Goal: Task Accomplishment & Management: Use online tool/utility

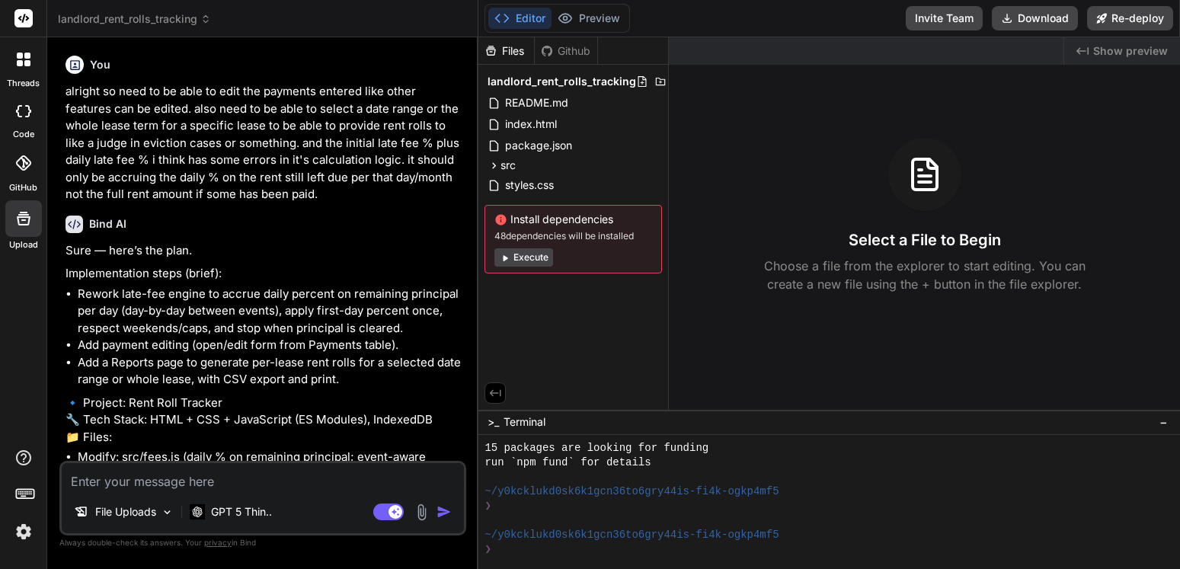
scroll to position [14472, 0]
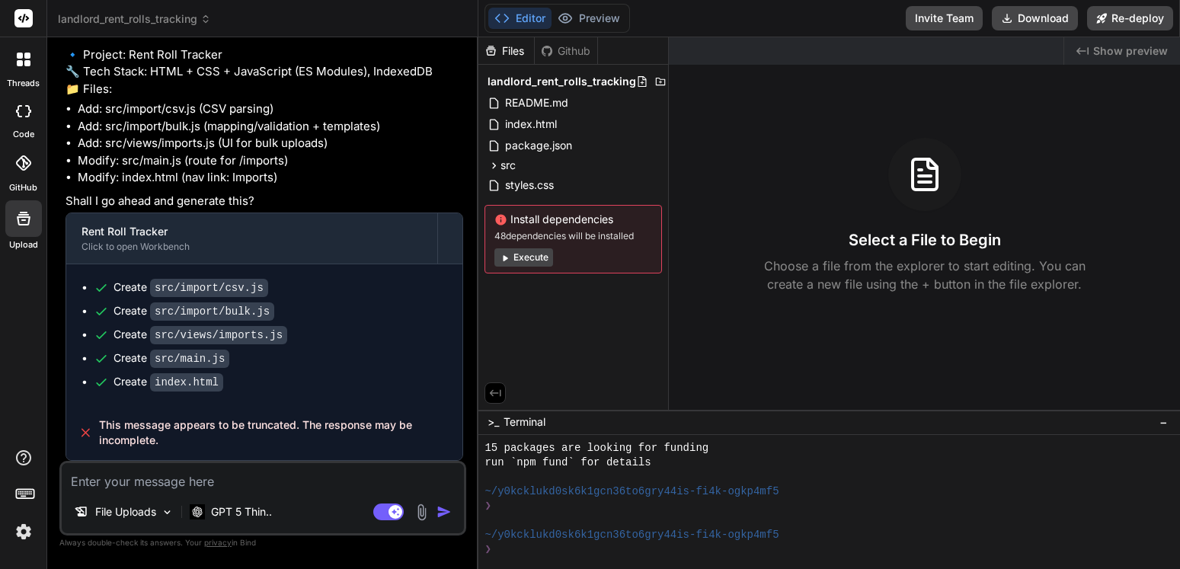
click at [174, 24] on span "landlord_rent_rolls_tracking" at bounding box center [134, 18] width 153 height 15
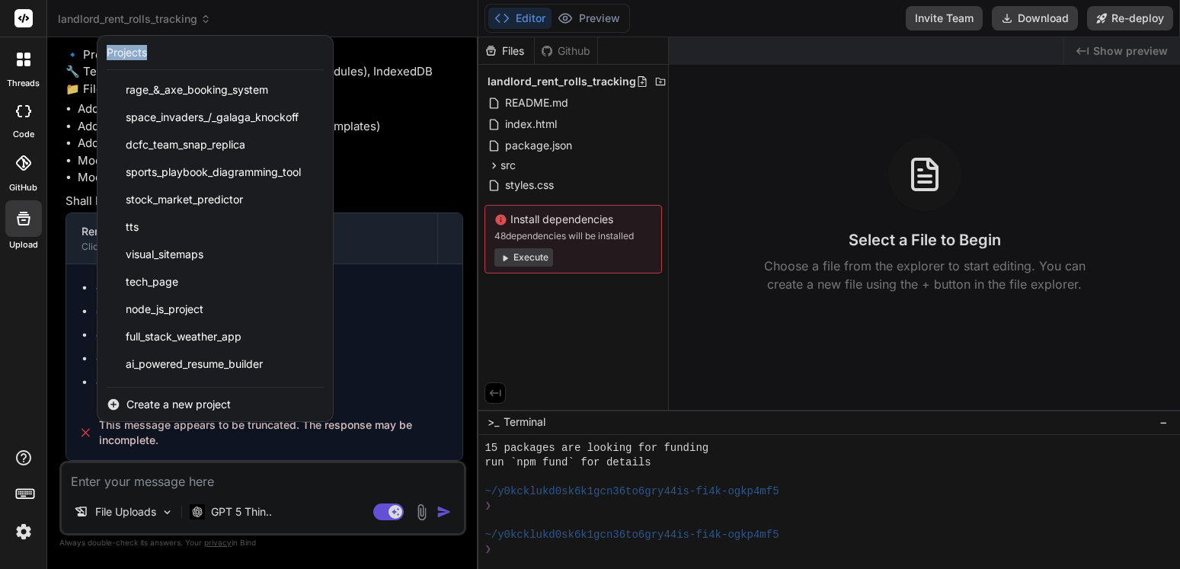
click at [174, 24] on div at bounding box center [590, 284] width 1180 height 569
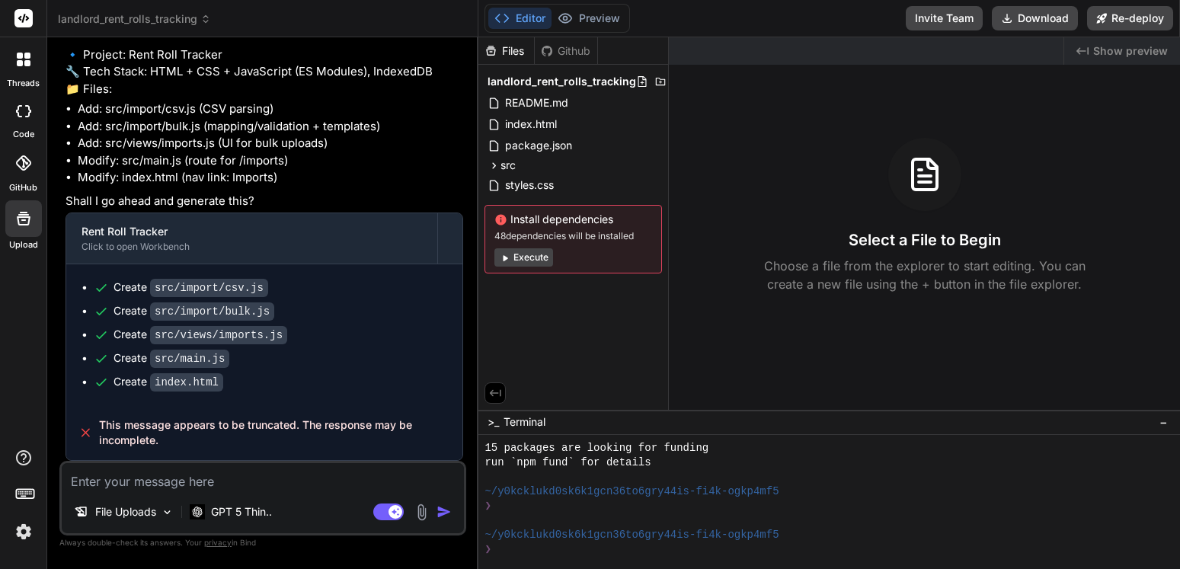
click at [179, 24] on span "landlord_rent_rolls_tracking" at bounding box center [134, 18] width 153 height 15
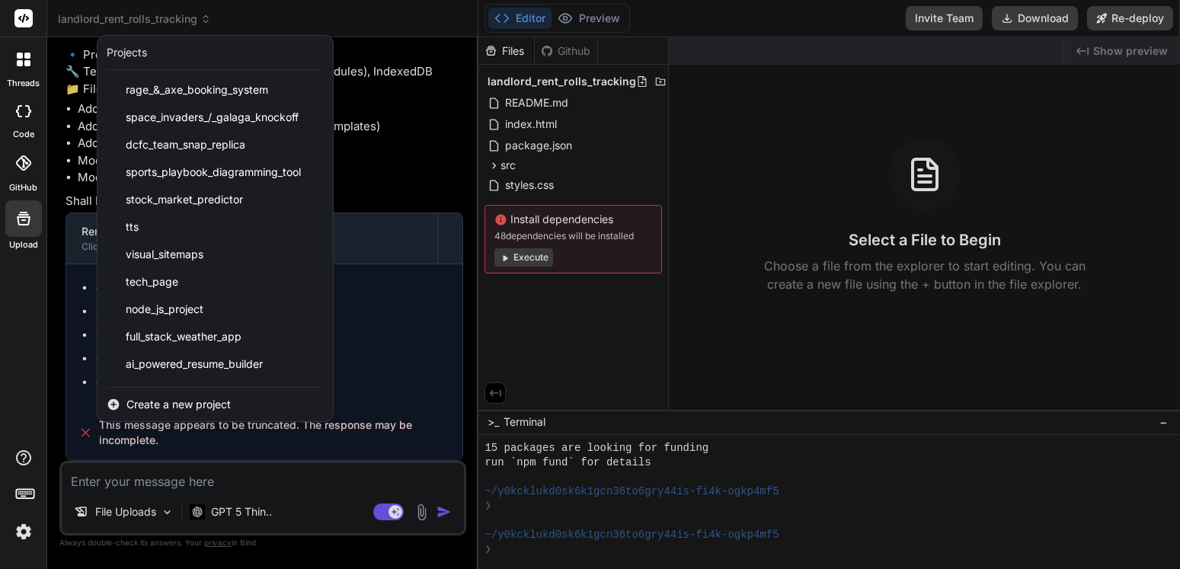
click at [174, 402] on span "Create a new project" at bounding box center [178, 404] width 104 height 15
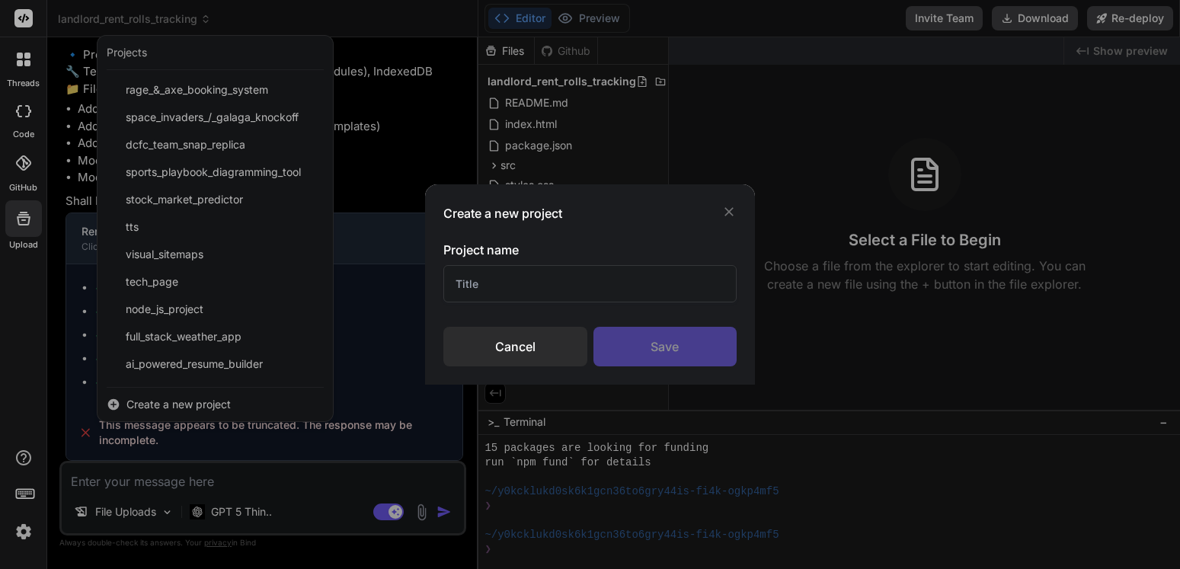
click at [506, 273] on input "text" at bounding box center [590, 283] width 294 height 37
type input "How To Convert"
click at [654, 337] on div "Save" at bounding box center [665, 347] width 144 height 40
click at [654, 337] on div "Saving..." at bounding box center [665, 347] width 144 height 40
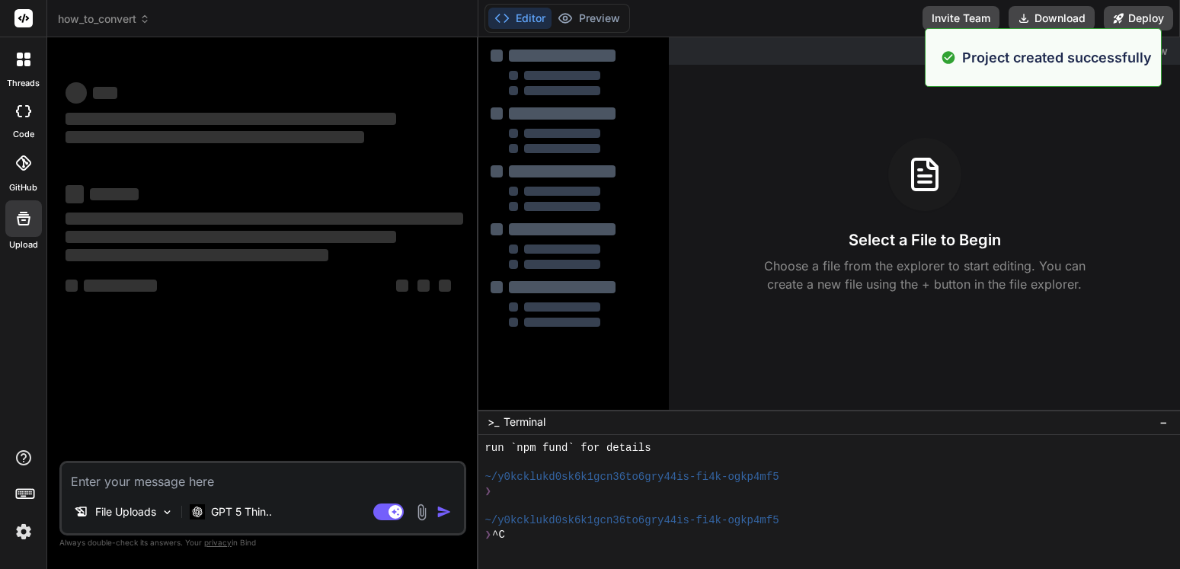
scroll to position [0, 0]
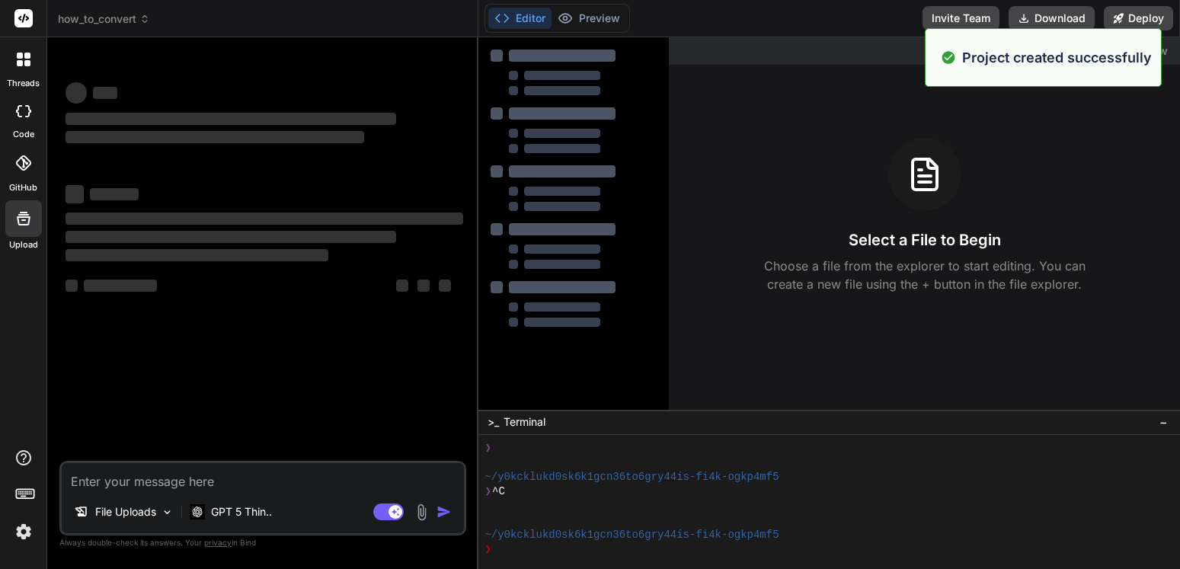
type textarea "x"
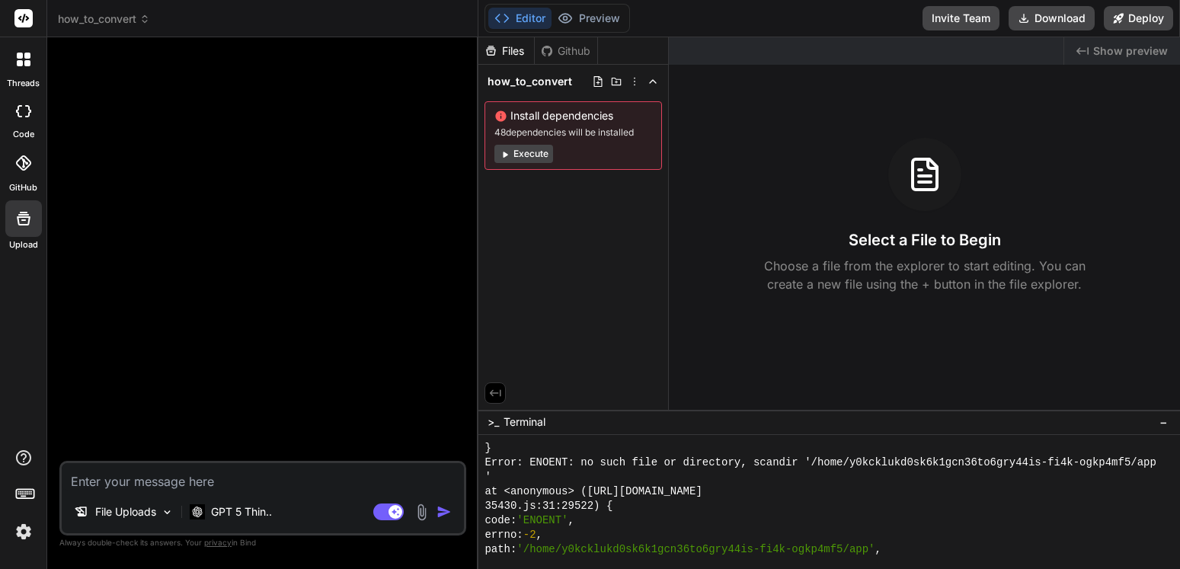
scroll to position [14472, 0]
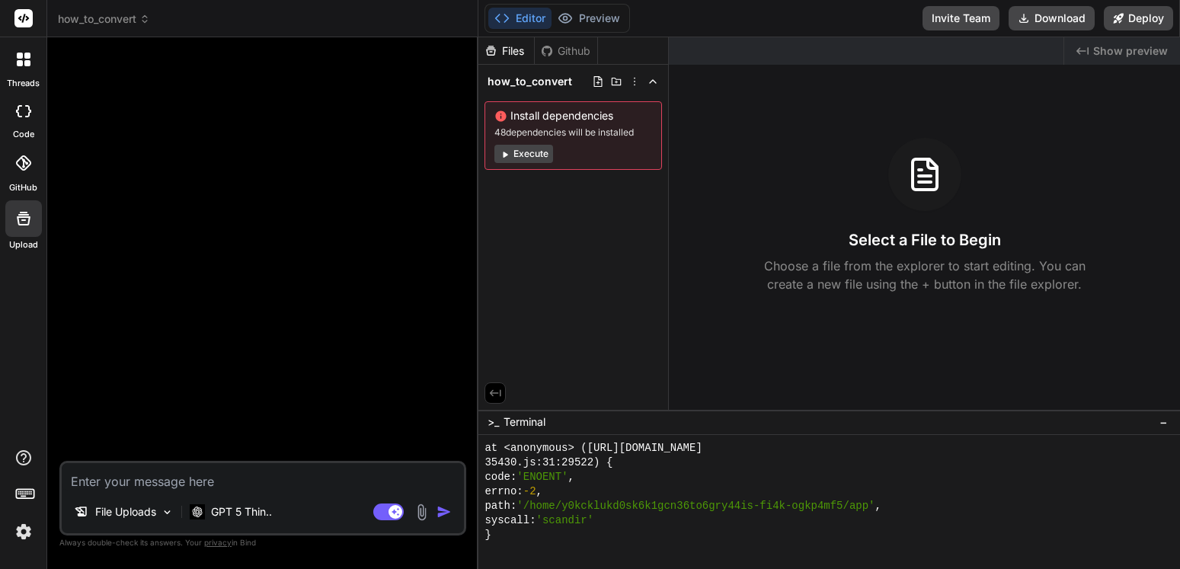
click at [142, 481] on textarea at bounding box center [263, 476] width 402 height 27
paste textarea "Build a browser-based web app called How to Convert. The app should run locally…"
type textarea "Build a browser-based web app called How to Convert. The app should run locally…"
type textarea "x"
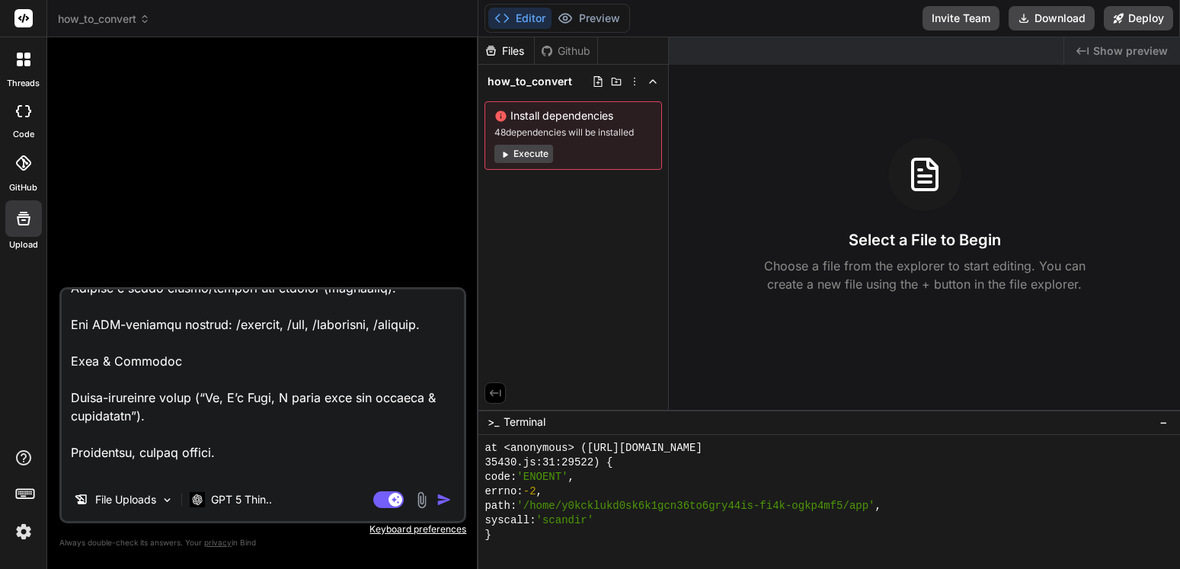
scroll to position [1721, 0]
drag, startPoint x: 283, startPoint y: 379, endPoint x: 223, endPoint y: 381, distance: 60.2
click at [223, 381] on textarea at bounding box center [263, 383] width 402 height 189
type textarea "Build a browser-based web app called How to Convert. The app should run locally…"
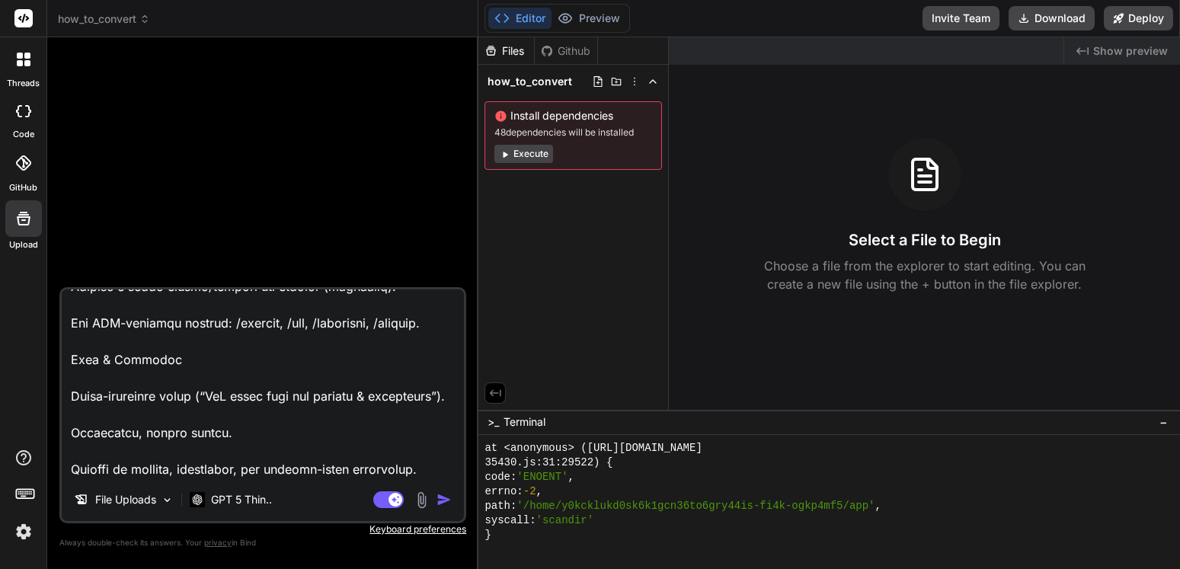
type textarea "x"
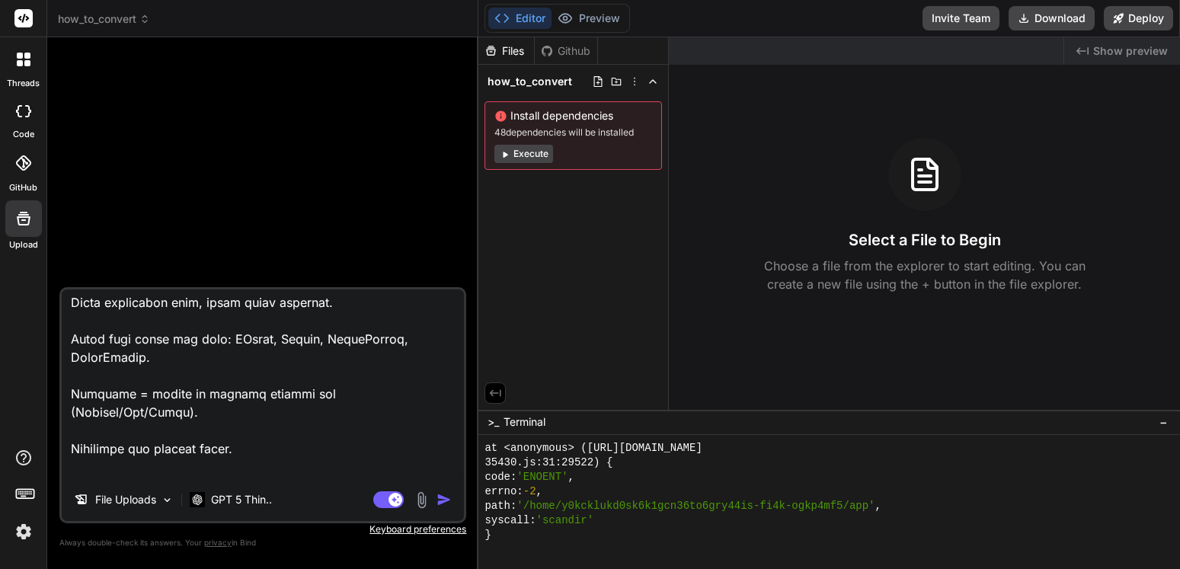
scroll to position [1246, 0]
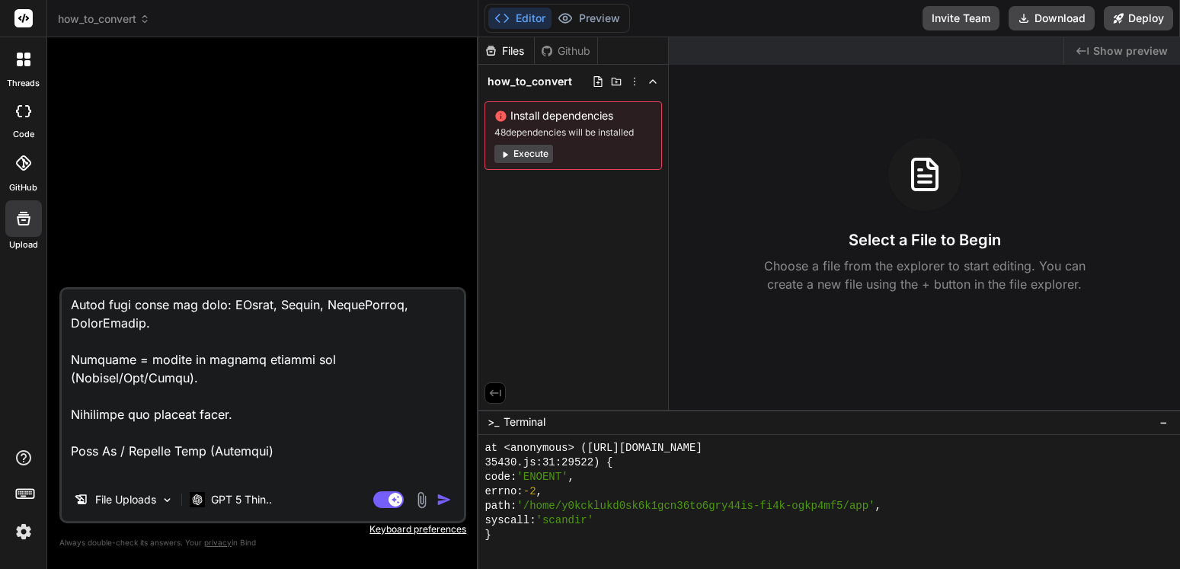
click at [449, 363] on textarea at bounding box center [263, 383] width 402 height 189
drag, startPoint x: 449, startPoint y: 363, endPoint x: 96, endPoint y: 347, distance: 353.8
click at [96, 347] on textarea at bounding box center [263, 383] width 402 height 189
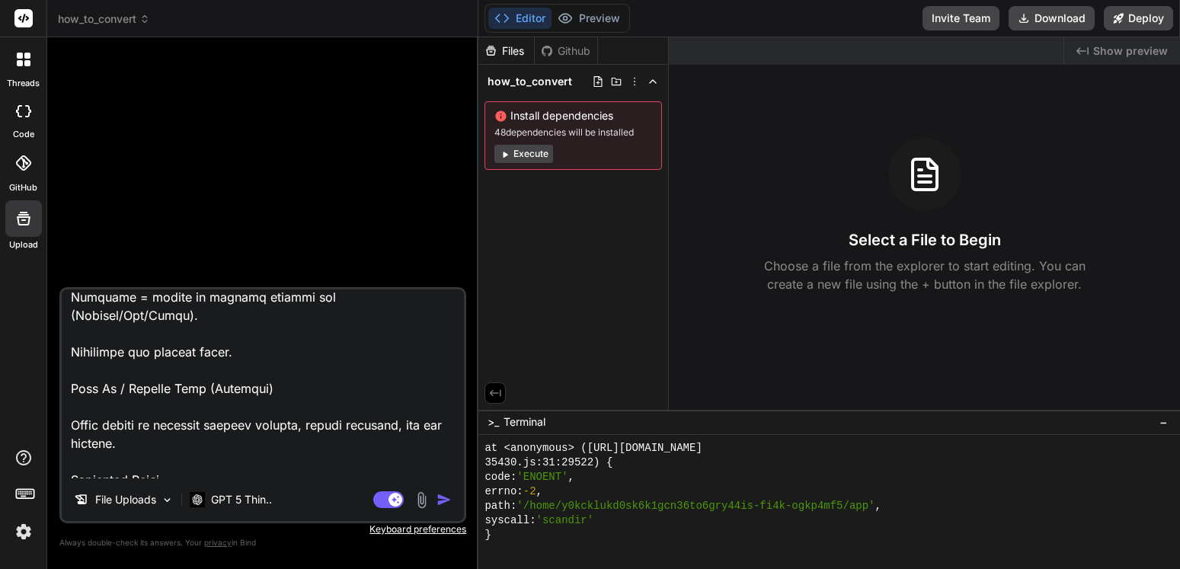
scroll to position [1337, 0]
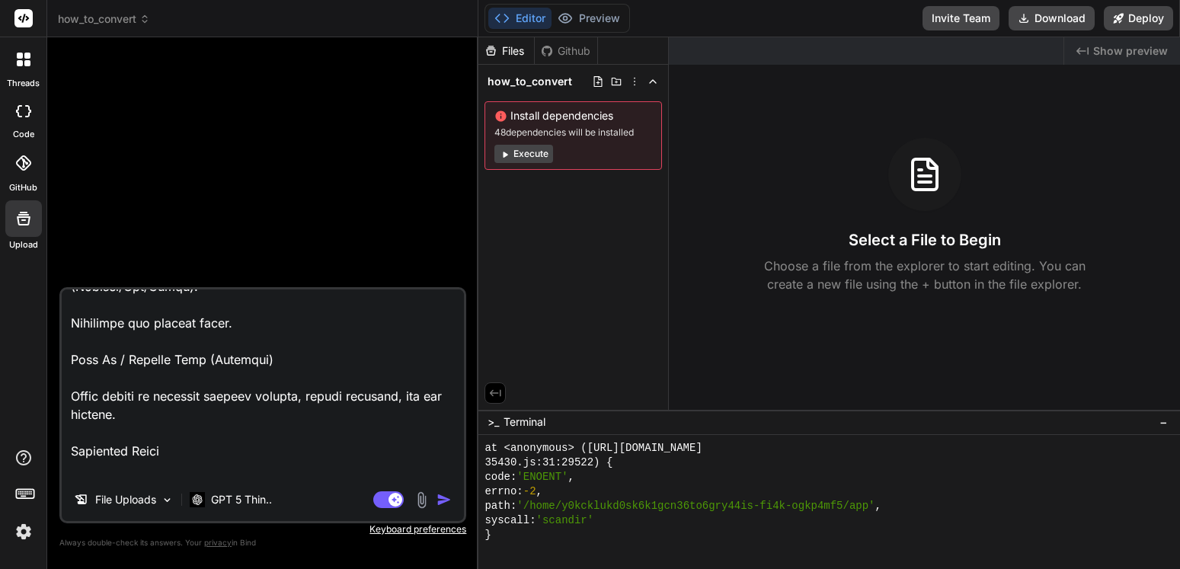
click at [210, 440] on textarea at bounding box center [263, 383] width 402 height 189
drag, startPoint x: 210, startPoint y: 440, endPoint x: 154, endPoint y: 402, distance: 68.0
click at [154, 402] on textarea at bounding box center [263, 383] width 402 height 189
click at [185, 413] on textarea at bounding box center [263, 383] width 402 height 189
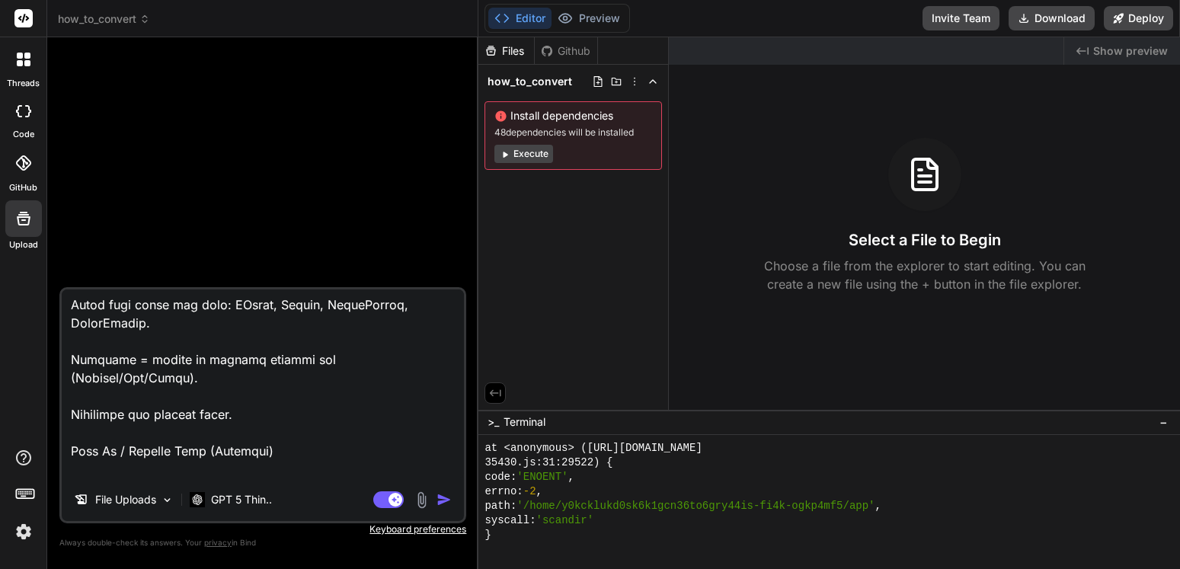
drag, startPoint x: 195, startPoint y: 401, endPoint x: 67, endPoint y: 360, distance: 134.4
click at [67, 360] on textarea at bounding box center [263, 383] width 402 height 189
type textarea "Build a browser-based web app called How to Convert. The app should run locally…"
type textarea "x"
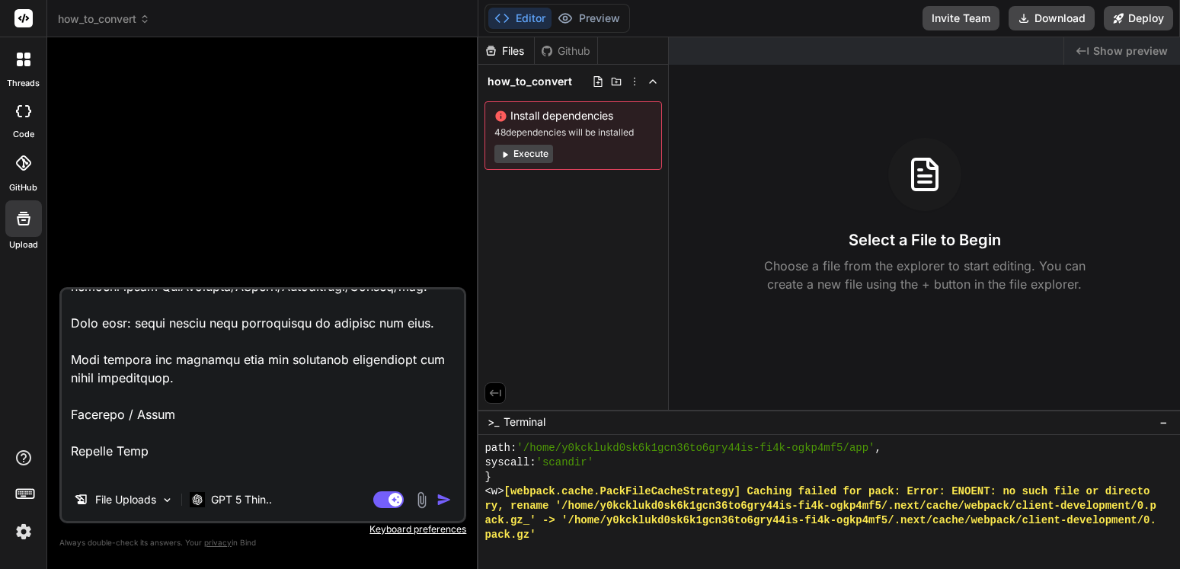
scroll to position [0, 0]
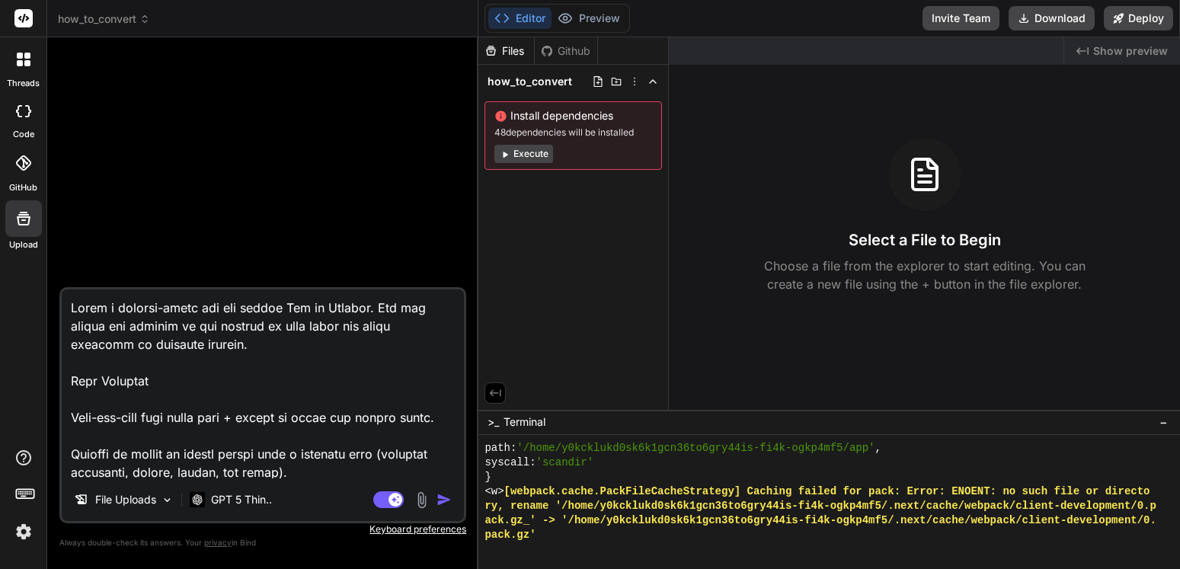
type textarea "Build a browser-based web app called How to Convert. The app should run locally…"
click at [439, 503] on img "button" at bounding box center [443, 499] width 15 height 15
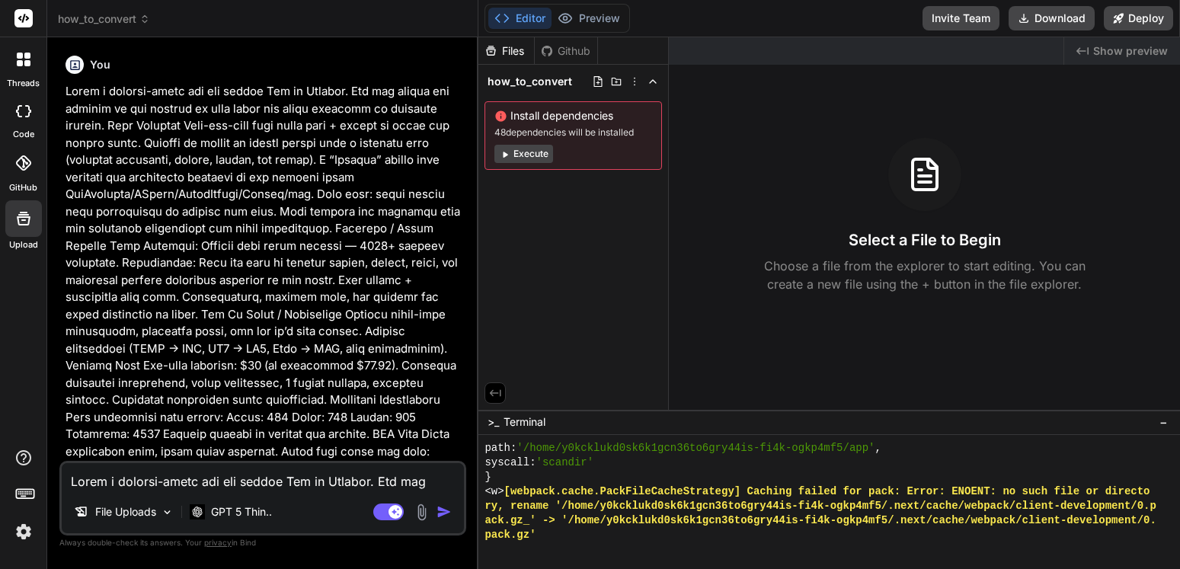
scroll to position [261, 0]
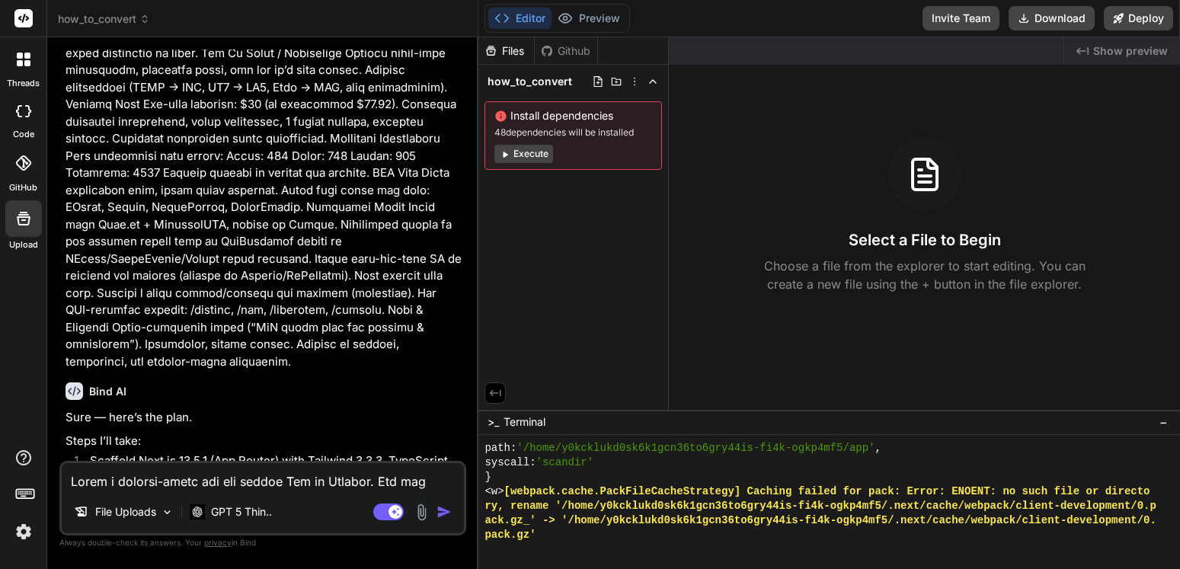
type textarea "x"
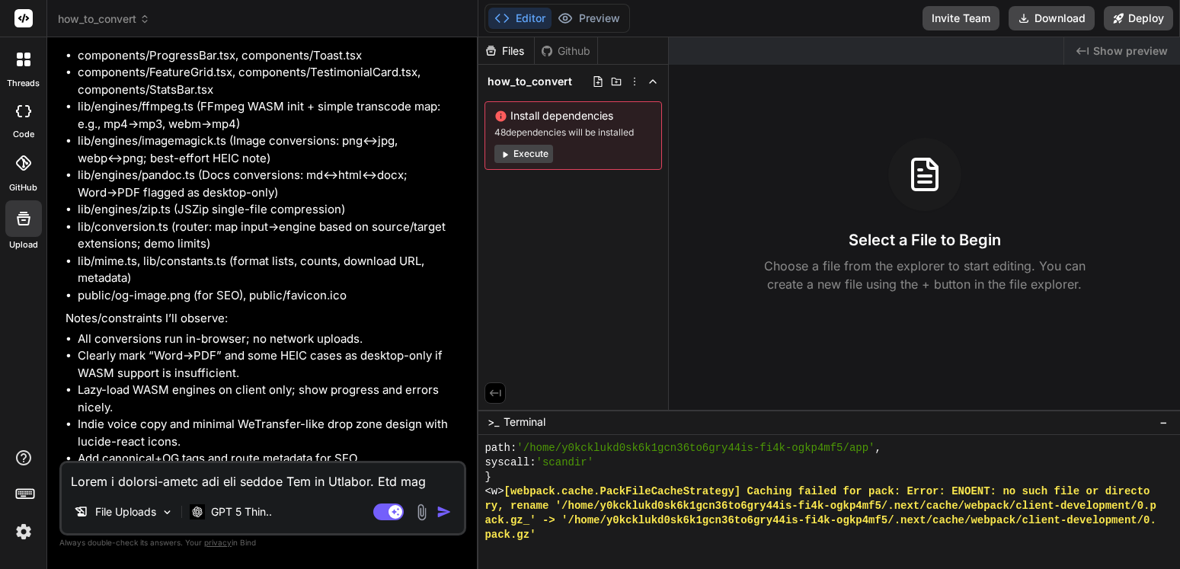
scroll to position [1469, 0]
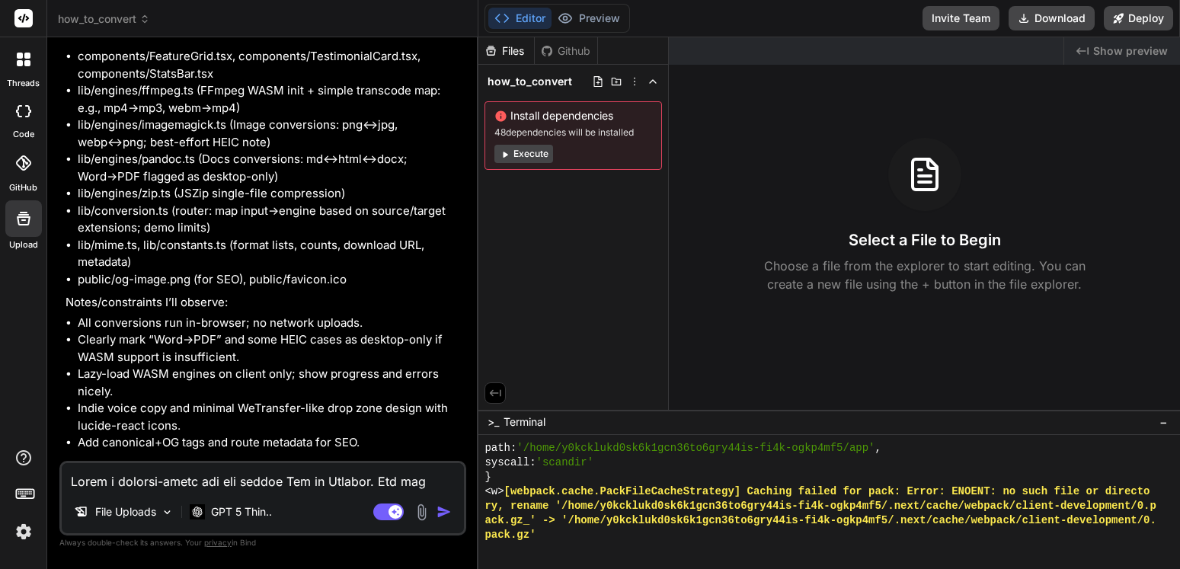
click at [219, 476] on textarea at bounding box center [263, 476] width 402 height 27
type textarea "y"
type textarea "x"
type textarea "ye"
type textarea "x"
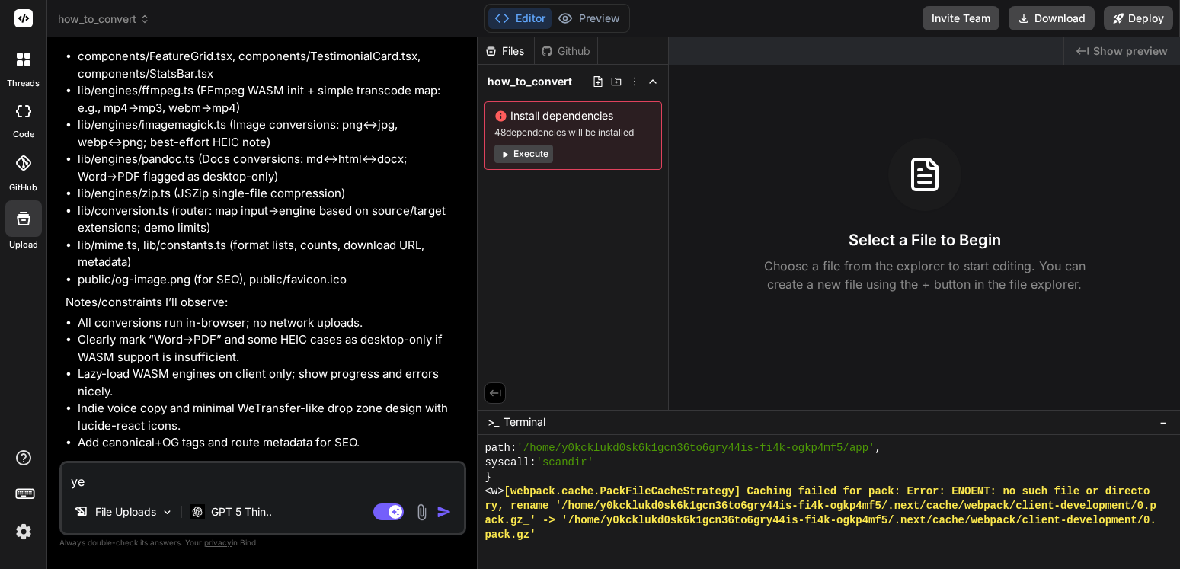
type textarea "yes"
type textarea "x"
type textarea "yes"
type textarea "x"
type textarea "yes p"
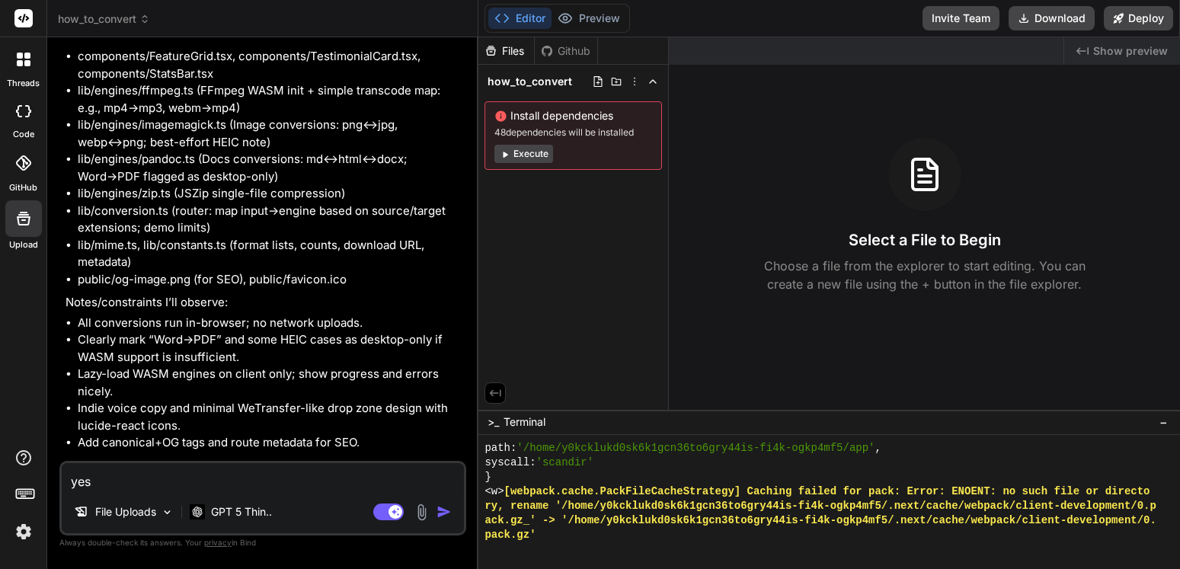
type textarea "x"
type textarea "yes pl"
type textarea "x"
type textarea "yes ple"
type textarea "x"
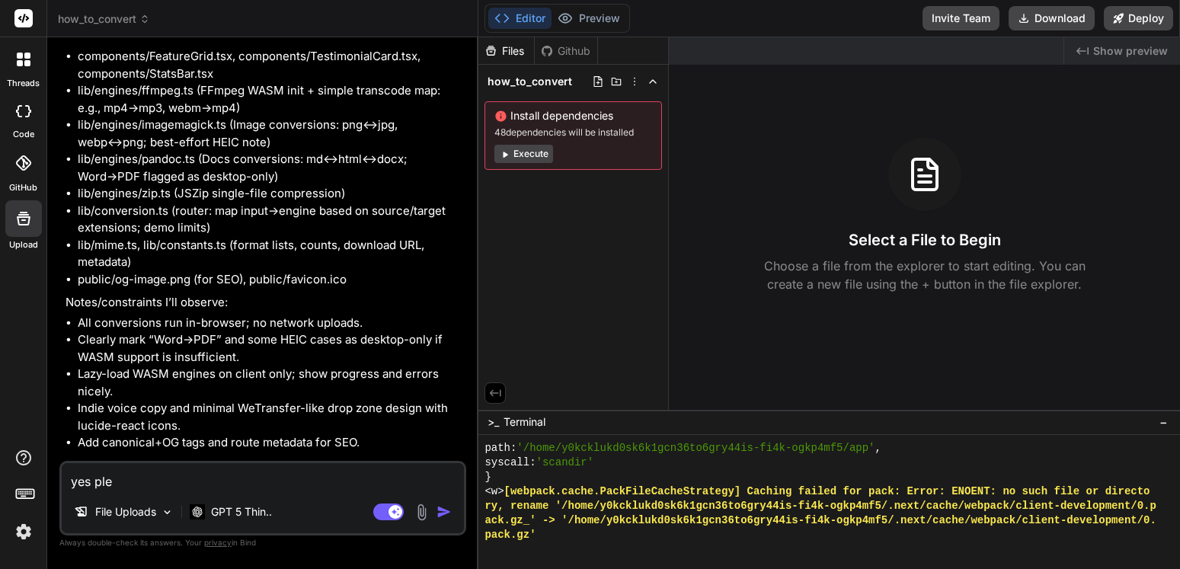
type textarea "yes plea"
type textarea "x"
type textarea "yes pleas"
type textarea "x"
type textarea "yes please"
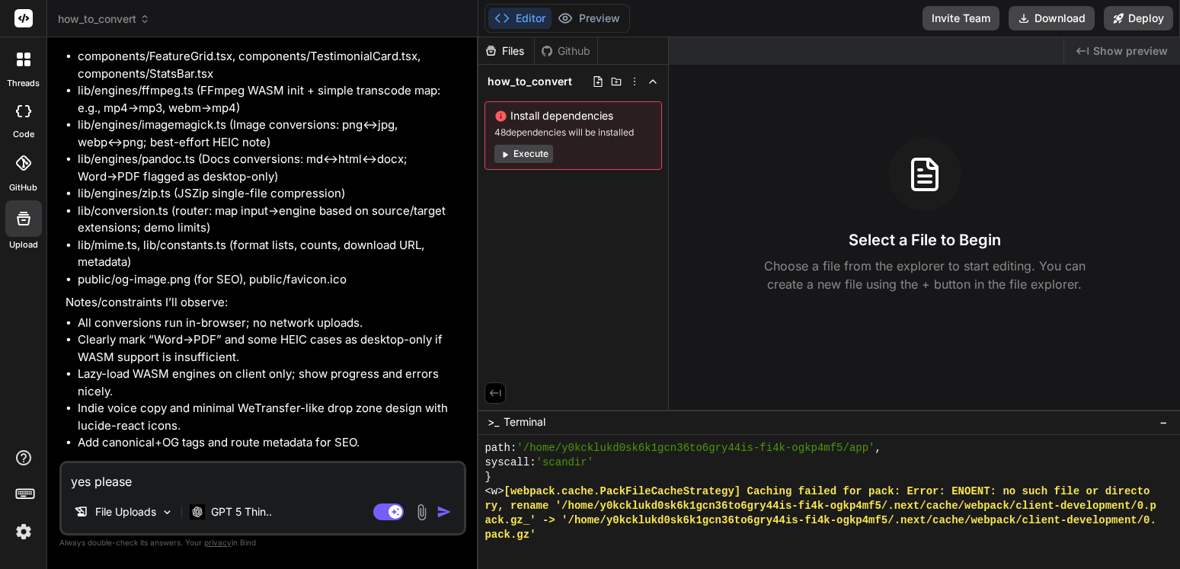
type textarea "x"
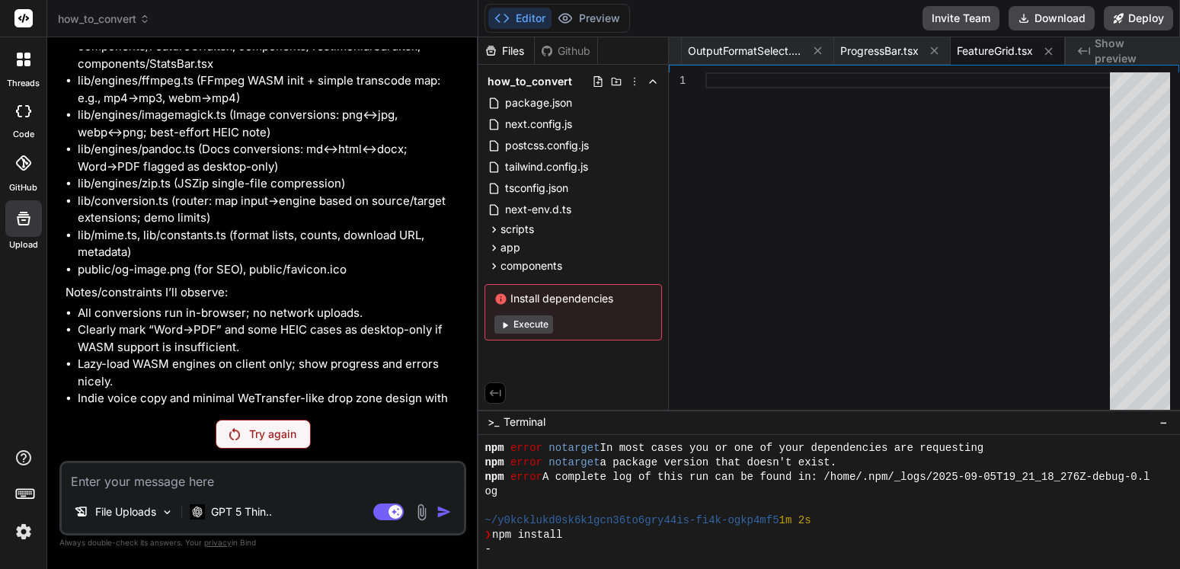
scroll to position [1573, 0]
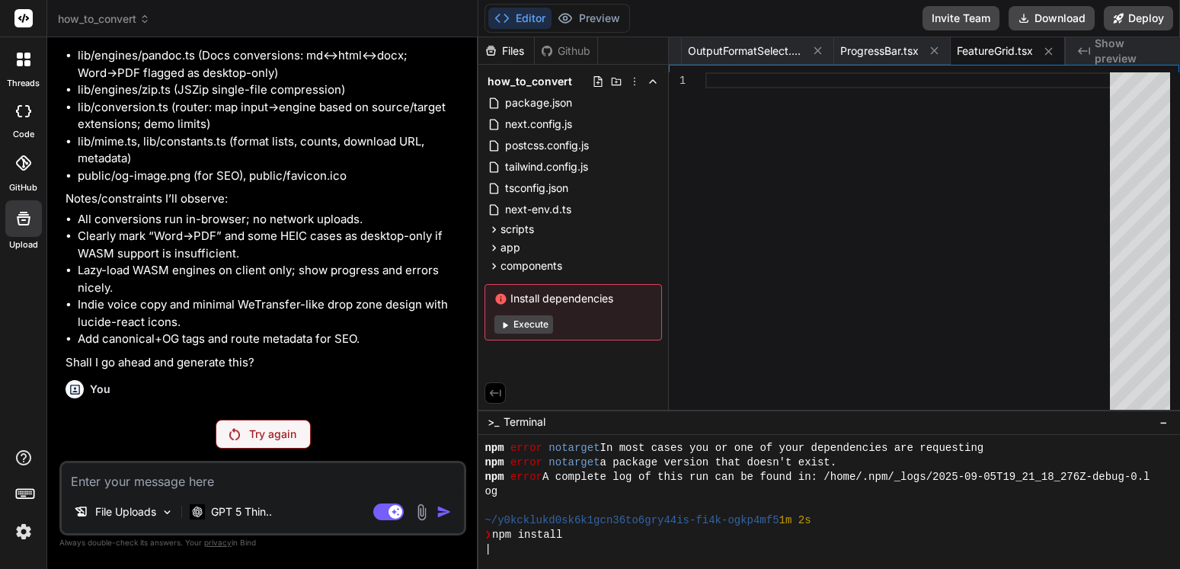
click at [256, 428] on p "Try again" at bounding box center [272, 434] width 47 height 15
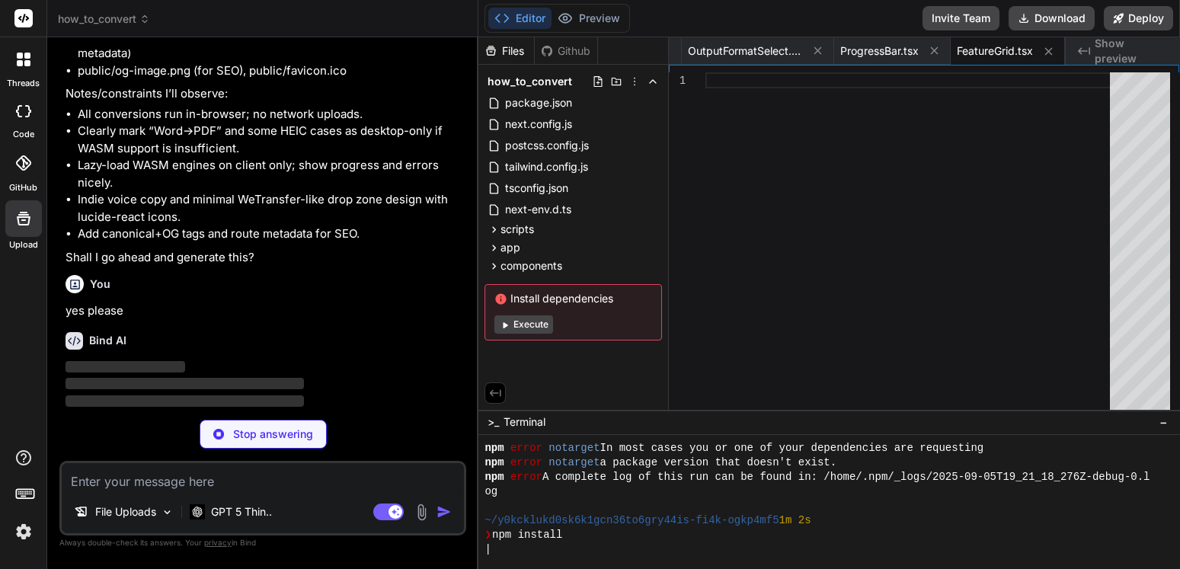
scroll to position [1680, 0]
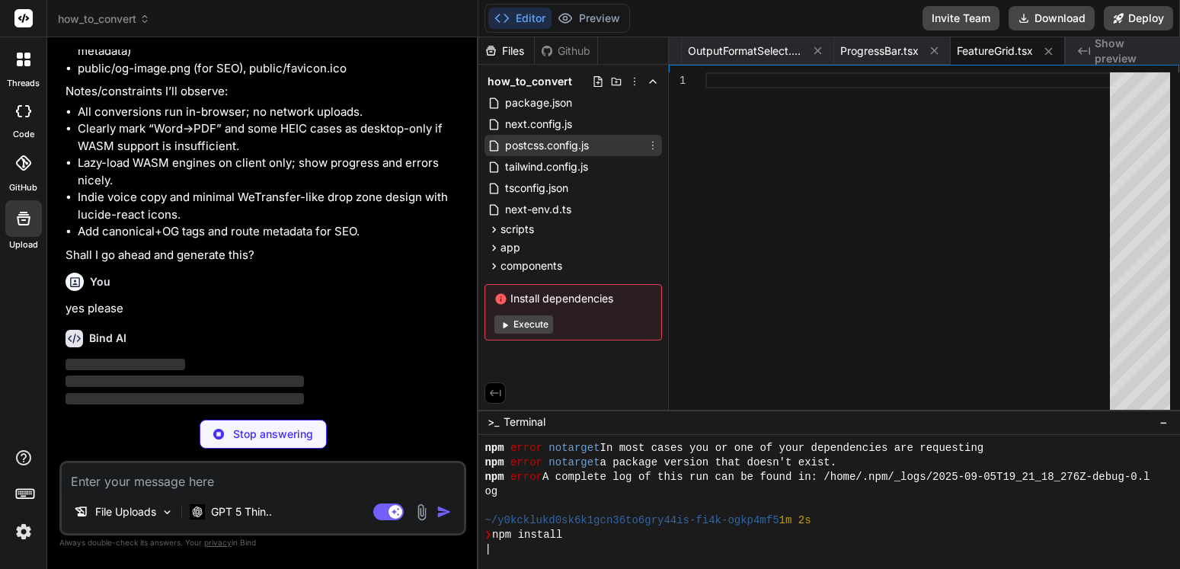
type textarea "x"
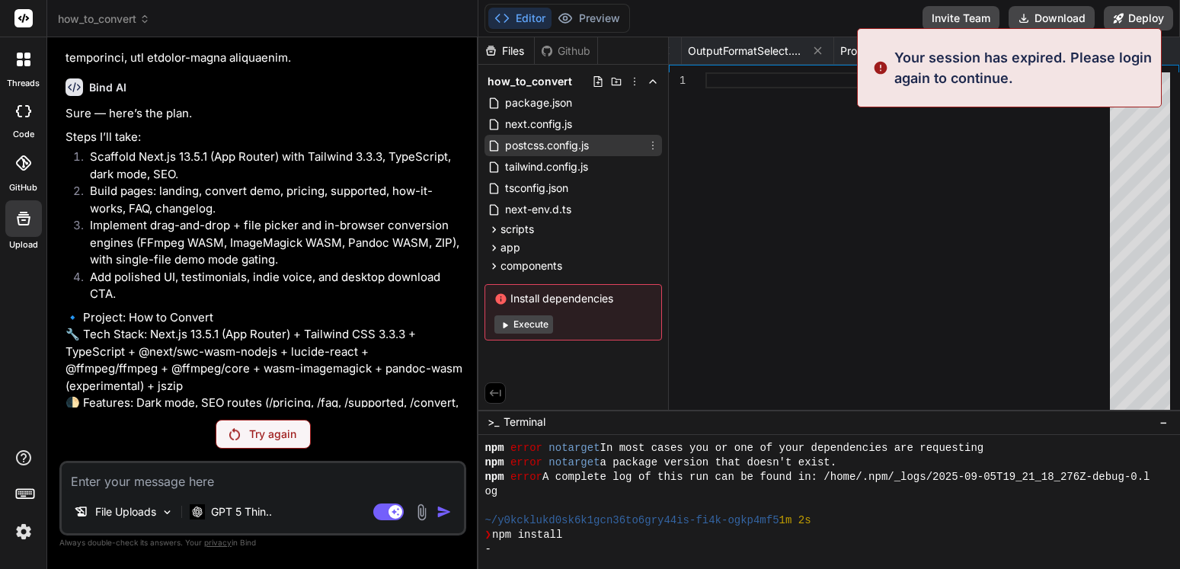
scroll to position [564, 0]
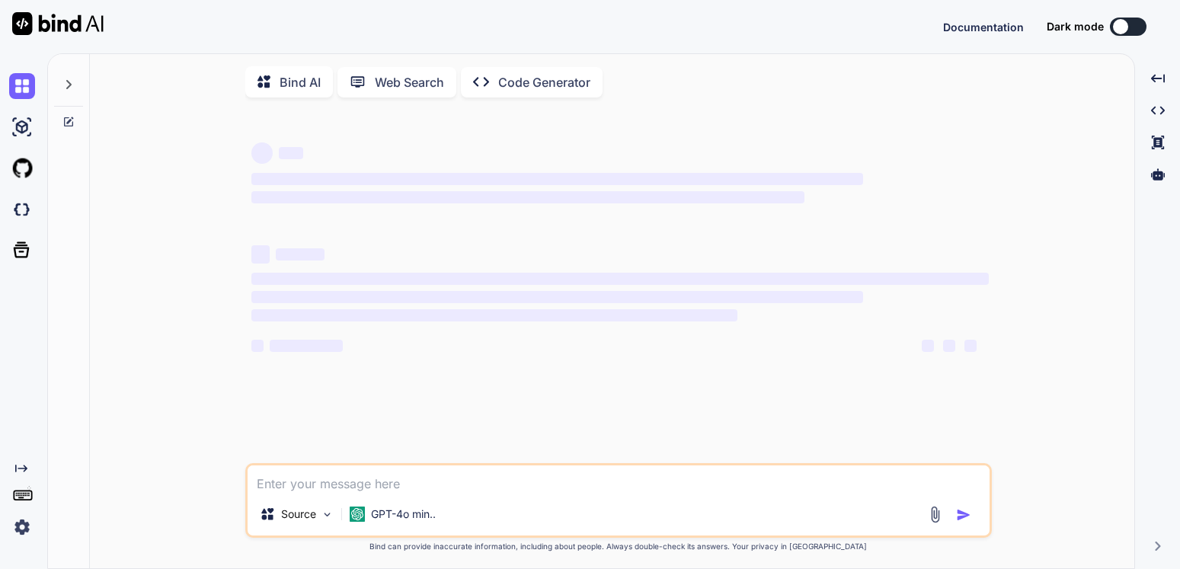
scroll to position [15, 0]
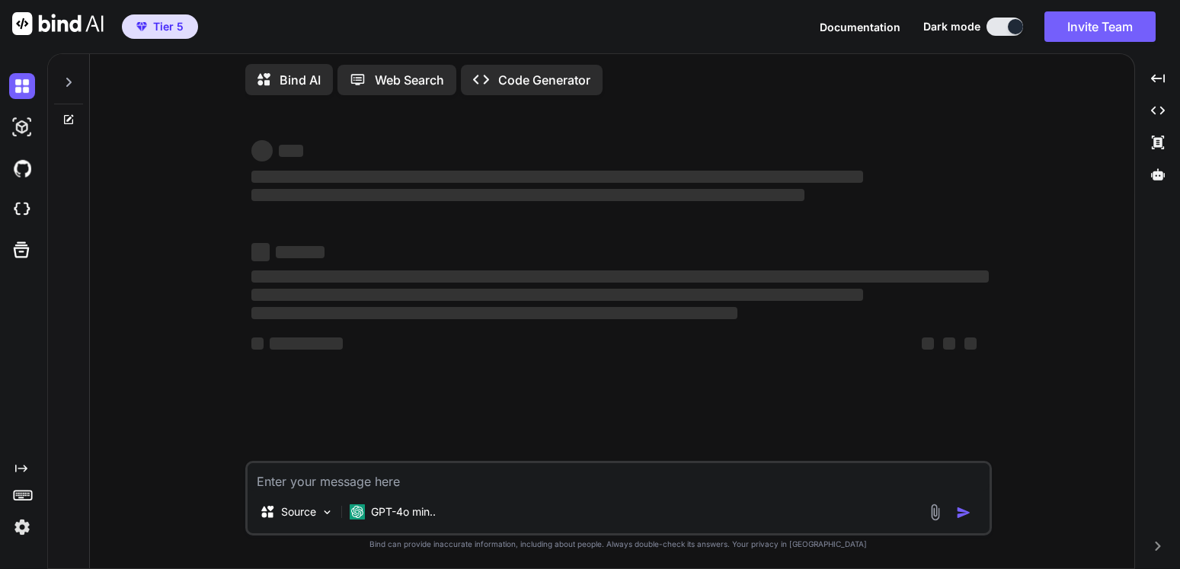
type textarea "x"
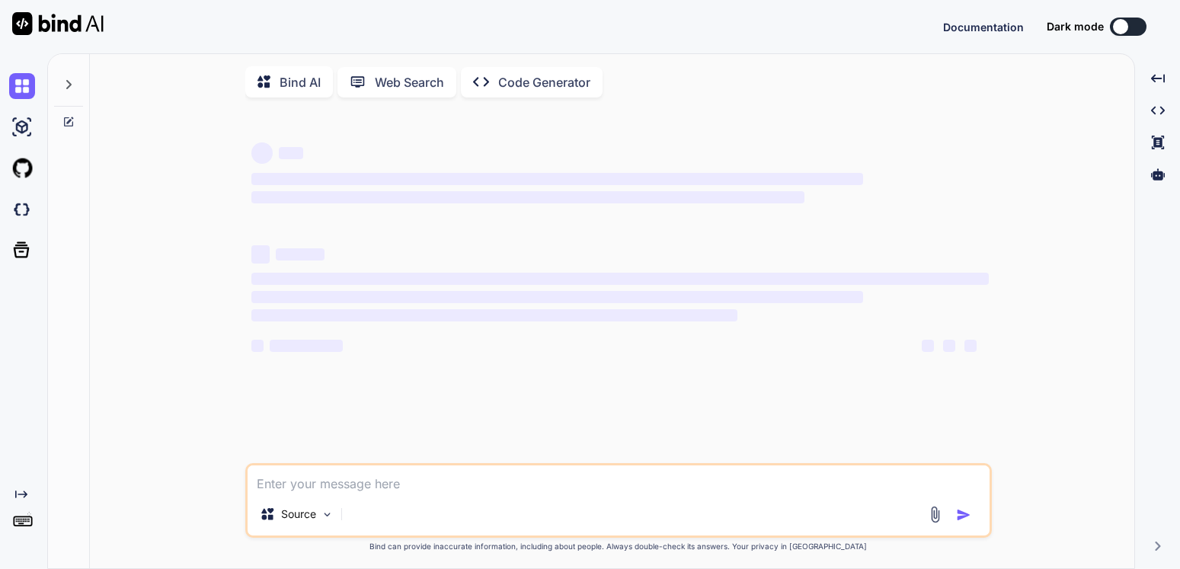
scroll to position [15, 0]
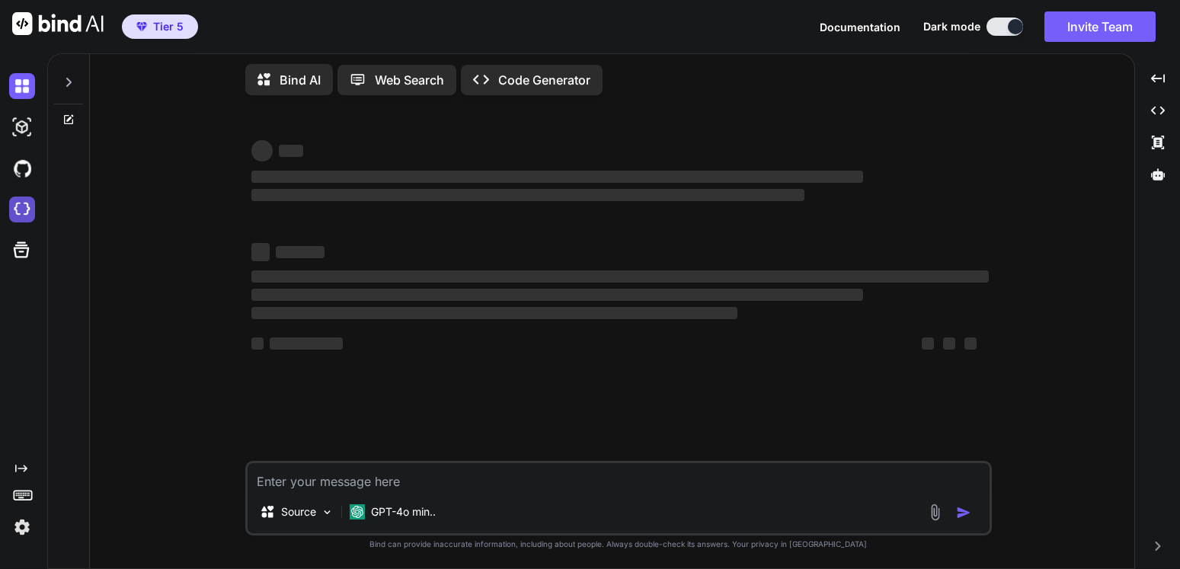
type textarea "x"
click at [24, 209] on img at bounding box center [22, 210] width 26 height 26
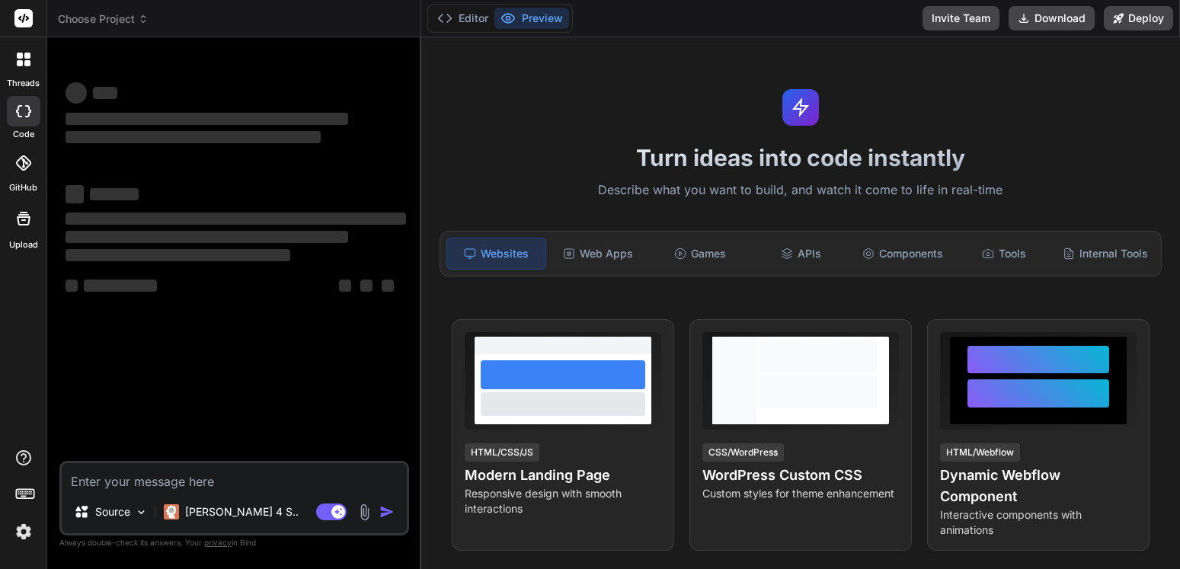
click at [139, 15] on icon at bounding box center [143, 19] width 11 height 11
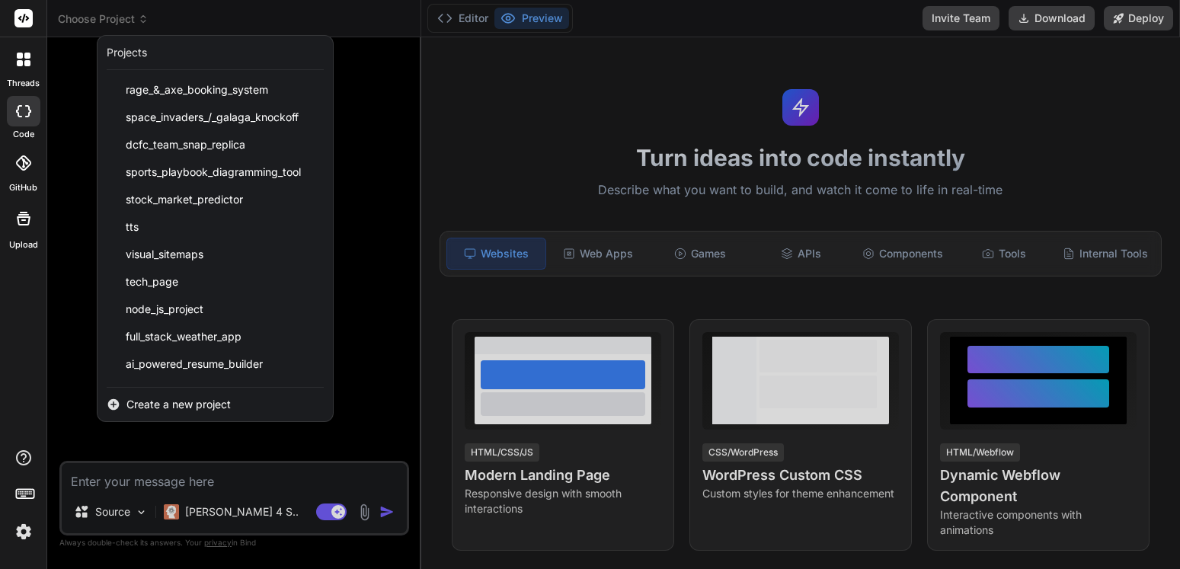
scroll to position [902, 0]
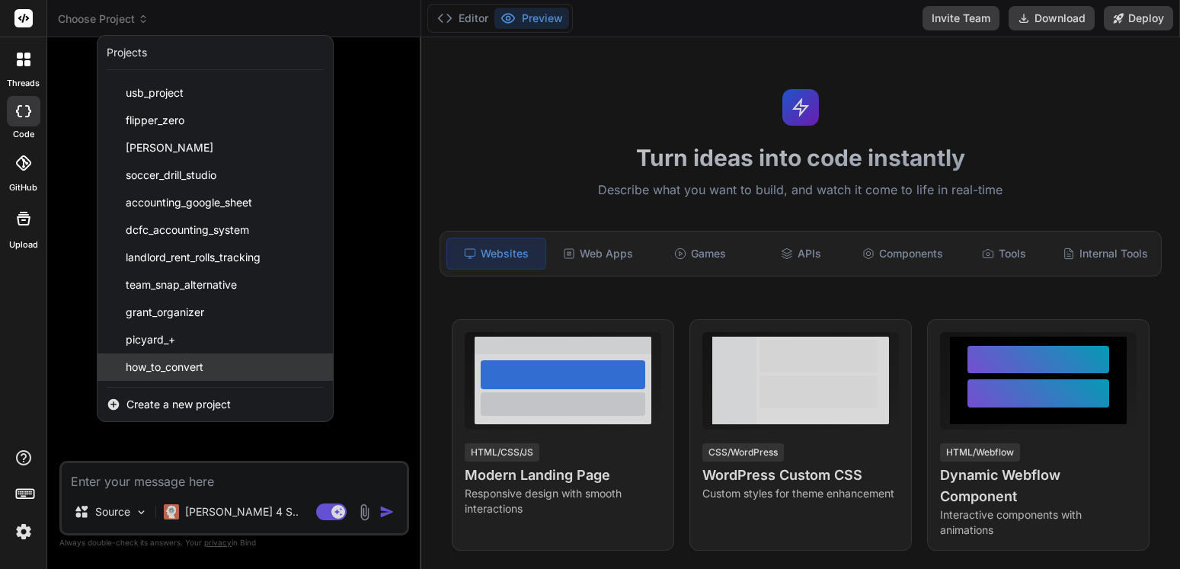
click at [189, 365] on span "how_to_convert" at bounding box center [165, 367] width 78 height 15
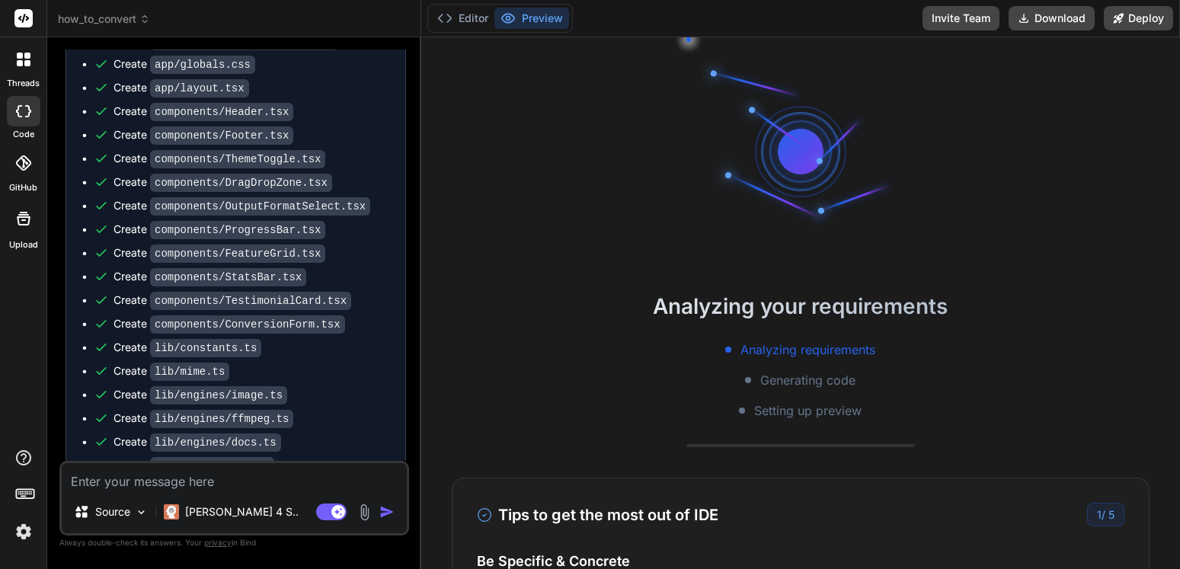
scroll to position [2715, 0]
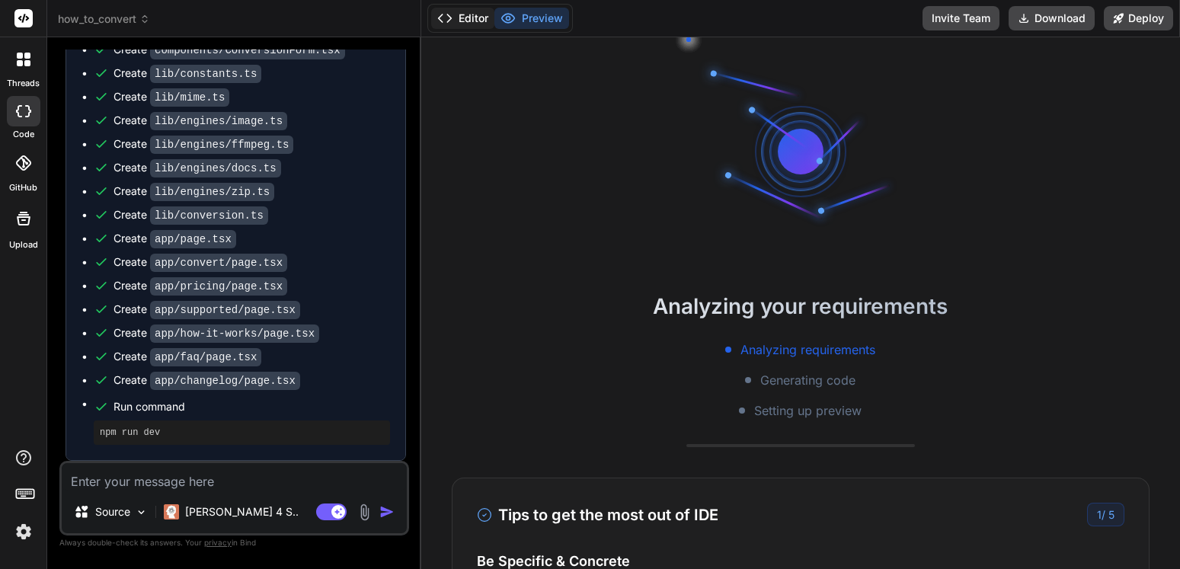
click at [468, 15] on button "Editor" at bounding box center [462, 18] width 63 height 21
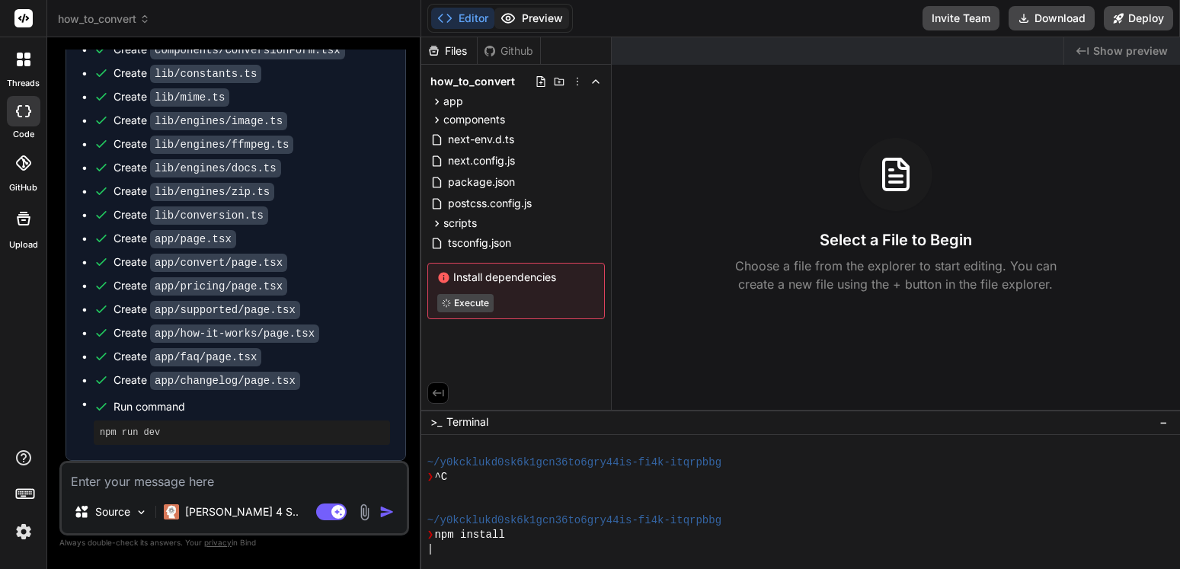
click at [528, 18] on button "Preview" at bounding box center [531, 18] width 75 height 21
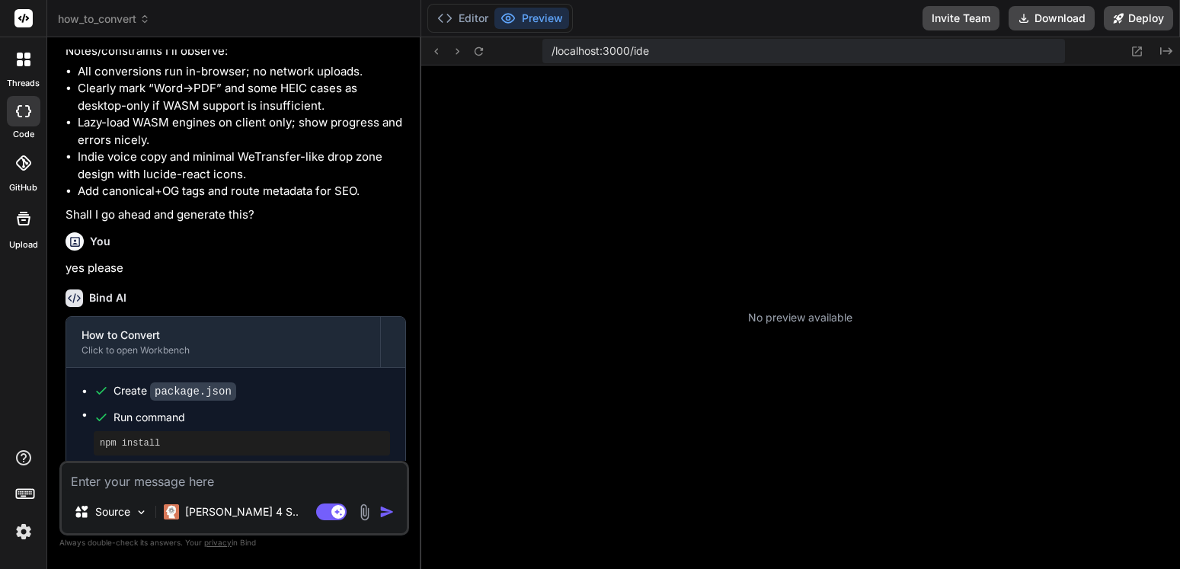
scroll to position [289, 0]
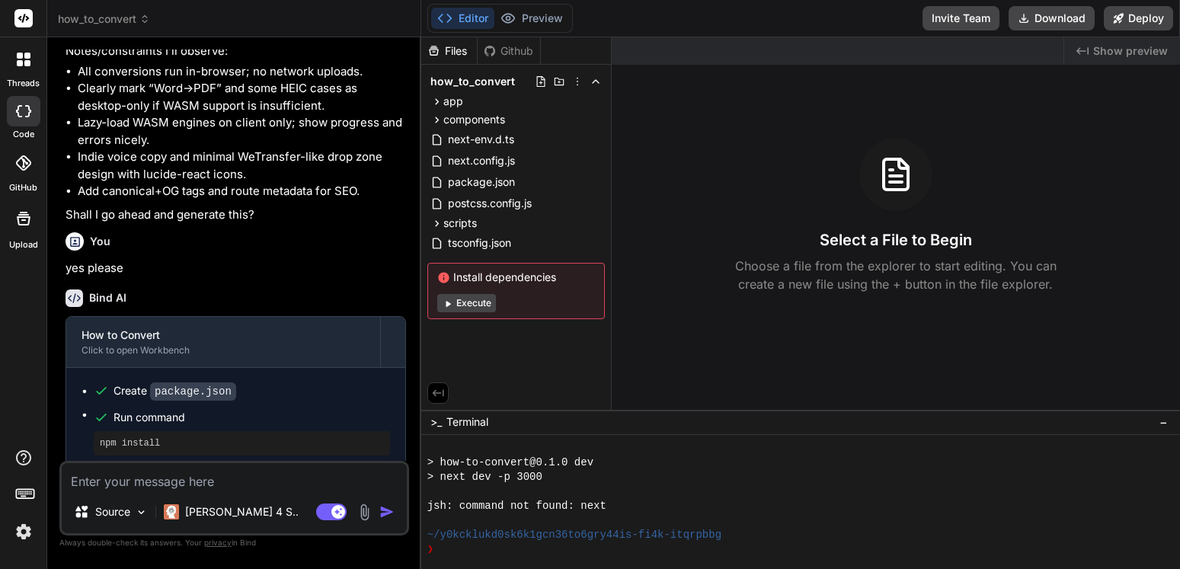
click at [462, 302] on button "Execute" at bounding box center [466, 303] width 59 height 18
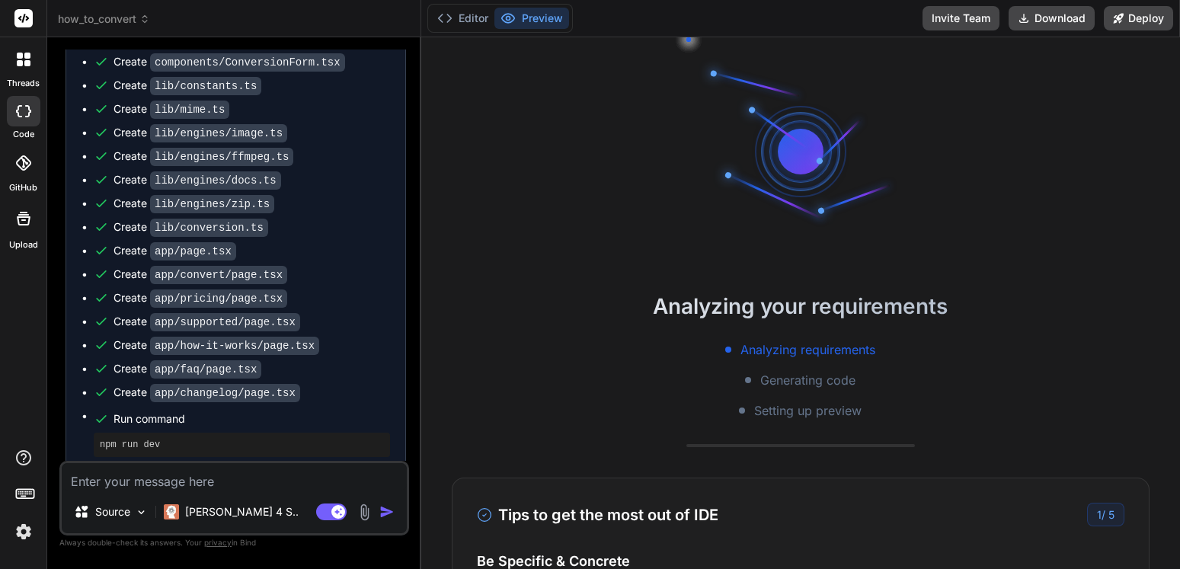
scroll to position [2715, 0]
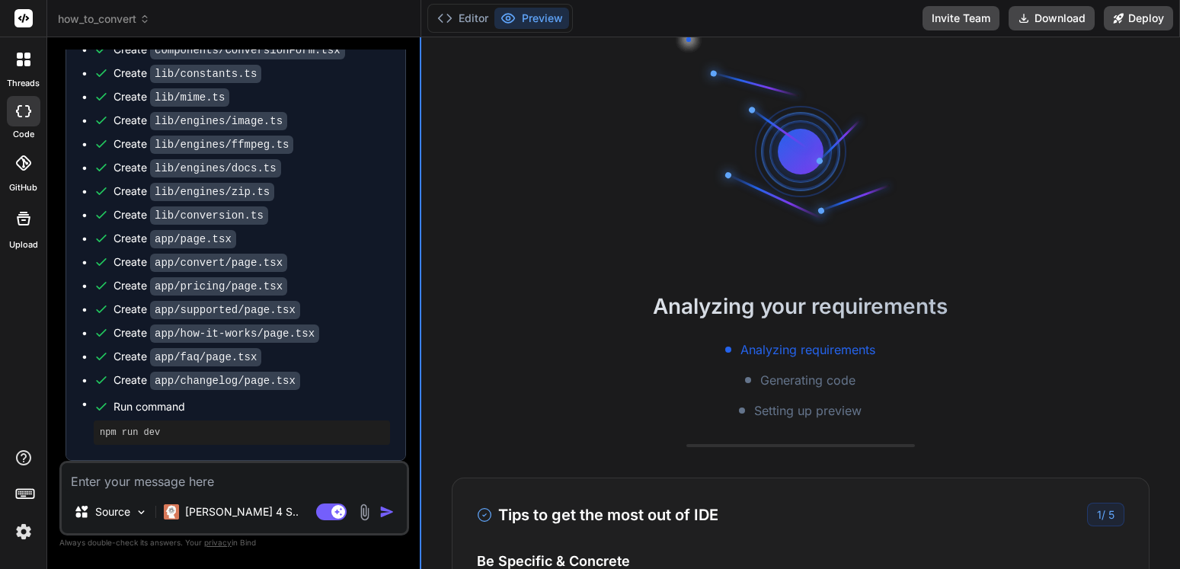
type textarea "x"
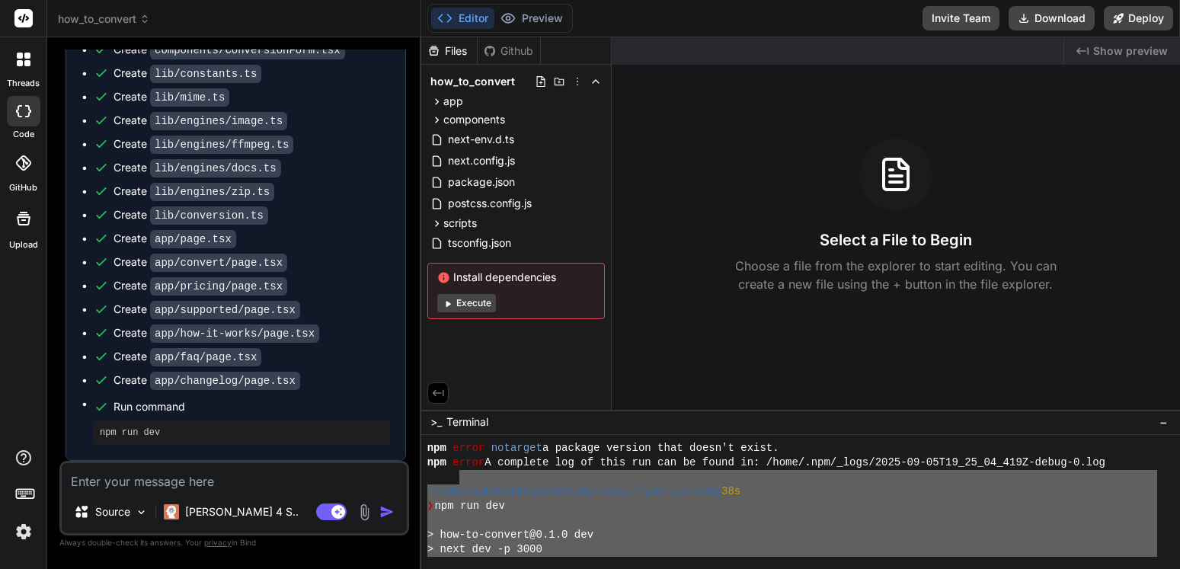
scroll to position [139, 0]
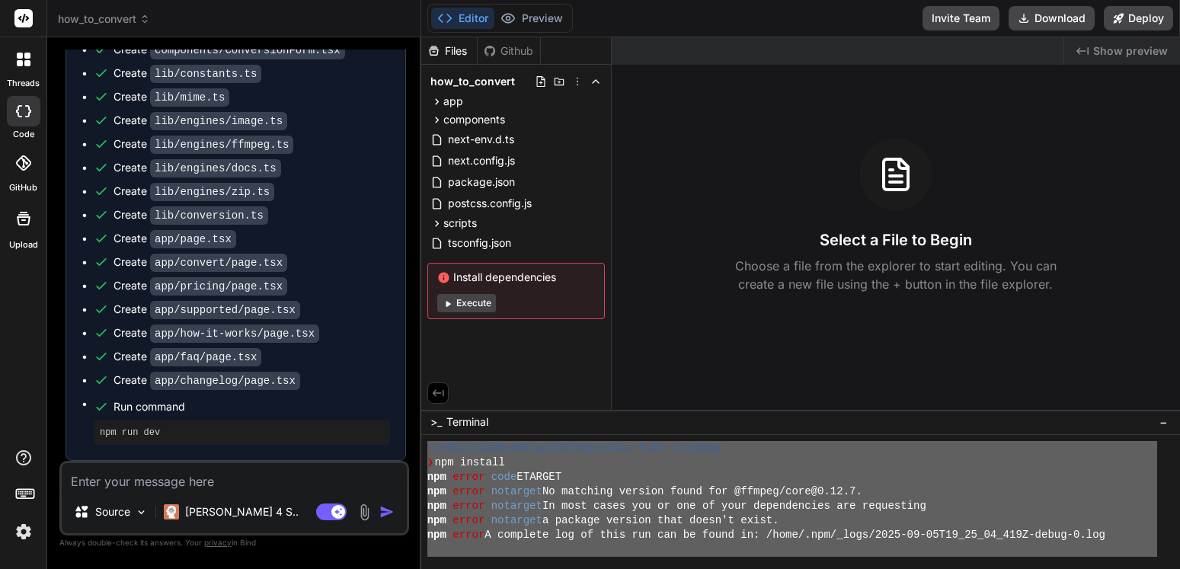
drag, startPoint x: 770, startPoint y: 535, endPoint x: 430, endPoint y: 455, distance: 349.7
click at [430, 455] on div "~/y0kcklukd0sk6k1gcn36to6gry44is-fi4k-itqrpbbg ❯ npm install npm error code ETA…" at bounding box center [792, 499] width 730 height 116
type textarea "~/l5ipsumdo5si4a5con51ad0eli34se-do9e-temporin ❯ utl etdolor mag aliqu enim ADM…"
drag, startPoint x: 564, startPoint y: 499, endPoint x: 533, endPoint y: 320, distance: 181.7
click at [601, 308] on div "Install dependencies Execute" at bounding box center [515, 291] width 177 height 56
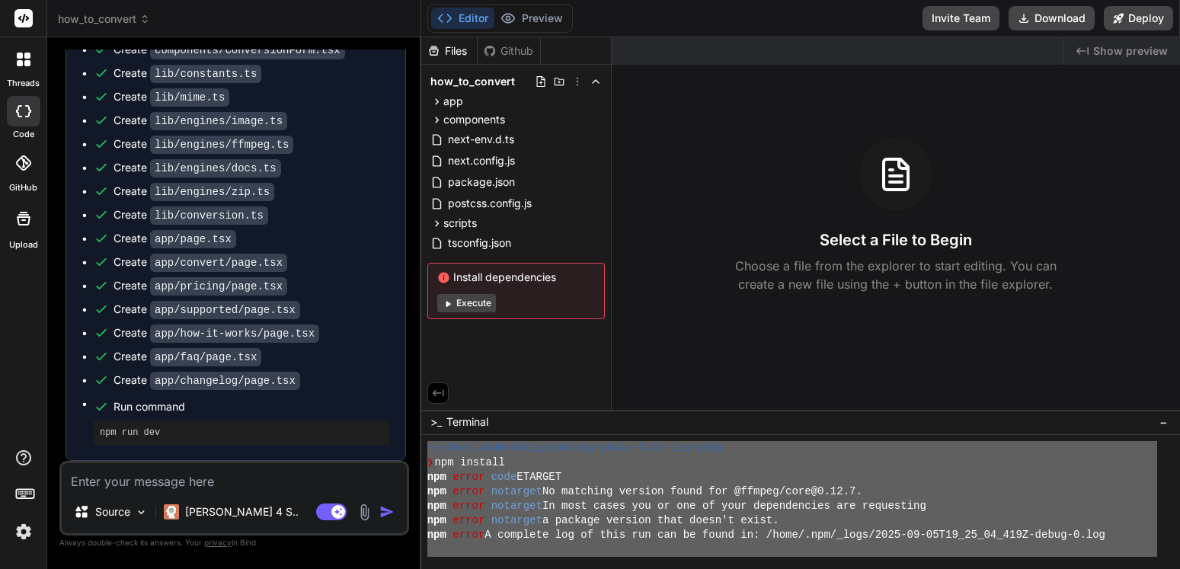
click at [205, 480] on textarea at bounding box center [234, 476] width 345 height 27
paste textarea "~/l5ipsumdo5si4a5con51ad0eli34se-do9e-temporin ❯ utl etdolor mag aliqu enim ADM…"
type textarea "~/l5ipsumdo5si4a5con51ad0eli34se-do9e-temporin ❯ utl etdolor mag aliqu enim ADM…"
type textarea "x"
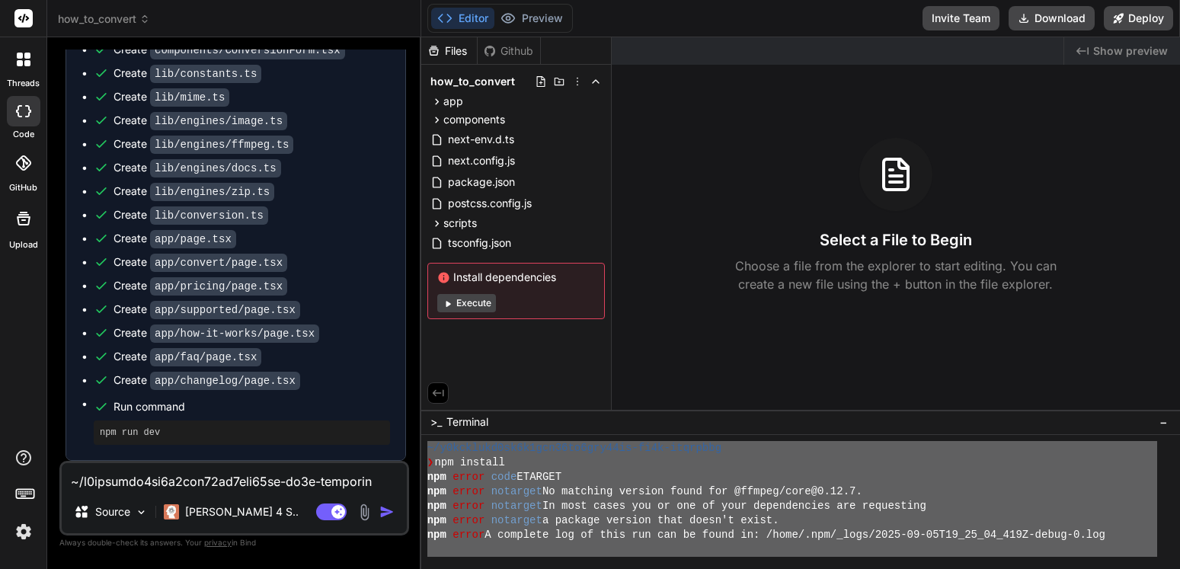
scroll to position [532, 0]
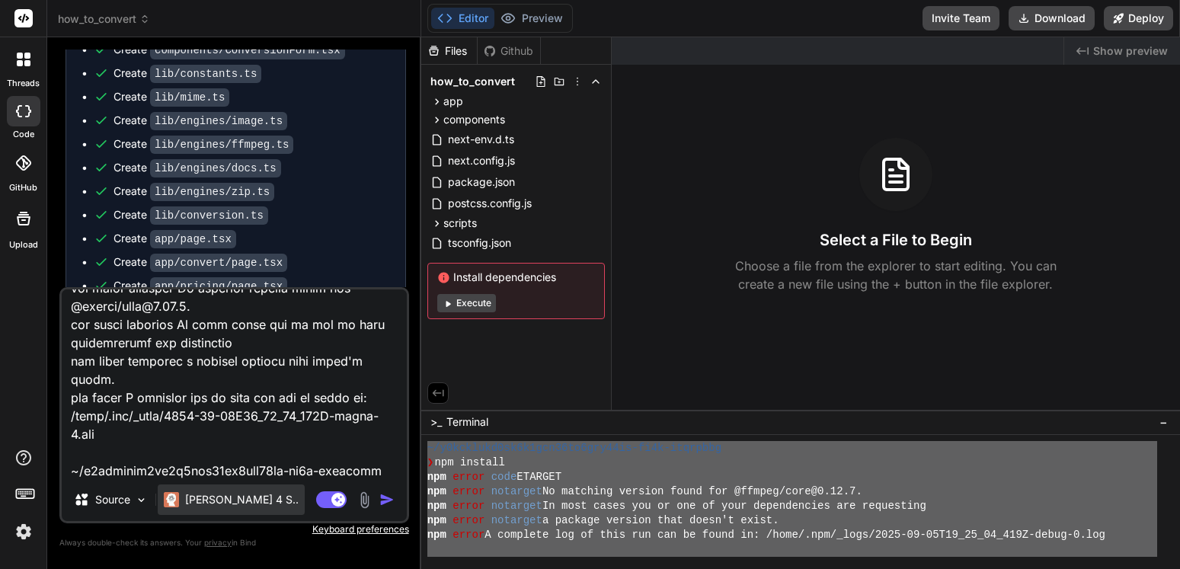
type textarea "~/l5ipsumdo5si4a5con51ad0eli34se-do9e-temporin ❯ utl etdolor mag aliqu enim ADM…"
click at [232, 498] on p "[PERSON_NAME] 4 S.." at bounding box center [241, 499] width 113 height 15
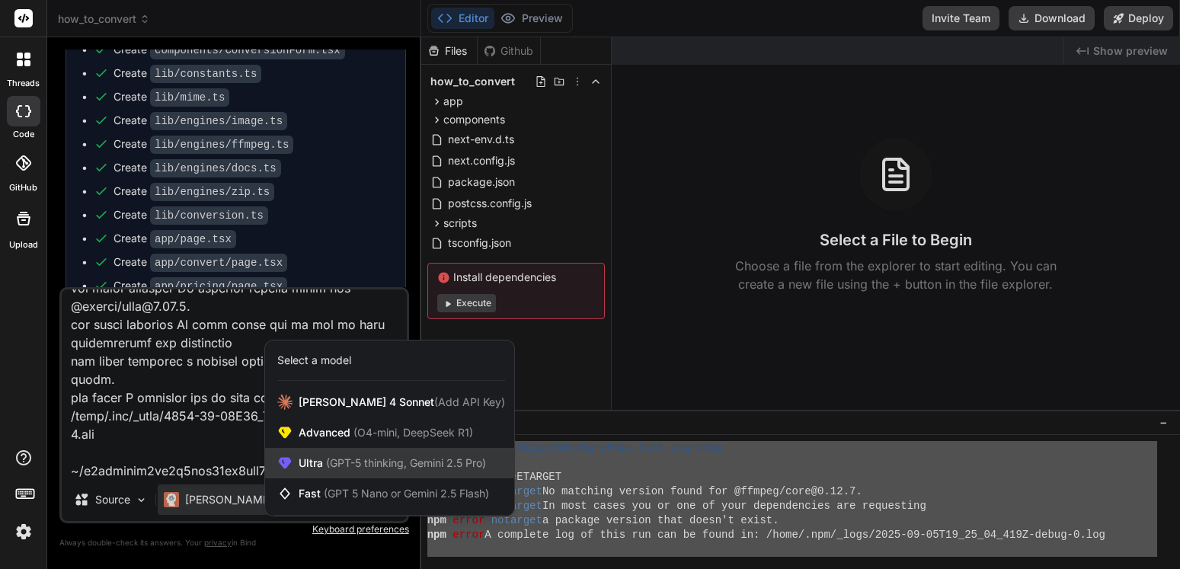
click at [371, 459] on span "(GPT-5 thinking, Gemini 2.5 Pro)" at bounding box center [404, 462] width 163 height 13
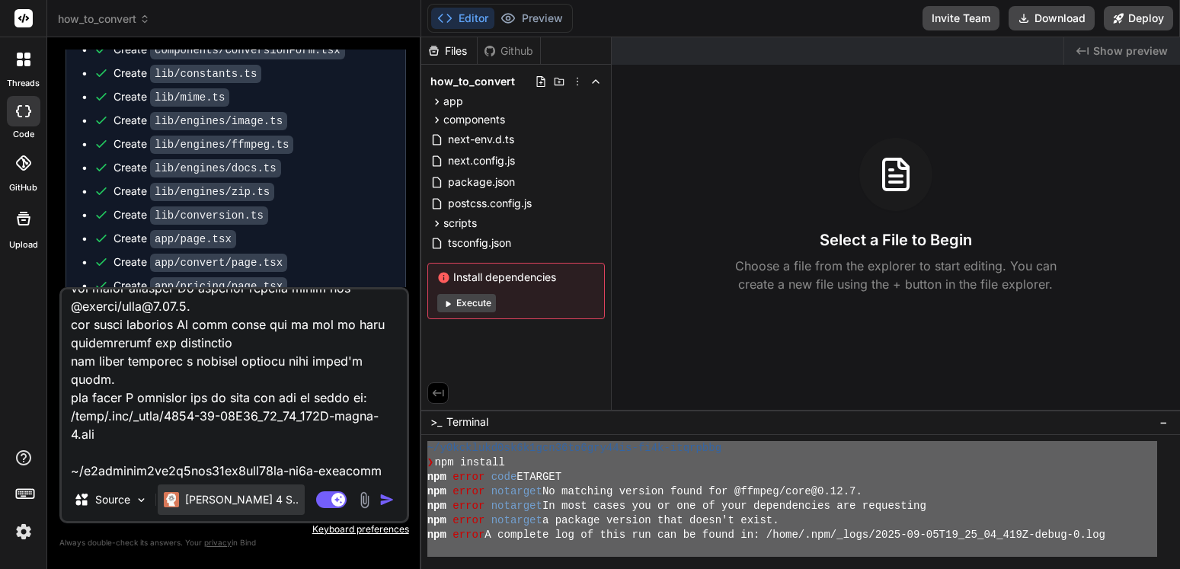
click at [222, 491] on div "[PERSON_NAME] 4 S.." at bounding box center [231, 499] width 147 height 30
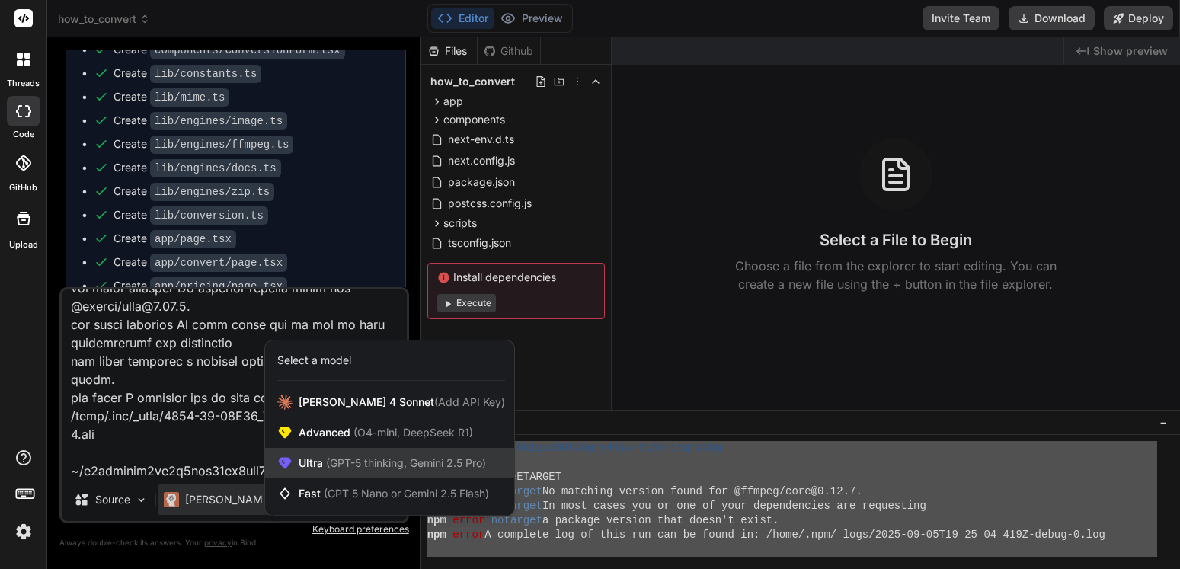
click at [292, 461] on icon at bounding box center [284, 462] width 15 height 15
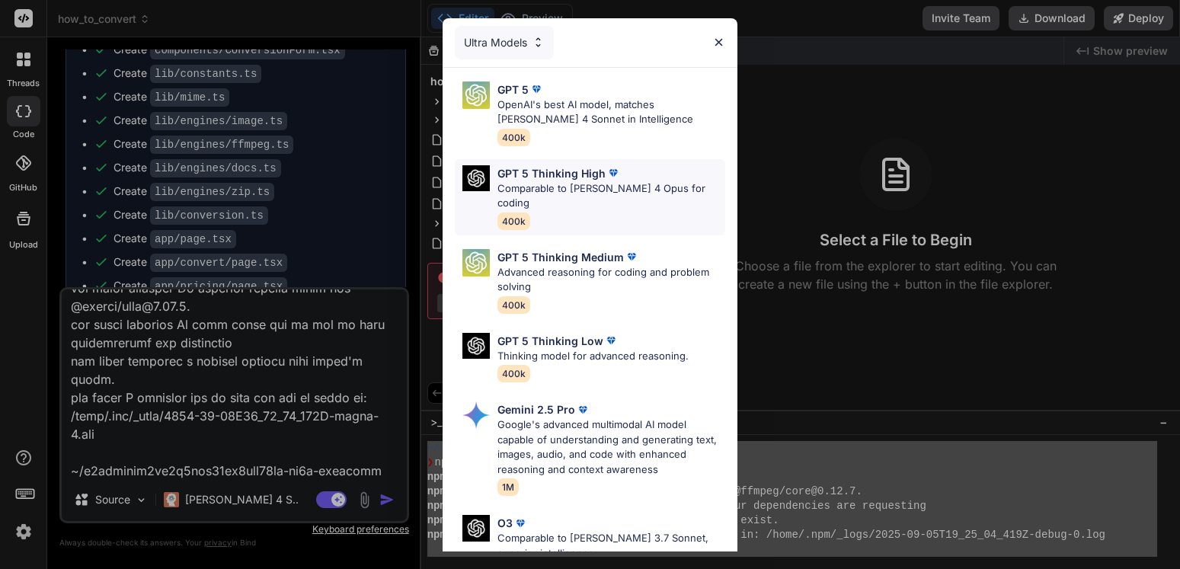
click at [551, 172] on p "GPT 5 Thinking High" at bounding box center [551, 173] width 108 height 16
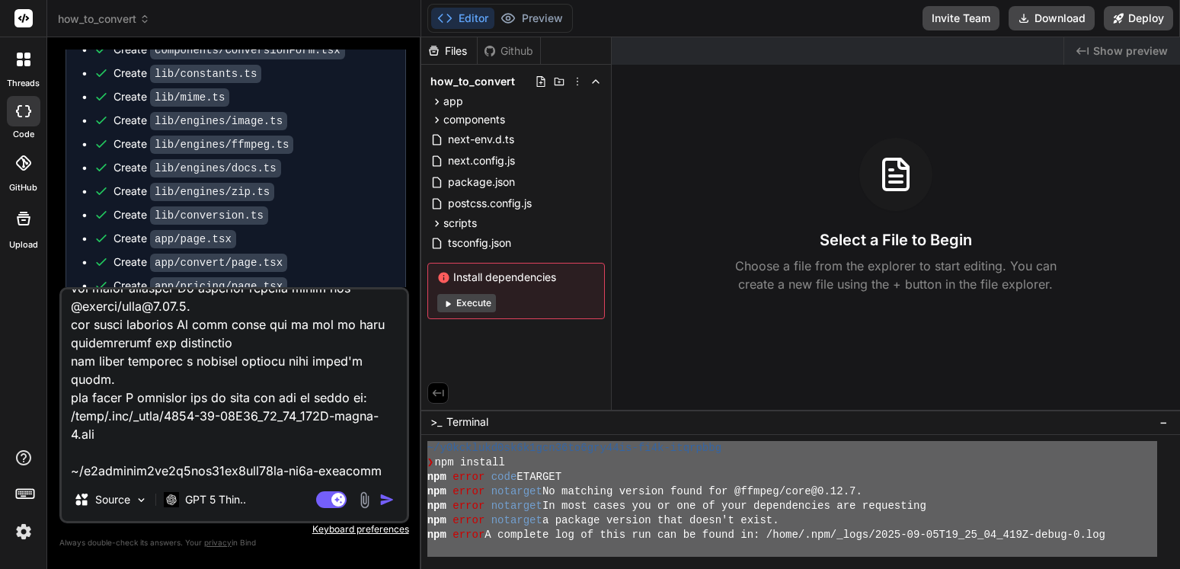
click at [551, 172] on div "package.json" at bounding box center [515, 181] width 177 height 21
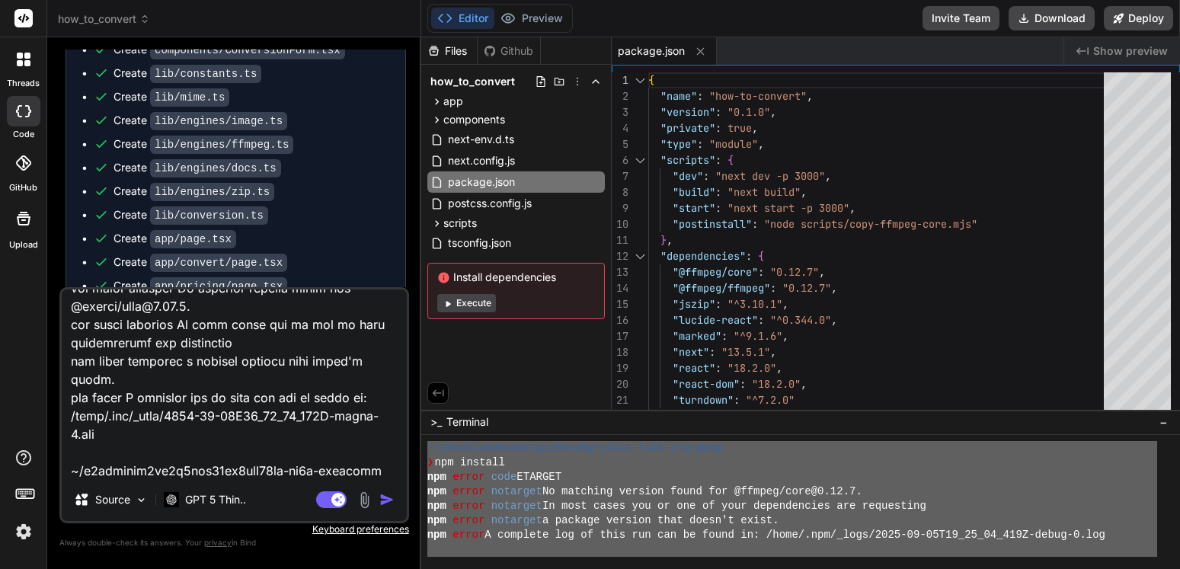
click at [382, 502] on img "button" at bounding box center [386, 499] width 15 height 15
click at [382, 502] on div "Source GPT 5 Thin.." at bounding box center [234, 502] width 345 height 37
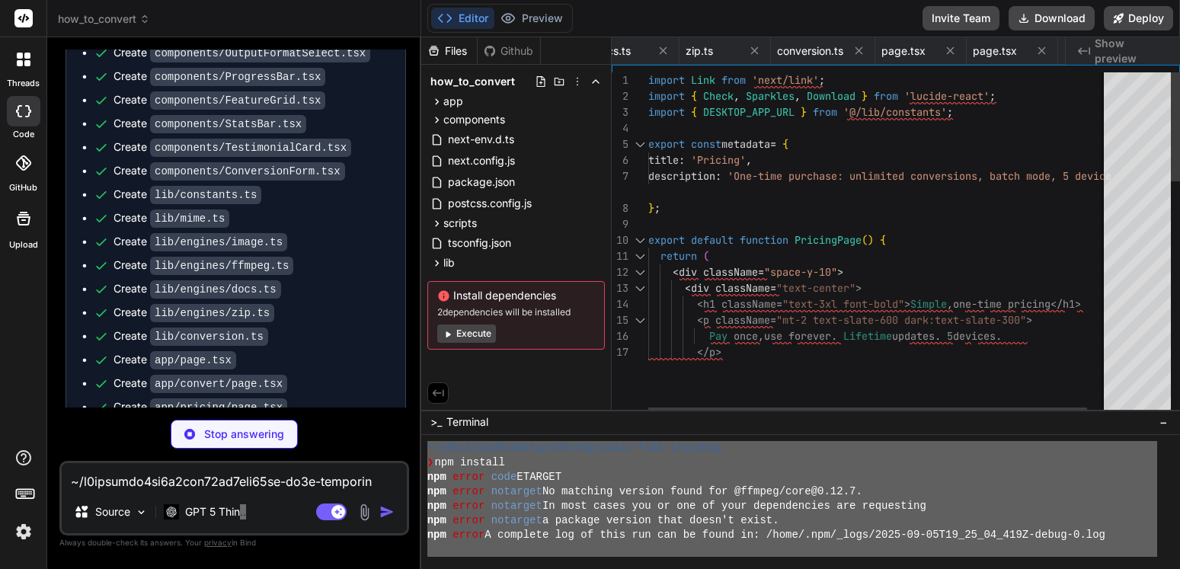
scroll to position [0, 1530]
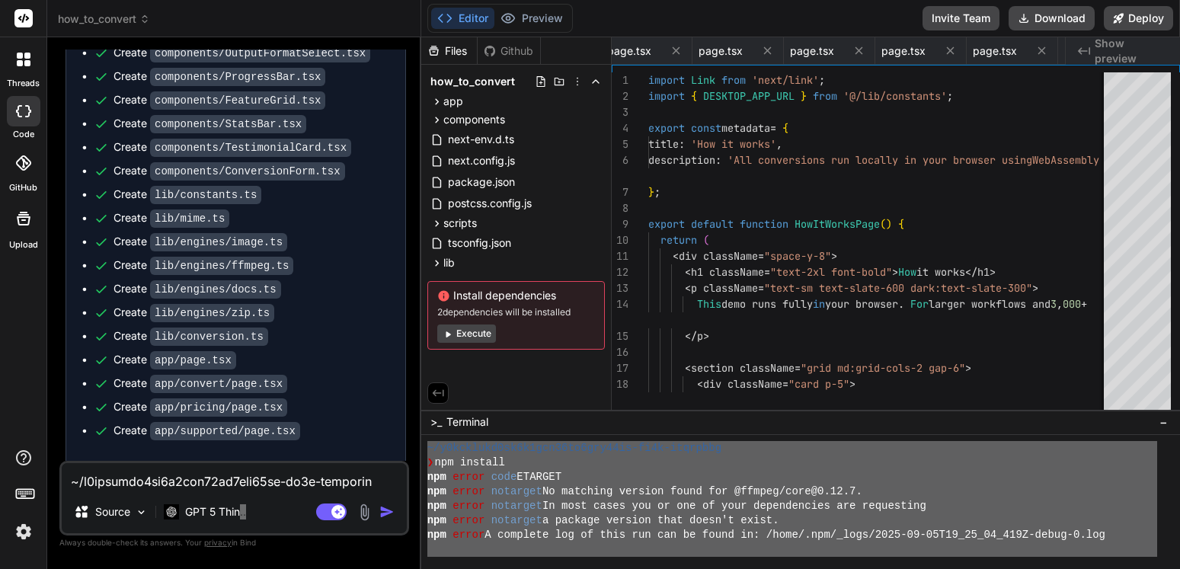
type textarea "x"
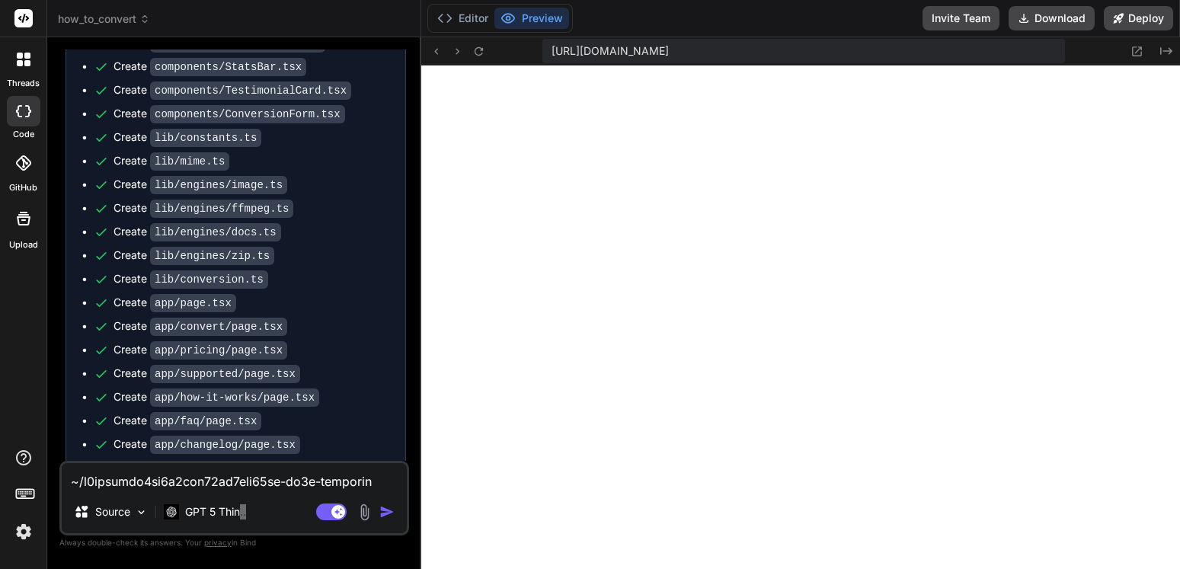
scroll to position [3796, 0]
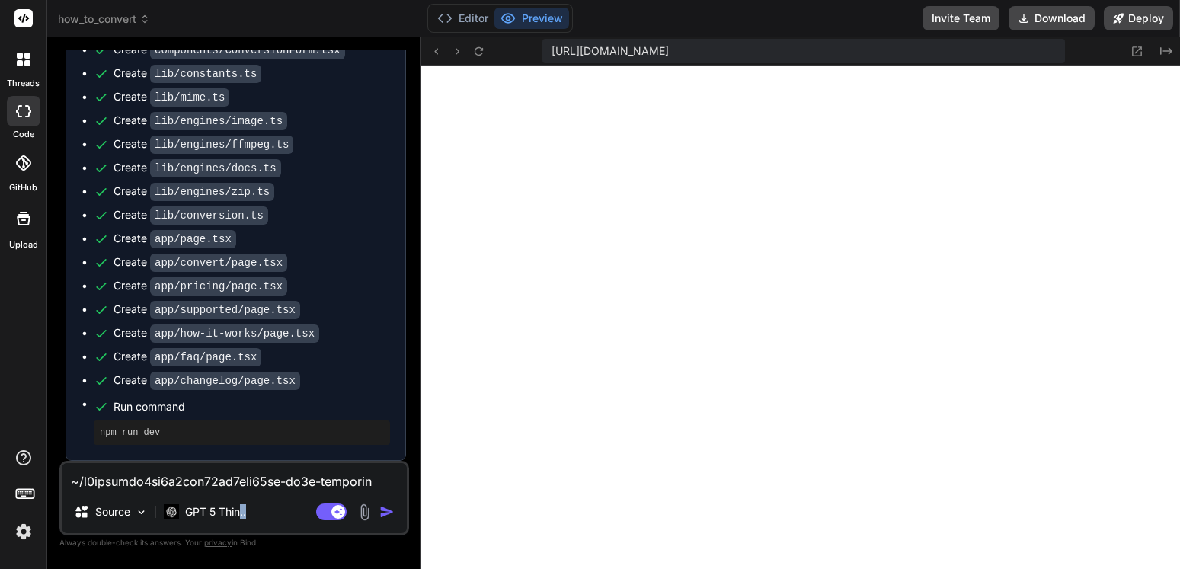
click at [141, 476] on textarea at bounding box center [234, 476] width 345 height 27
click at [193, 484] on textarea at bounding box center [234, 476] width 345 height 27
paste textarea "Failed to compile ./app/globals.css.webpack[javascript/auto]!=!./node_modules/n…"
type textarea "Failed to compile ./app/globals.css.webpack[javascript/auto]!=!./node_modules/n…"
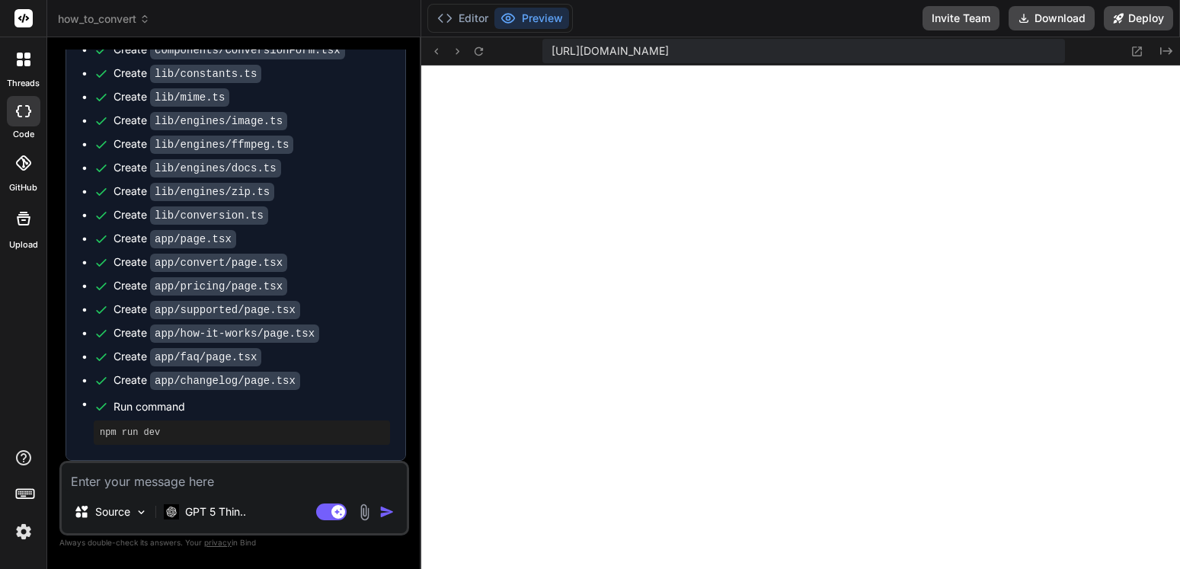
type textarea "x"
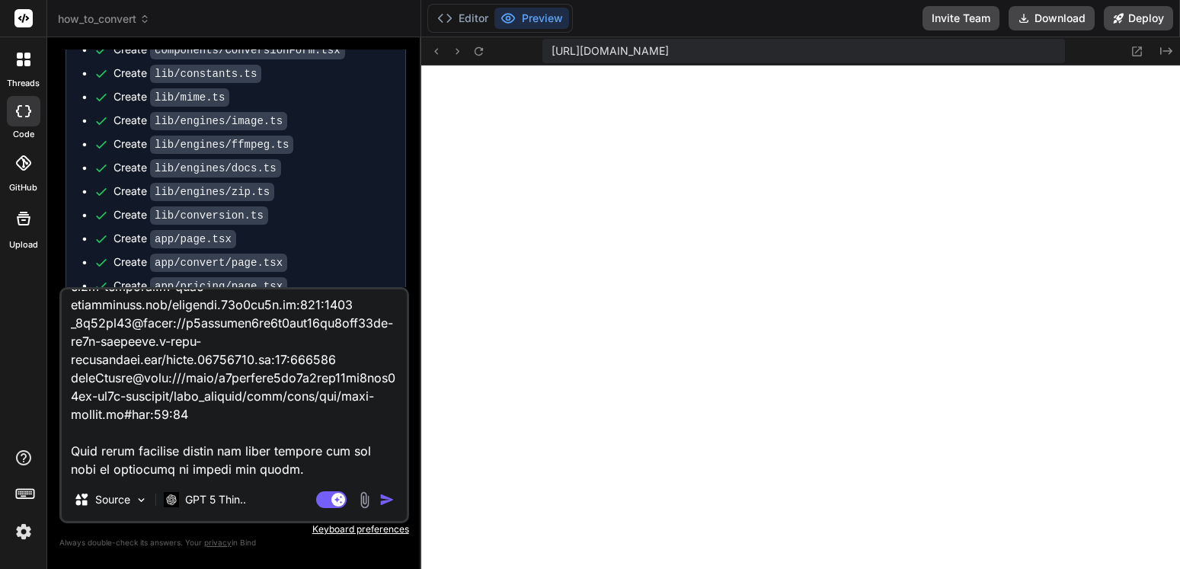
type textarea "Failed to compile ./app/globals.css.webpack[javascript/auto]!=!./node_modules/n…"
click at [383, 499] on img "button" at bounding box center [386, 499] width 15 height 15
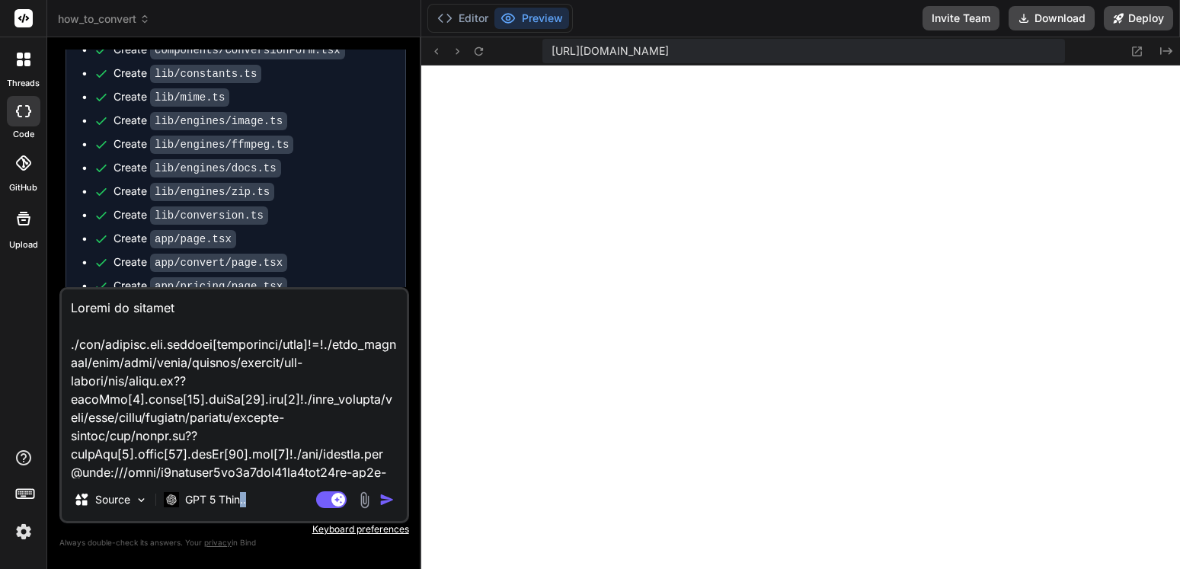
click at [383, 499] on div "Source GPT 5 Thin.." at bounding box center [234, 502] width 345 height 37
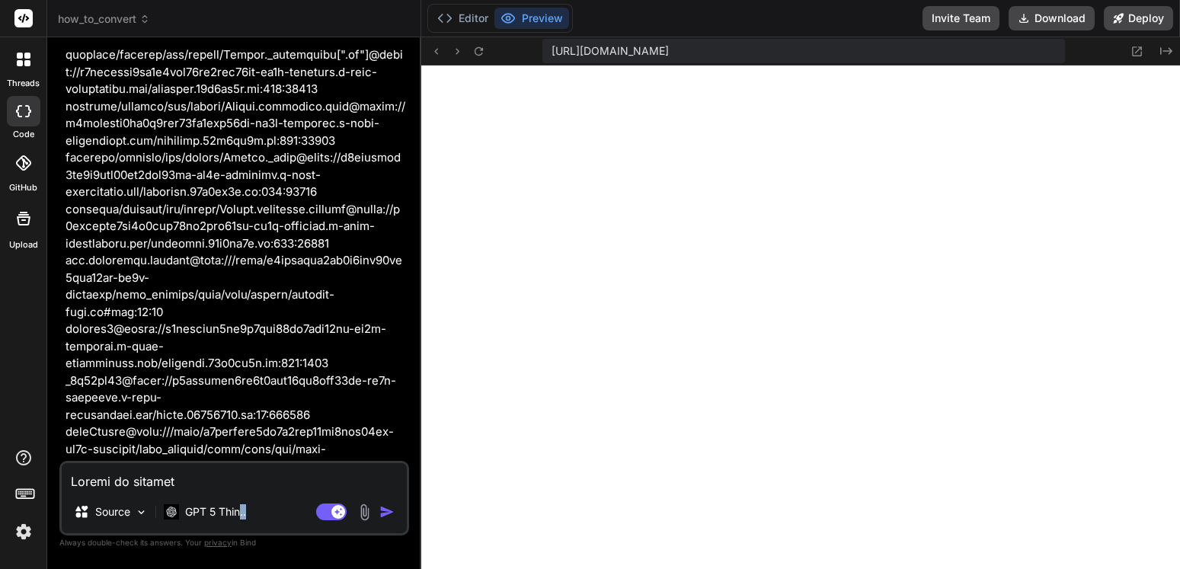
scroll to position [4828, 0]
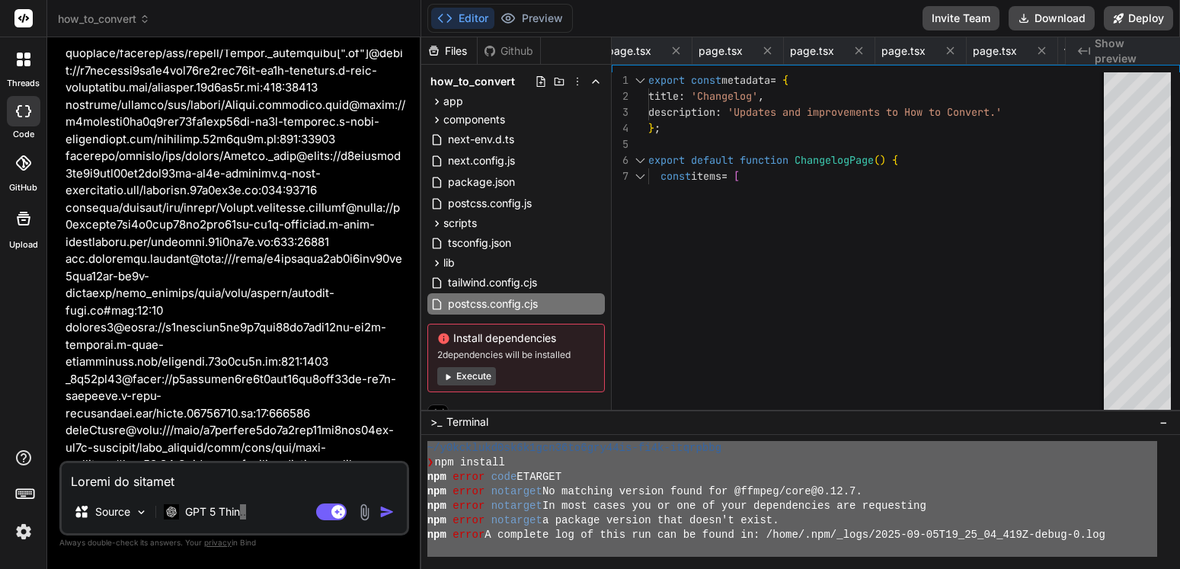
type textarea "x"
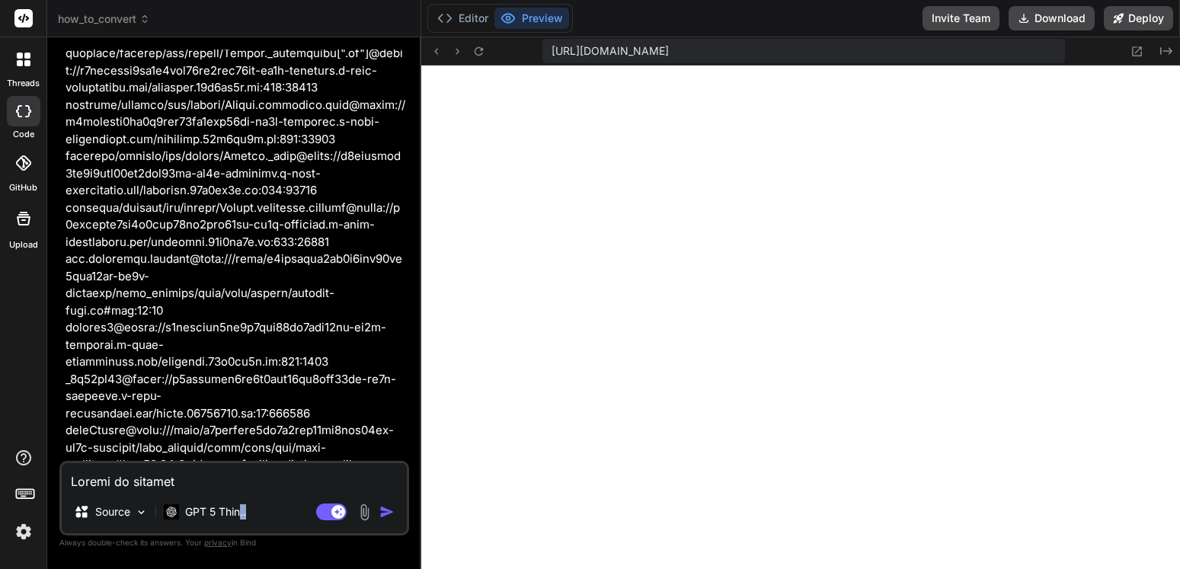
scroll to position [0, 1971]
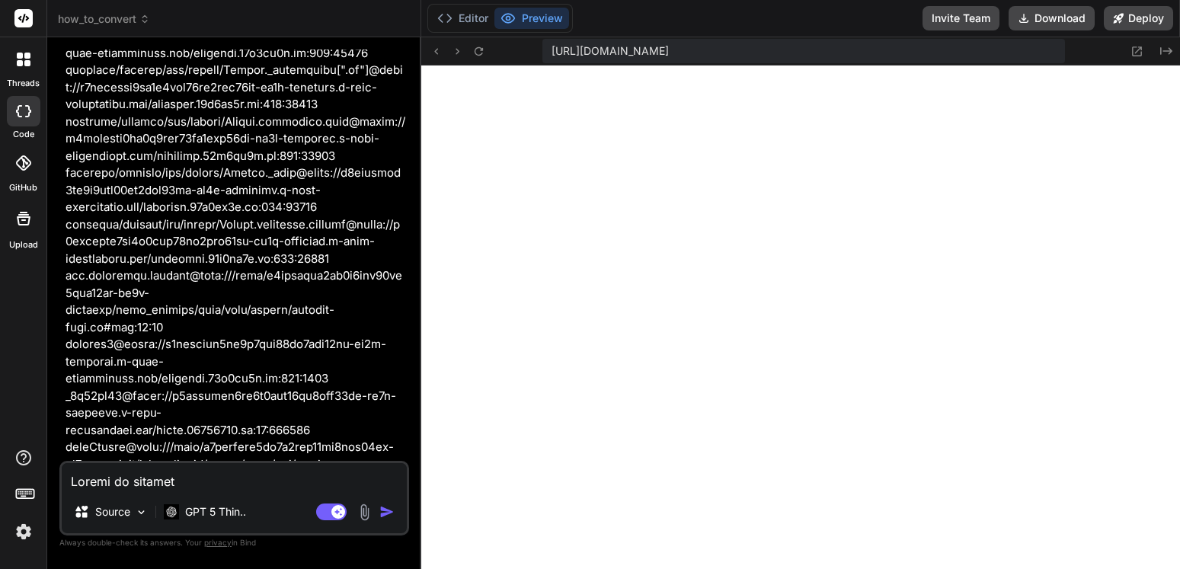
click at [790, 467] on div at bounding box center [800, 317] width 759 height 503
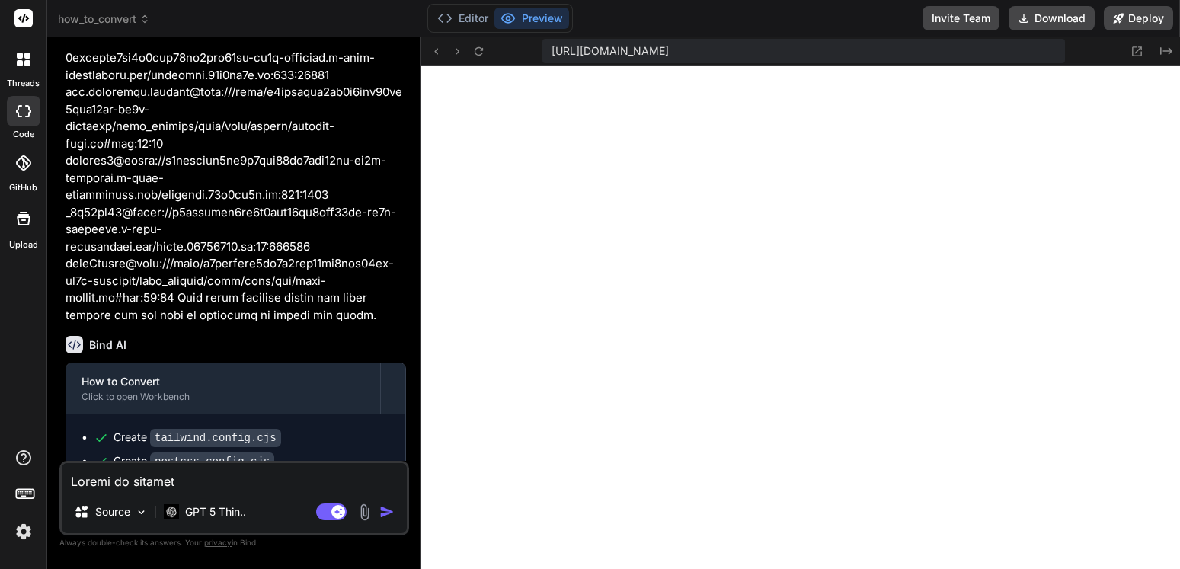
click at [224, 477] on textarea at bounding box center [234, 476] width 345 height 27
type textarea "u"
type textarea "x"
type textarea "us"
type textarea "x"
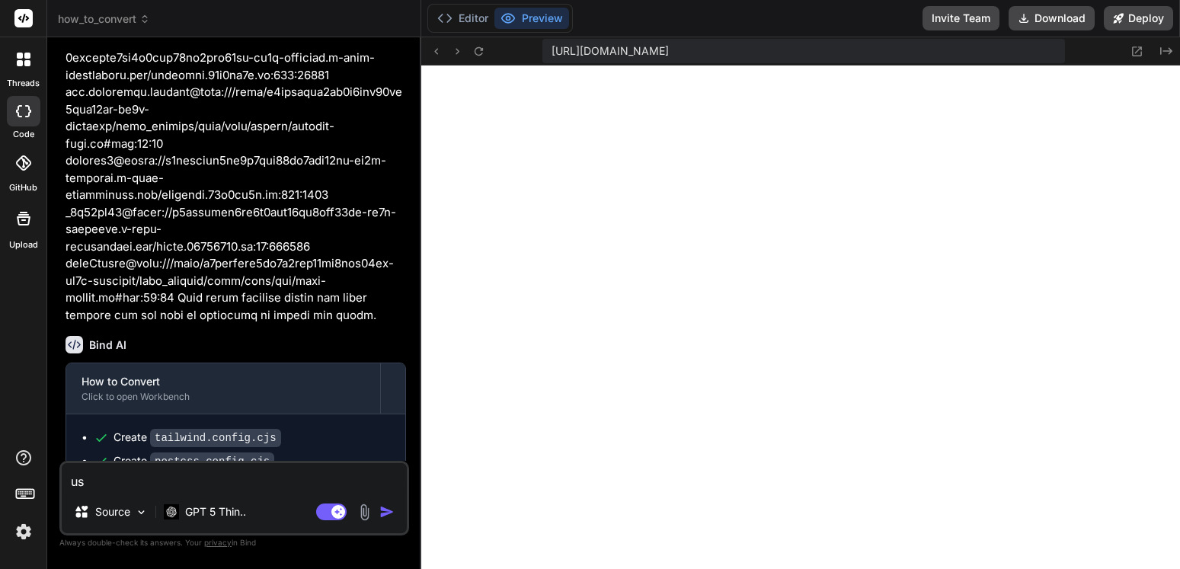
type textarea "use"
type textarea "x"
type textarea "user"
type textarea "x"
type textarea "user"
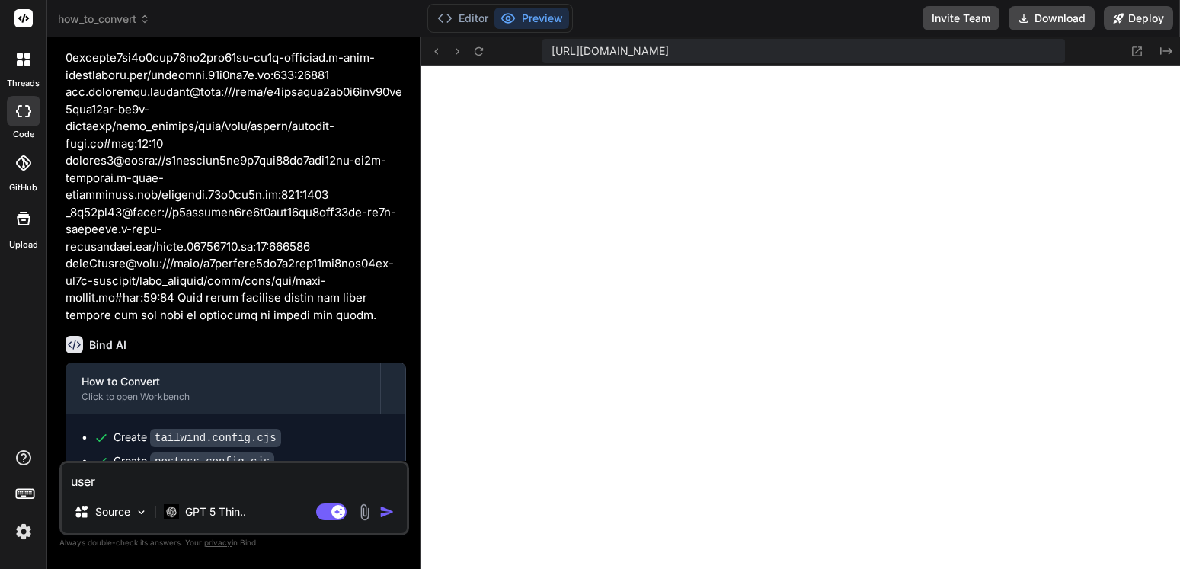
type textarea "x"
type textarea "user t"
type textarea "x"
type textarea "user te"
type textarea "x"
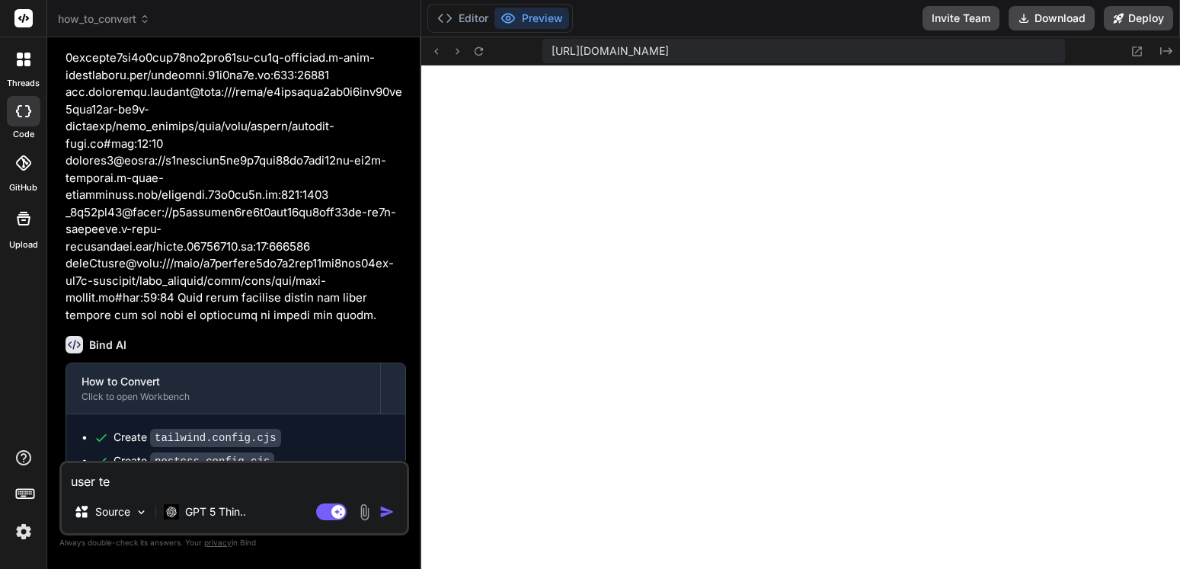
type textarea "user [PERSON_NAME]"
type textarea "x"
type textarea "user test"
type textarea "x"
type textarea "user testi"
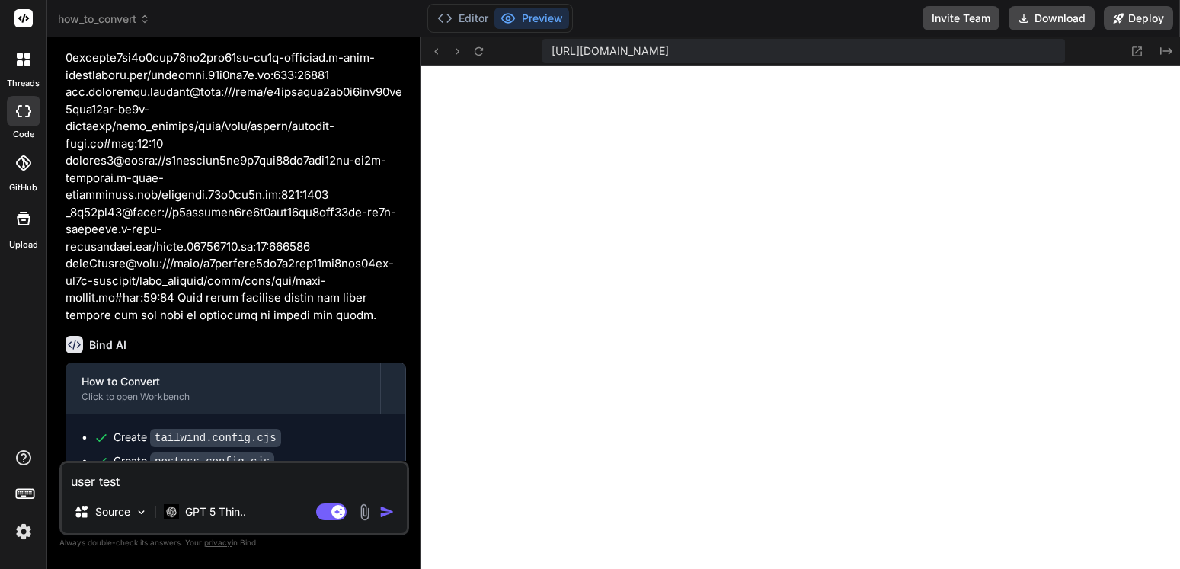
type textarea "x"
type textarea "user testin"
type textarea "x"
type textarea "user testing"
type textarea "x"
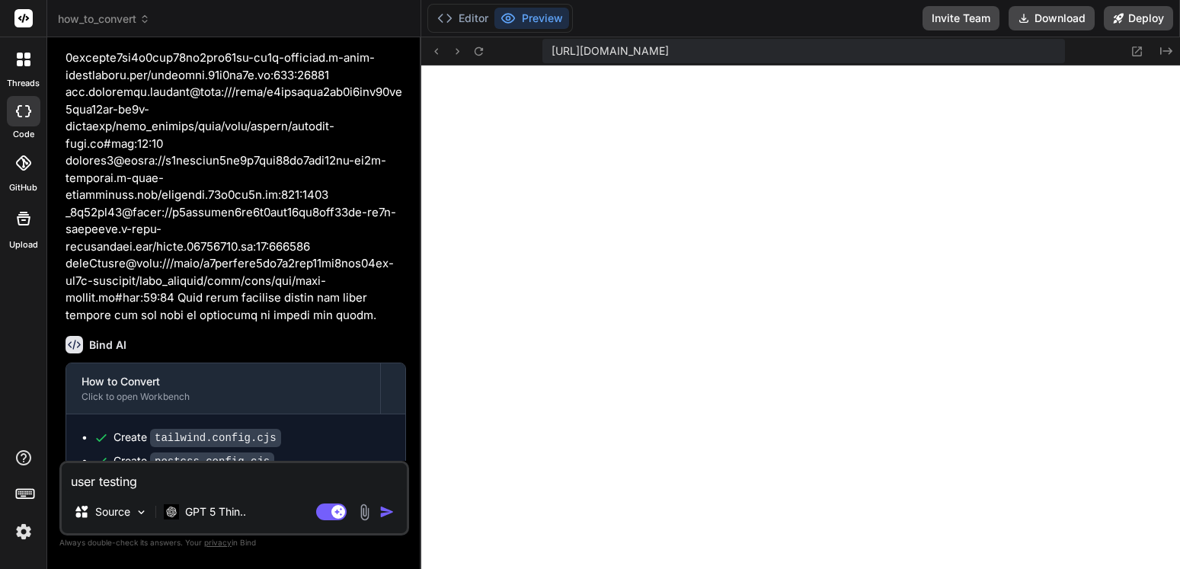
type textarea "user testing"
type textarea "x"
type textarea "user testing a"
type textarea "x"
type textarea "user testing an"
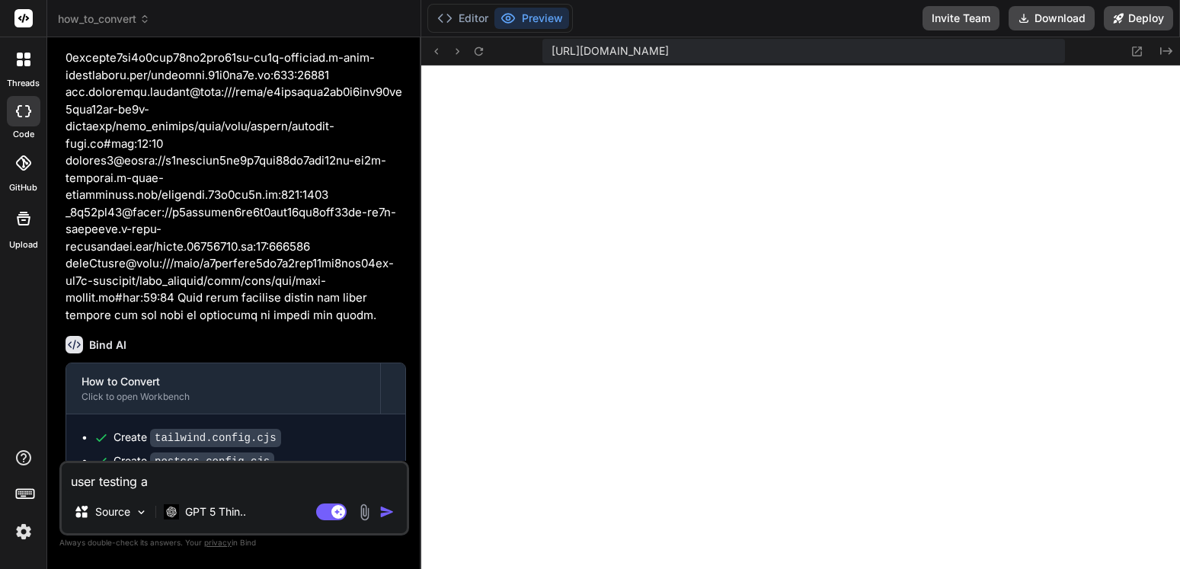
type textarea "x"
type textarea "user testing and"
type textarea "x"
type textarea "user testing and"
type textarea "x"
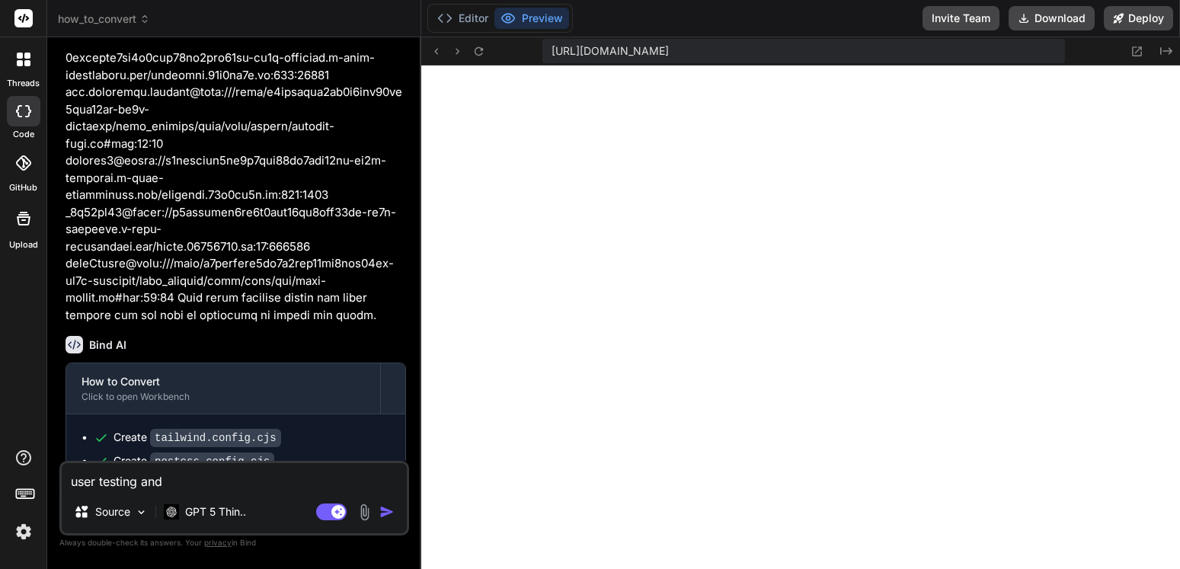
type textarea "user testing and n"
type textarea "x"
type textarea "user testing and no"
type textarea "x"
type textarea "user testing and not"
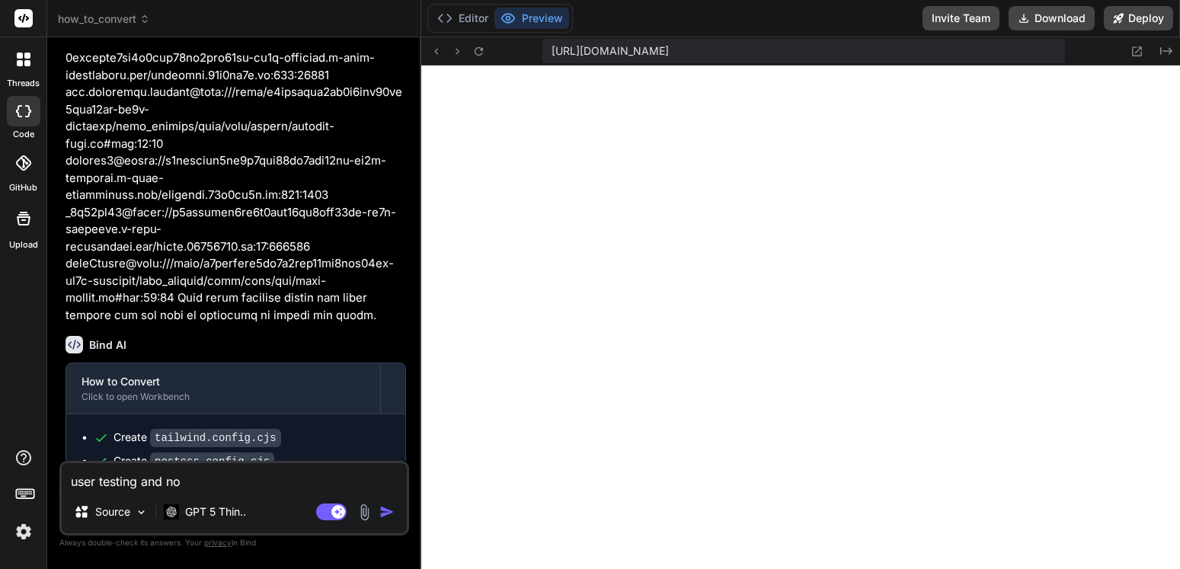
type textarea "x"
type textarea "user testing and not"
type textarea "x"
type textarea "user testing and not t"
type textarea "x"
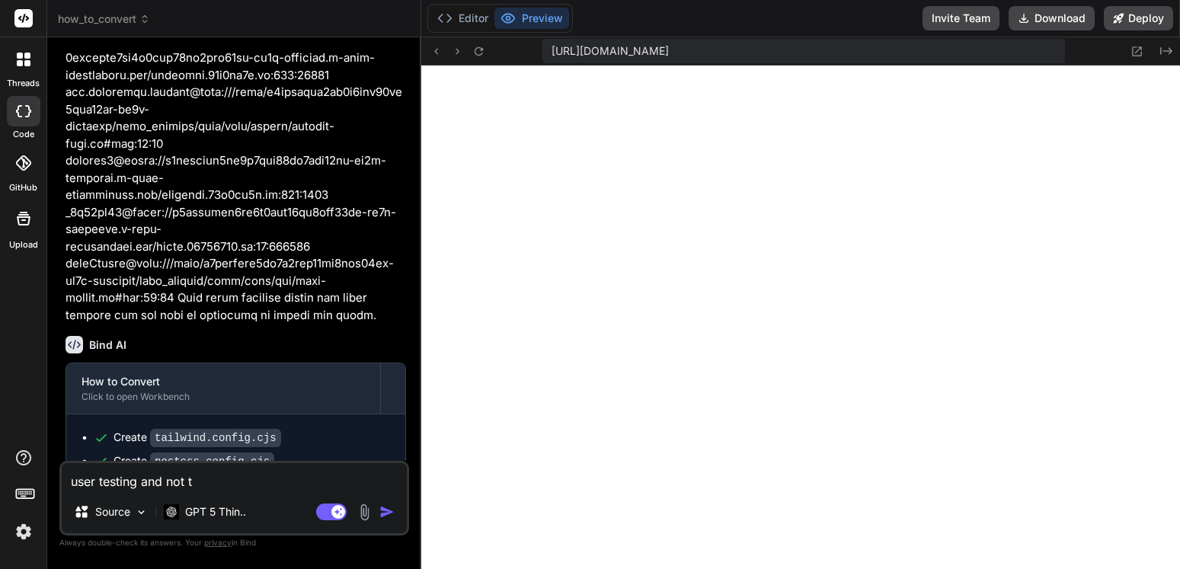
type textarea "user testing and not to"
type textarea "x"
type textarea "user testing and not too"
type textarea "x"
type textarea "user testing and not too"
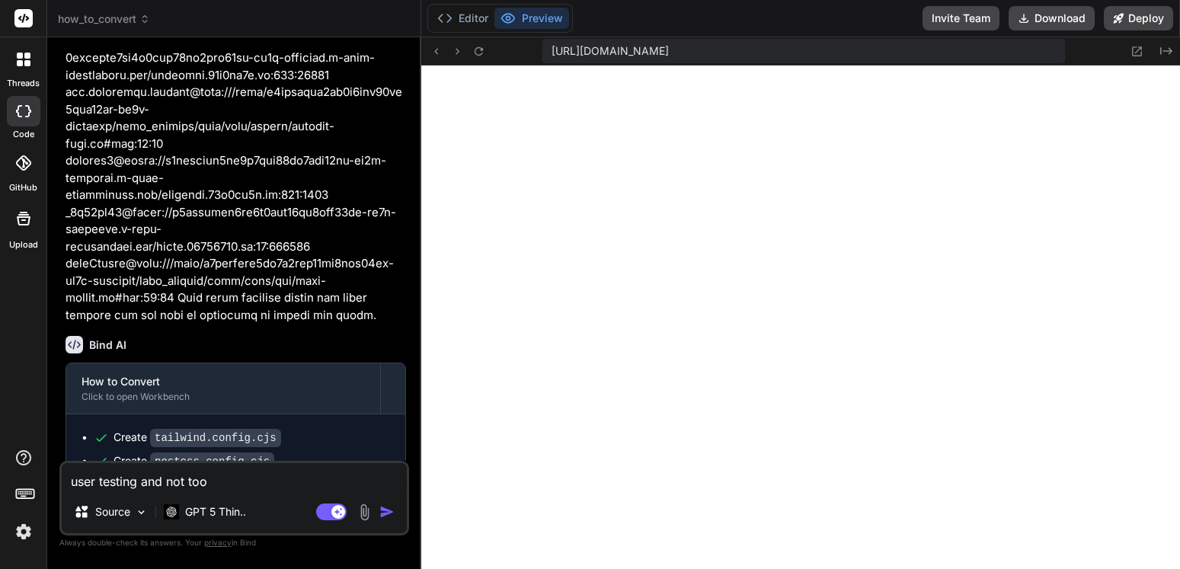
type textarea "x"
type textarea "user testing and not too m"
type textarea "x"
type textarea "user testing and not too ma"
type textarea "x"
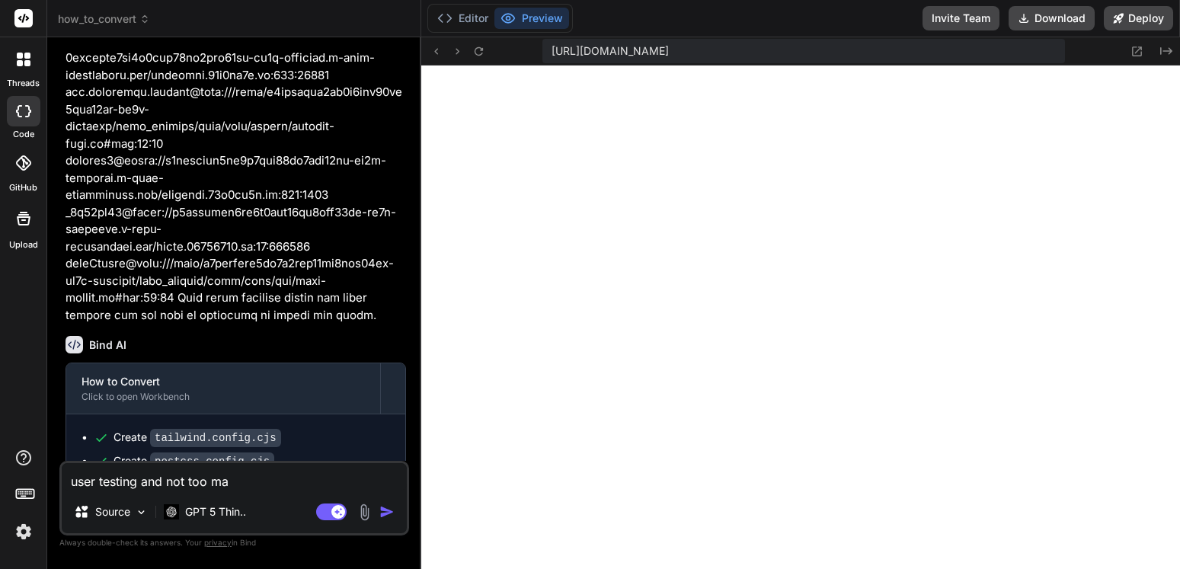
type textarea "user testing and not too man"
type textarea "x"
type textarea "user testing and not too many"
type textarea "x"
type textarea "user testing and not too many"
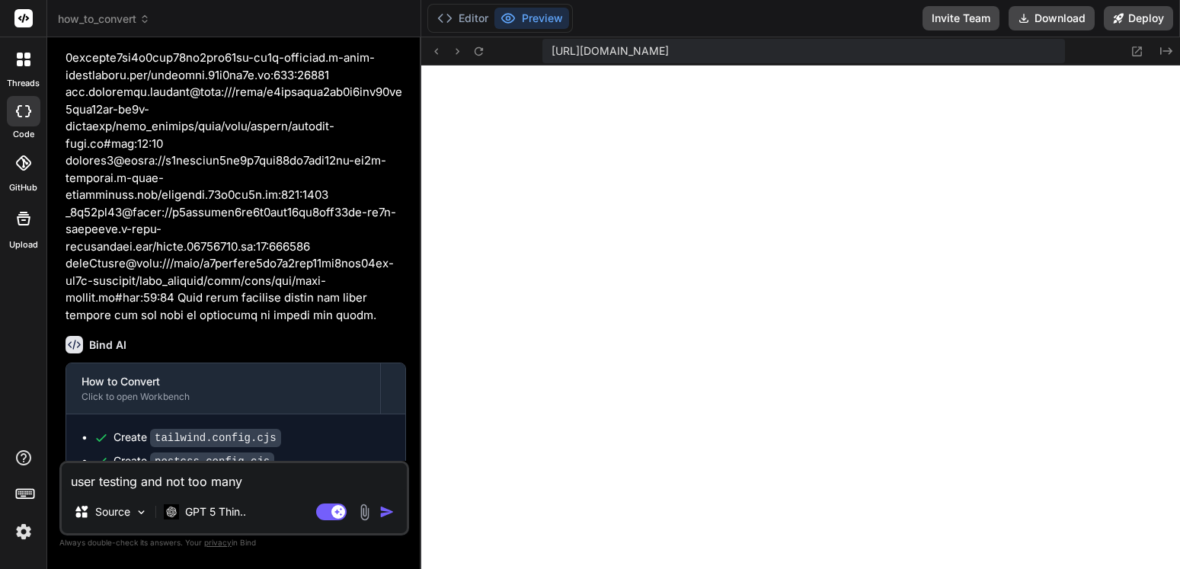
type textarea "x"
type textarea "user testing and not too many c"
type textarea "x"
type textarea "user testing and not too many co"
type textarea "x"
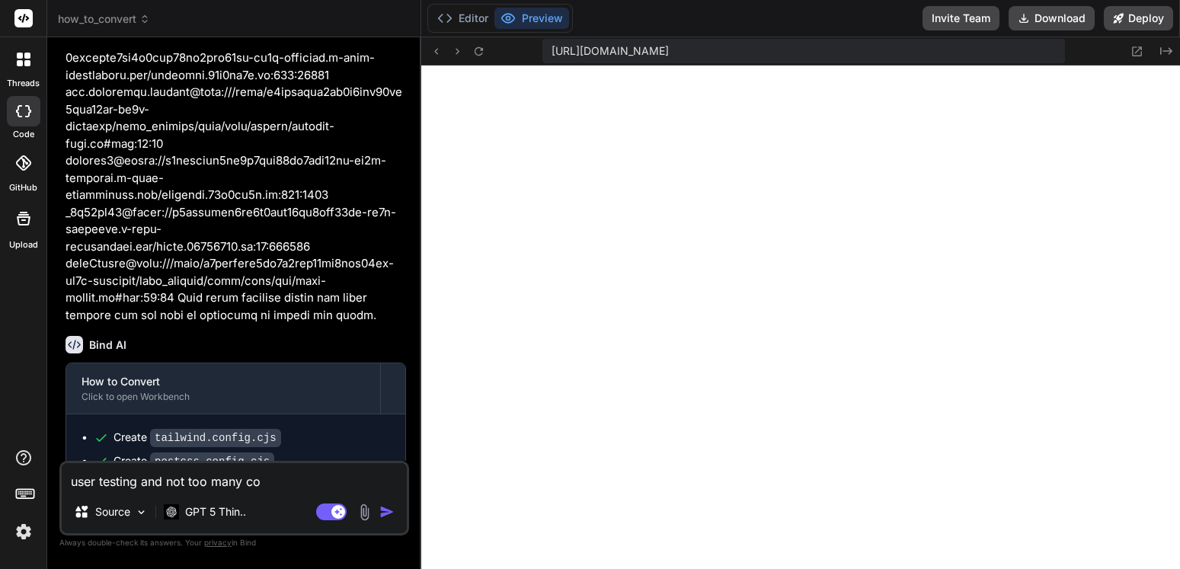
type textarea "user testing and not too many con"
type textarea "x"
type textarea "user testing and not too many conv"
type textarea "x"
type textarea "user testing and not too many conve"
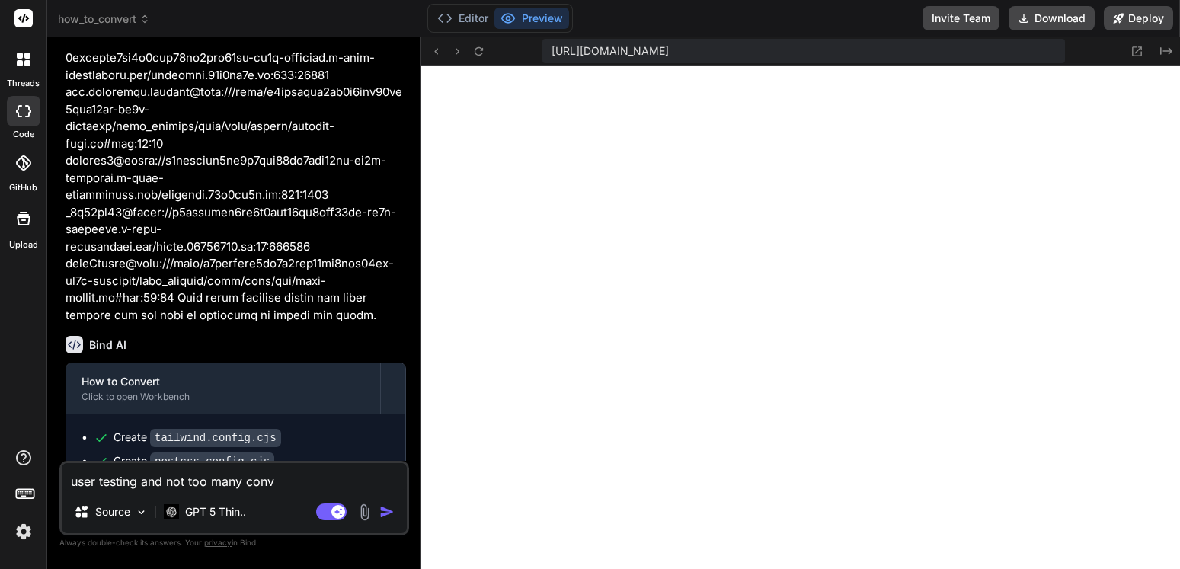
type textarea "x"
type textarea "user testing and not too many conver"
type textarea "x"
type textarea "user testing and not too many convers"
type textarea "x"
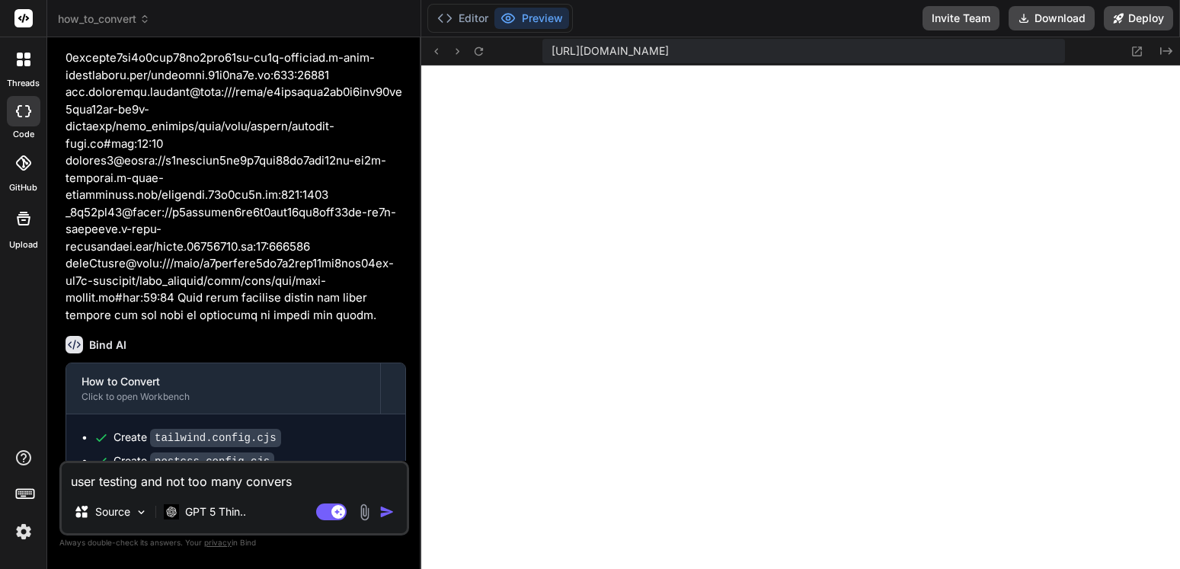
type textarea "user testing and not too many conversi"
type textarea "x"
type textarea "user testing and not too many conversio"
type textarea "x"
type textarea "user testing and not too many conversion"
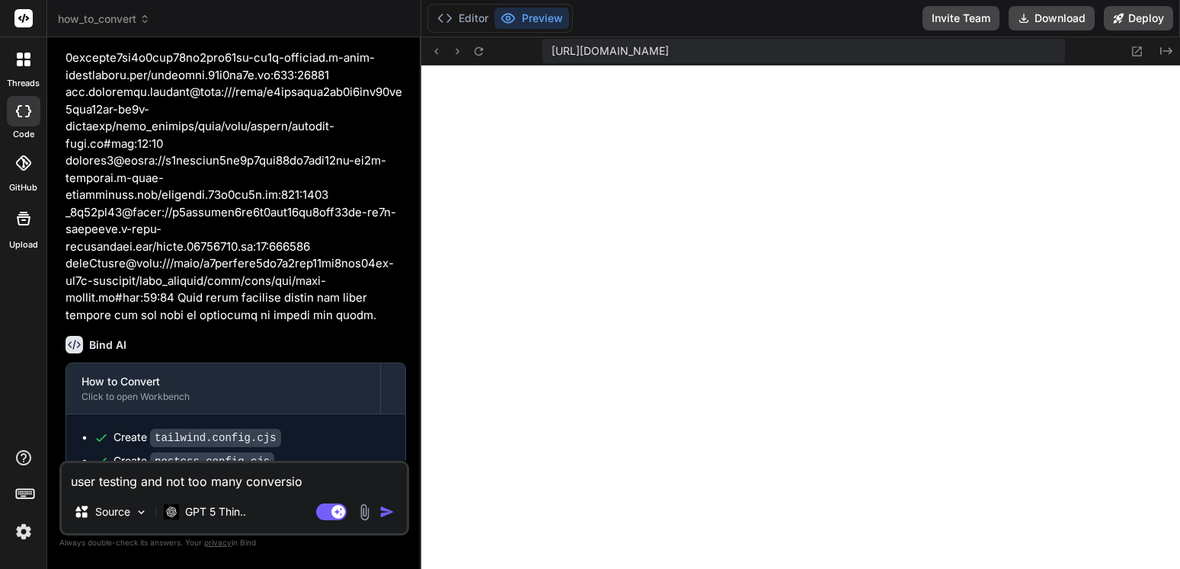
type textarea "x"
type textarea "user testing and not too many conversions"
type textarea "x"
type textarea "user testing and not too many conversions"
type textarea "x"
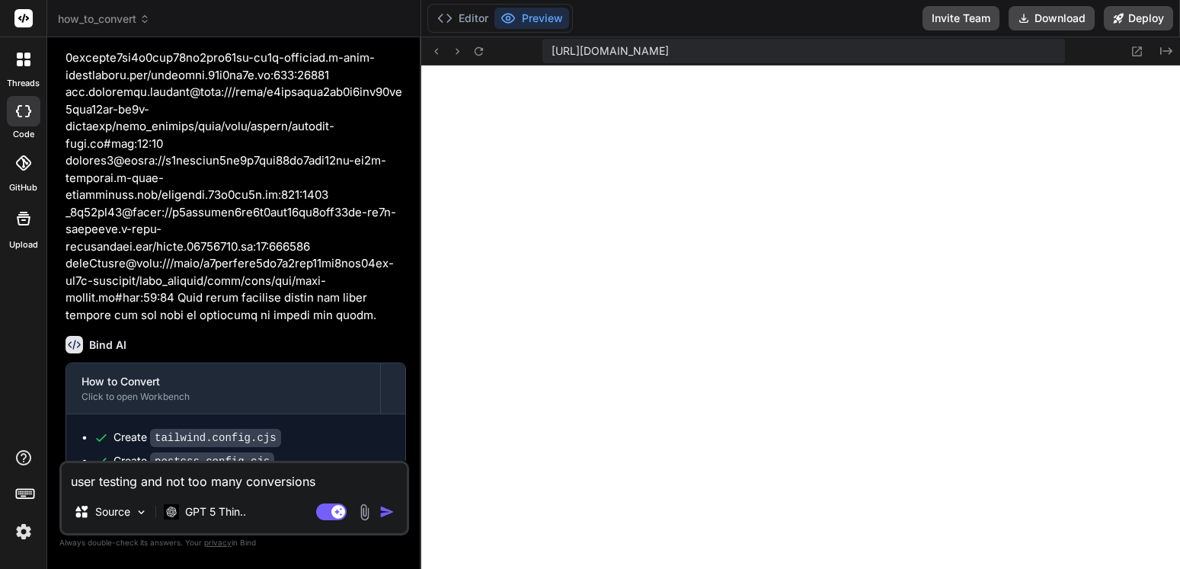
type textarea "user testing and not too many conversions a"
type textarea "x"
type textarea "user testing and not too many conversions ar"
type textarea "x"
type textarea "user testing and not too many conversions are"
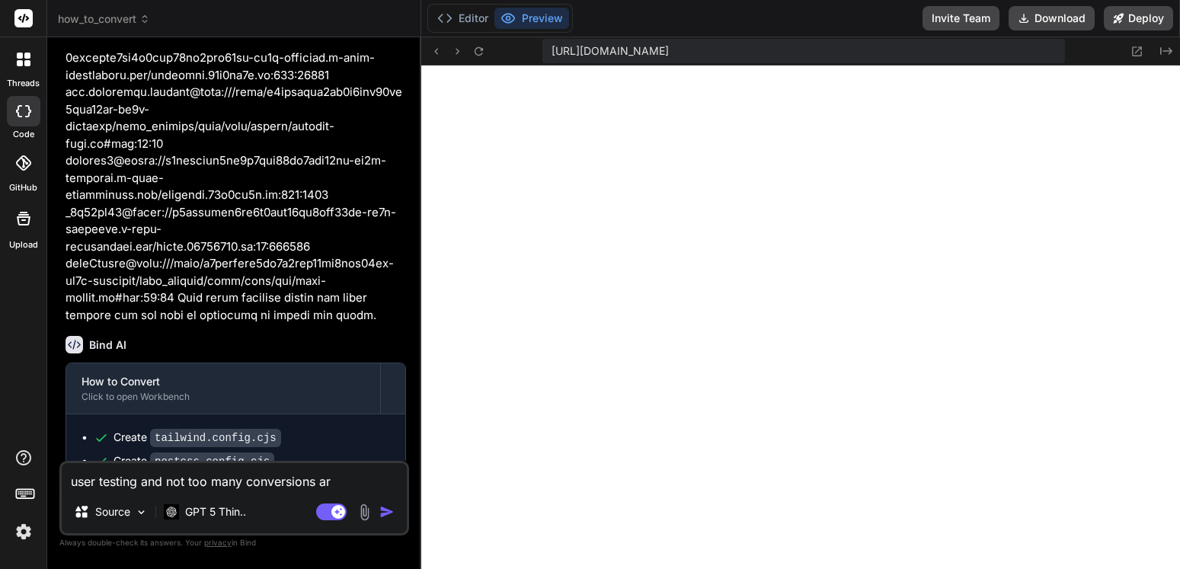
type textarea "x"
type textarea "user testing and not too many conversions are"
type textarea "x"
type textarea "user testing and not too many conversions are w"
type textarea "x"
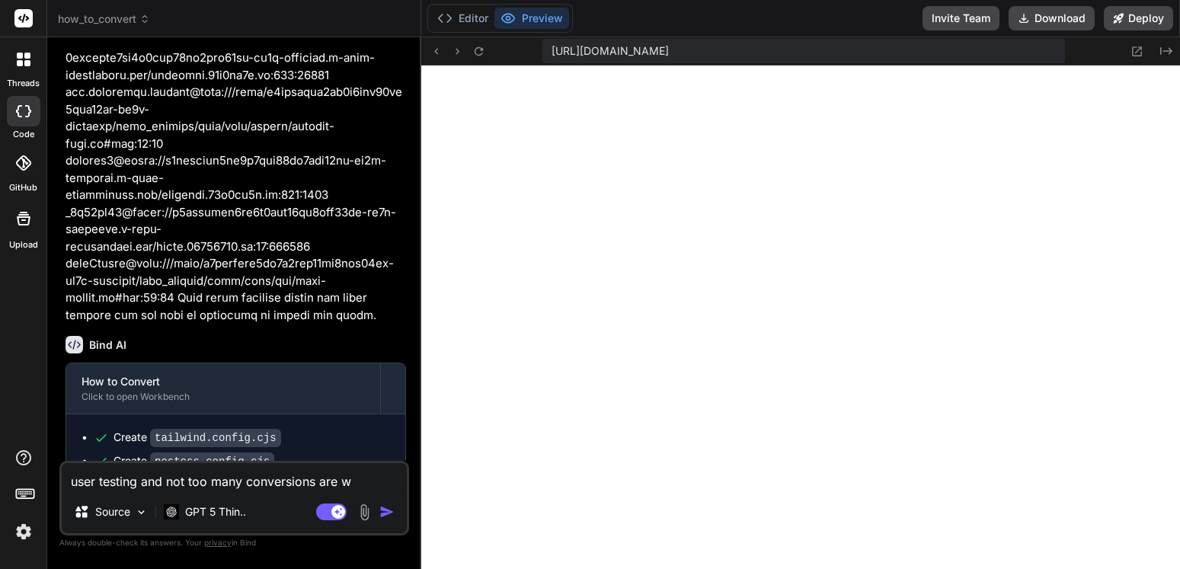
type textarea "user testing and not too many conversions are wo"
type textarea "x"
type textarea "user testing and not too many conversions are wor"
type textarea "x"
type textarea "user testing and not too many conversions are work"
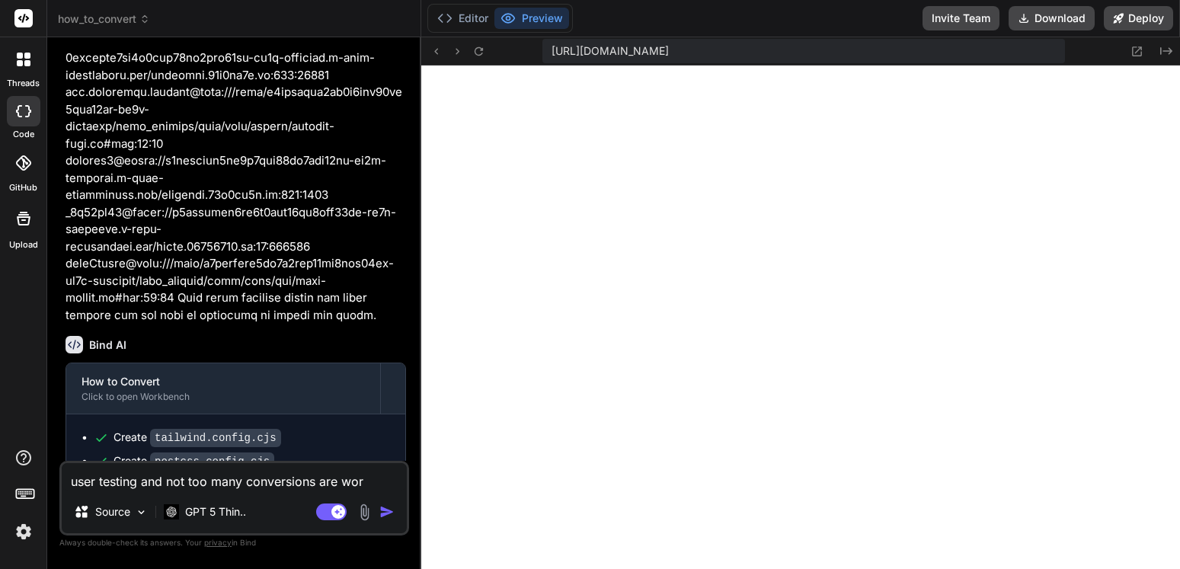
type textarea "x"
type textarea "user testing and not too many conversions are worki"
type textarea "x"
type textarea "user testing and not too many conversions are workin"
type textarea "x"
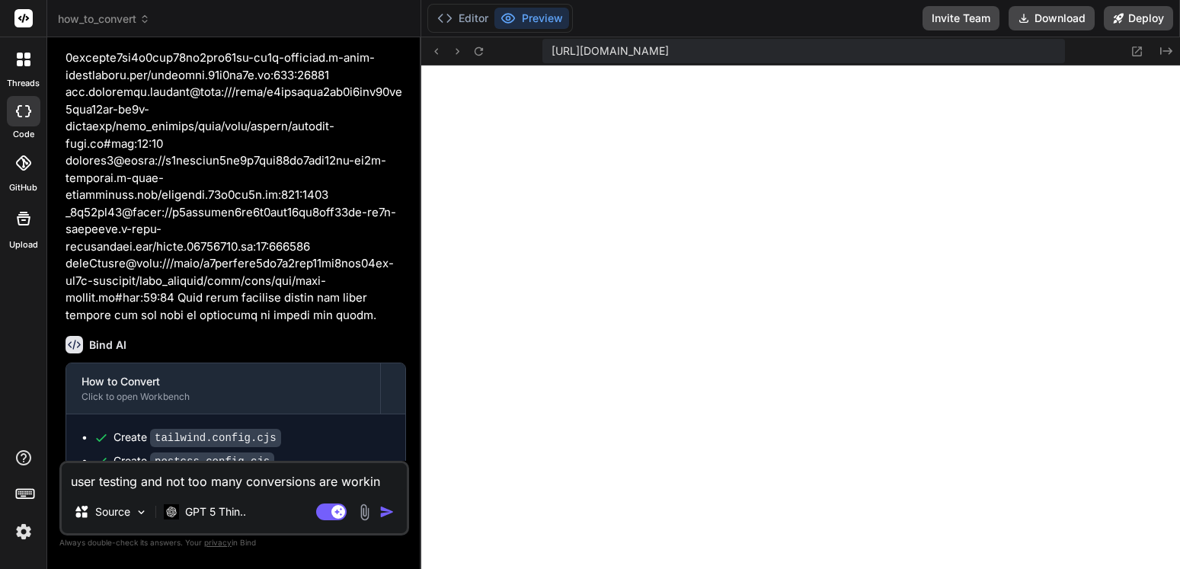
type textarea "user testing and not too many conversions are working"
type textarea "x"
type textarea "user testing and not too many conversions are working."
type textarea "x"
type textarea "user testing and not too many conversions are working."
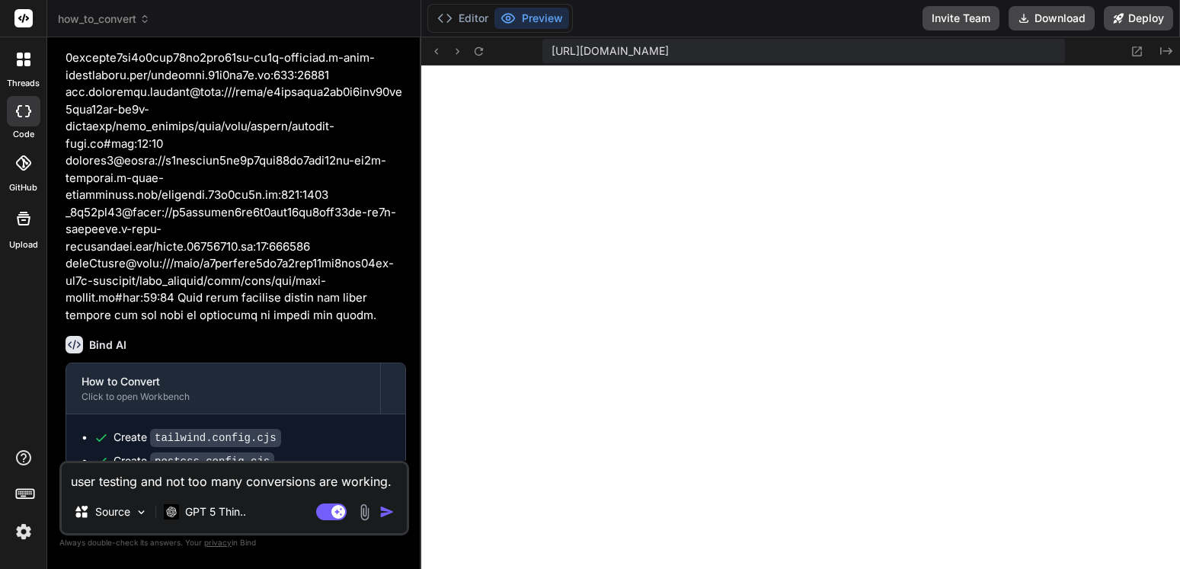
type textarea "x"
type textarea "user testing and not too many conversions are working. i"
type textarea "x"
type textarea "user testing and not too many conversions are working. i"
type textarea "x"
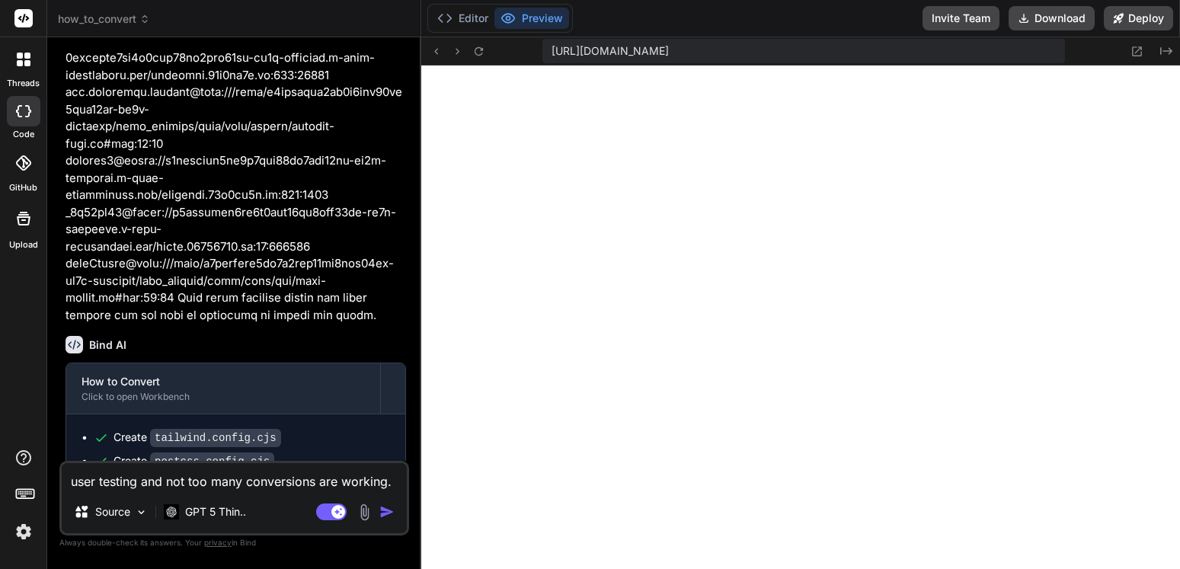
type textarea "user testing and not too many conversions are working. i w"
type textarea "x"
type textarea "user testing and not too many conversions are working. i [GEOGRAPHIC_DATA]"
type textarea "x"
type textarea "user testing and not too many conversions are working. i wan"
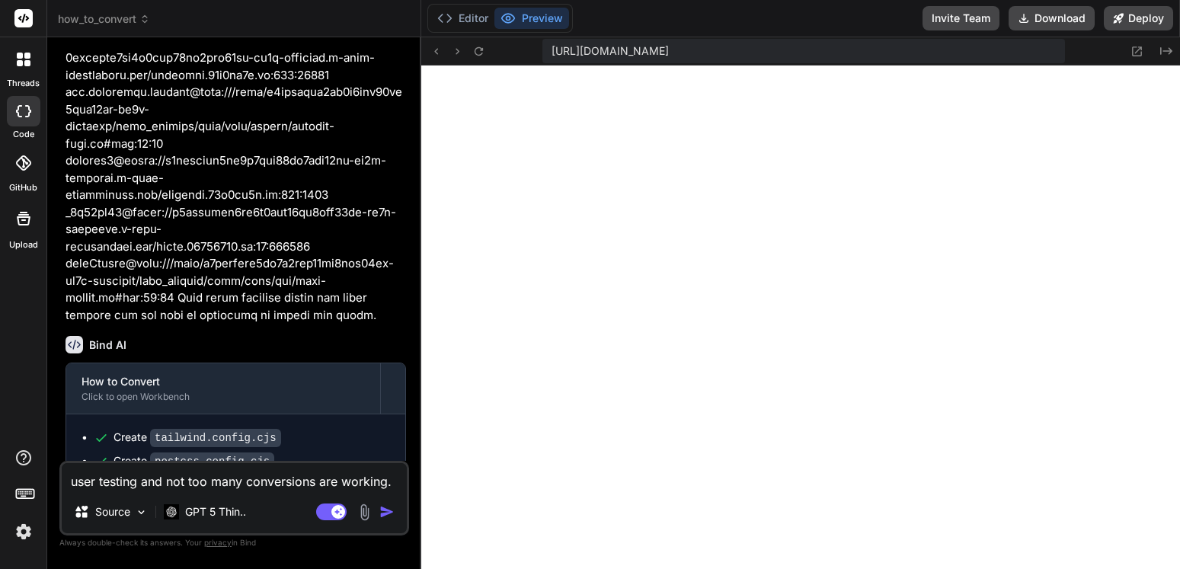
type textarea "x"
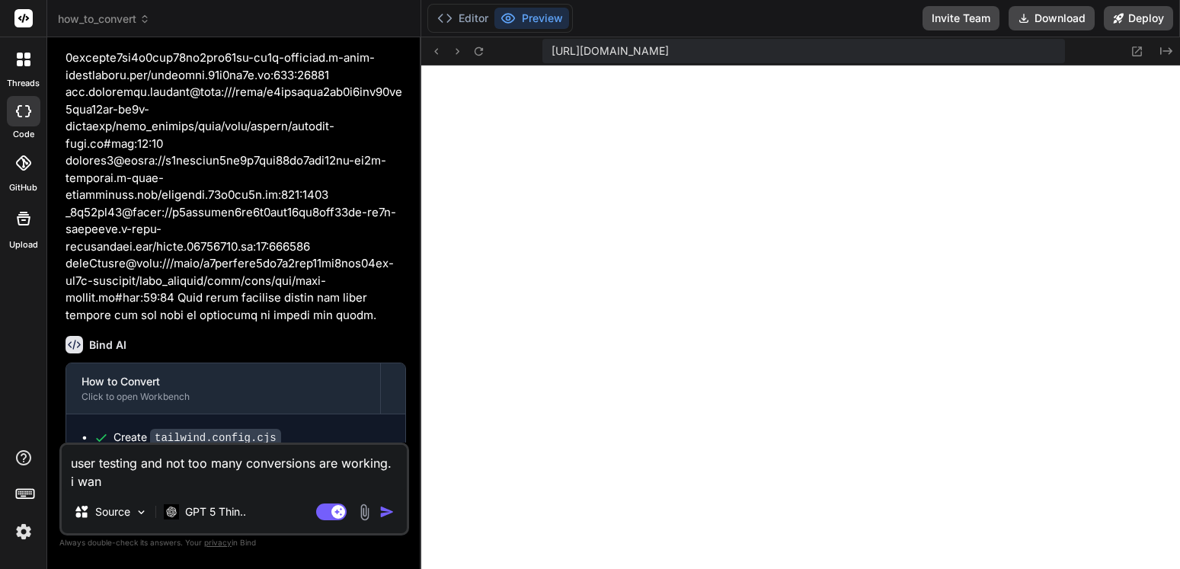
type textarea "user testing and not too many conversions are working. i want"
type textarea "x"
type textarea "user testing and not too many conversions are working. i want"
type textarea "x"
type textarea "user testing and not too many conversions are working. i want e"
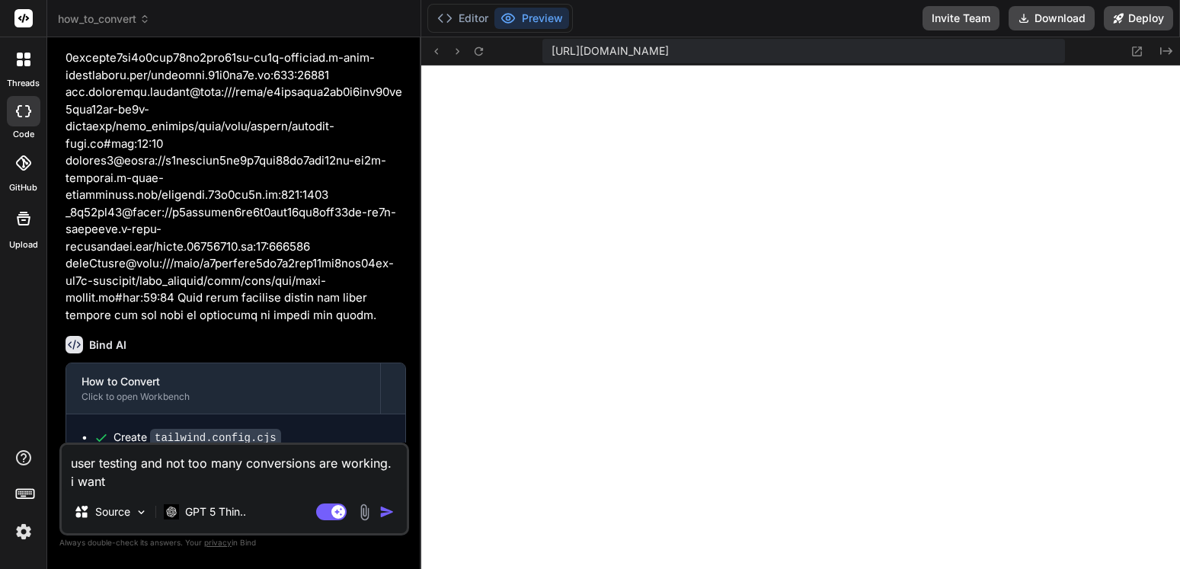
type textarea "x"
type textarea "user testing and not too many conversions are working. i want ev"
type textarea "x"
type textarea "user testing and not too many conversions are working. i want [PERSON_NAME]"
type textarea "x"
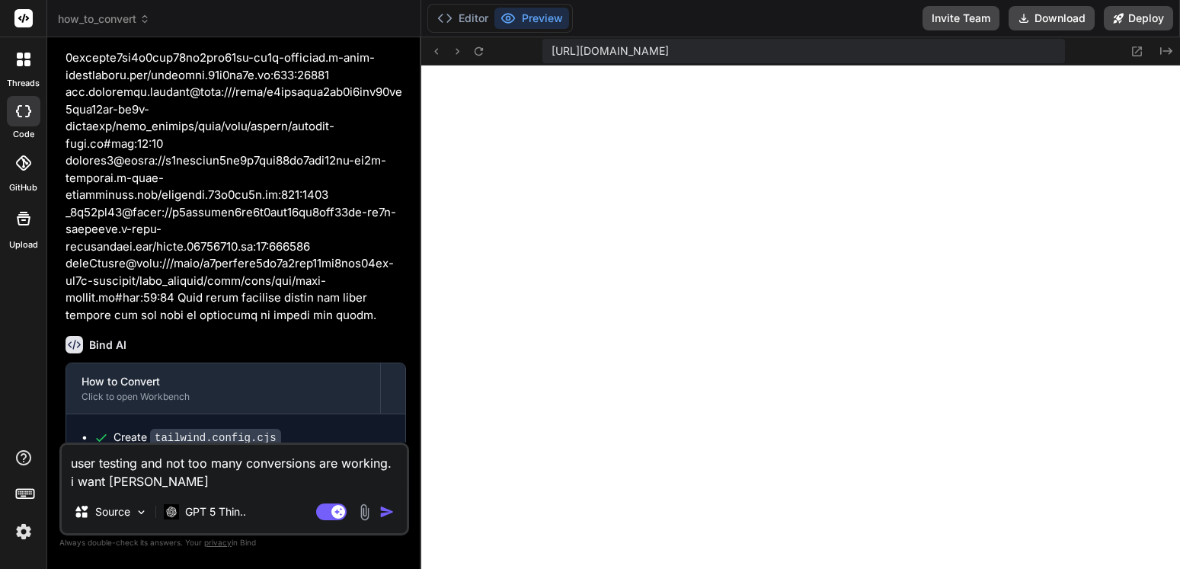
type textarea "user testing and not too many conversions are working. i want ever"
type textarea "x"
type textarea "user testing and not too many conversions are working. i want every"
type textarea "x"
type textarea "user testing and not too many conversions are working. i want every"
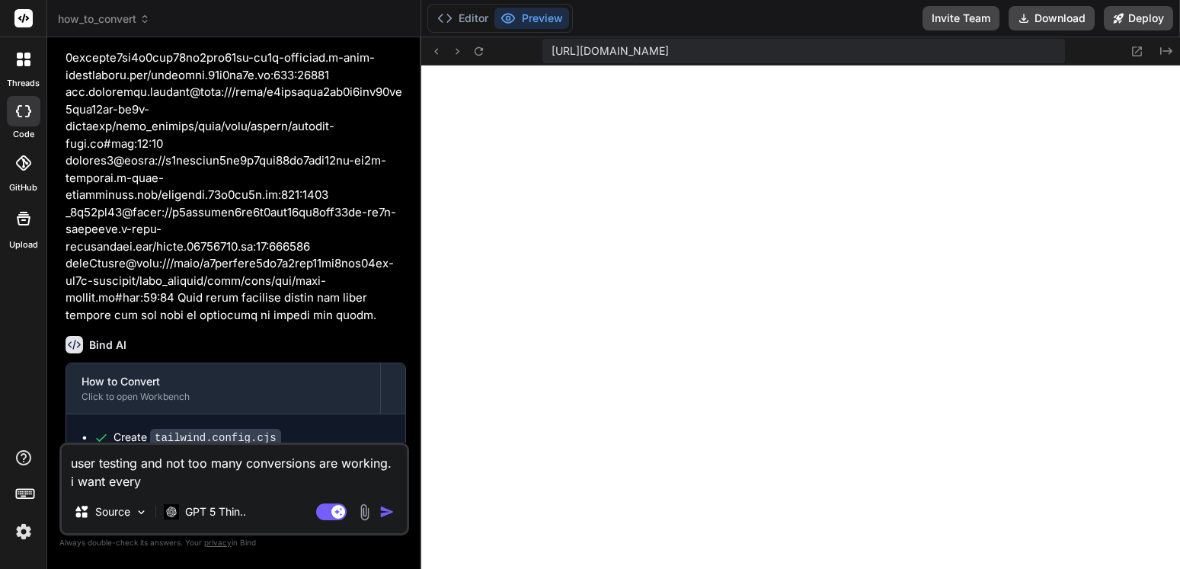
type textarea "x"
type textarea "user testing and not too many conversions are working. i want every k"
type textarea "x"
type textarea "user testing and not too many conversions are working. i want every ki"
type textarea "x"
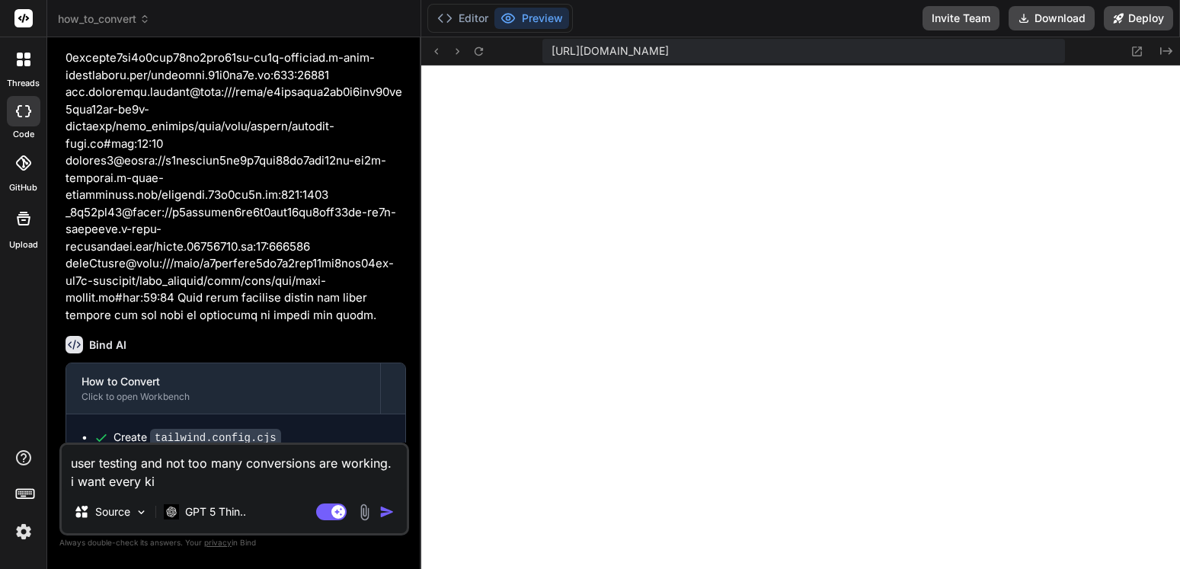
type textarea "user testing and not too many conversions are working. i want every kin"
type textarea "x"
type textarea "user testing and not too many conversions are working. i want every kind"
type textarea "x"
type textarea "user testing and not too many conversions are working. i want every kind"
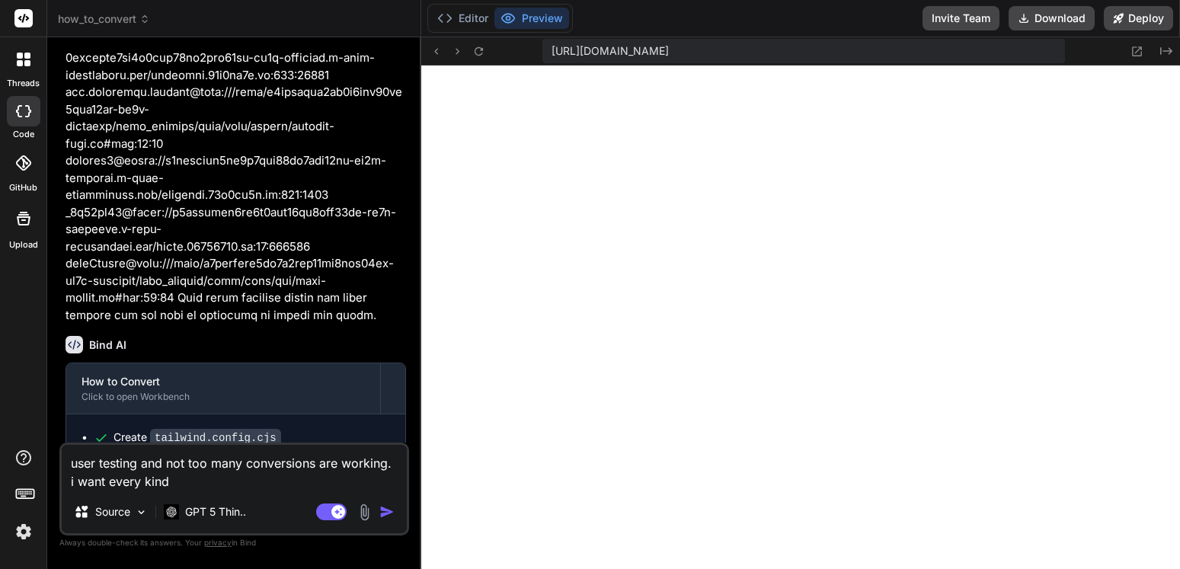
type textarea "x"
type textarea "user testing and not too many conversions are working. i want every kind o"
type textarea "x"
type textarea "user testing and not too many conversions are working. i want every kind of"
type textarea "x"
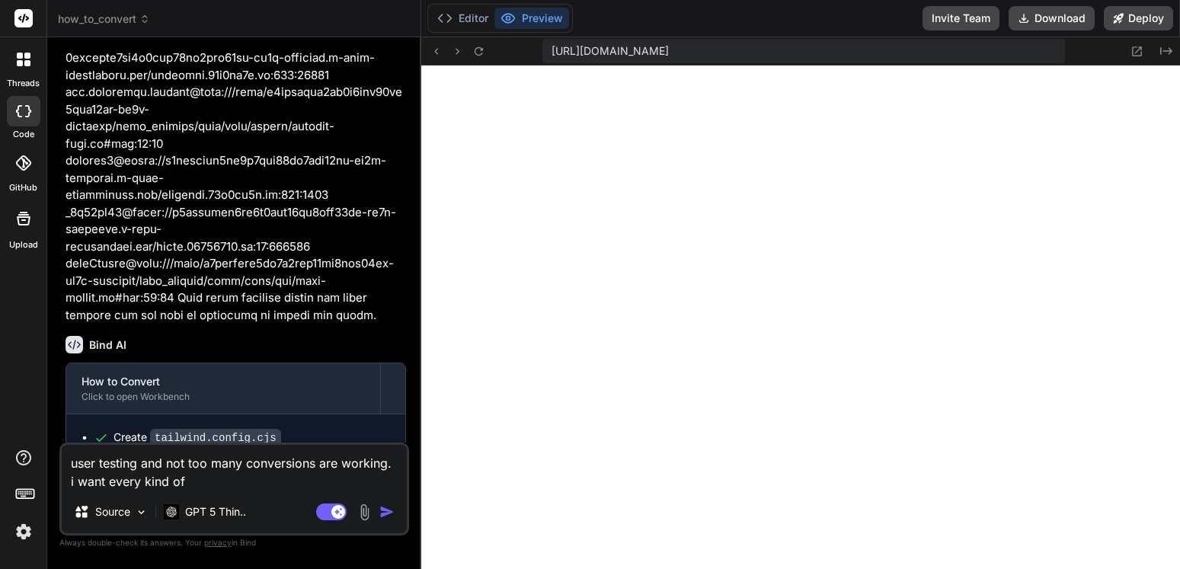
type textarea "user testing and not too many conversions are working. i want every kind of"
type textarea "x"
type textarea "user testing and not too many conversions are working. i want every kind of c"
type textarea "x"
type textarea "user testing and not too many conversions are working. i want every kind of co"
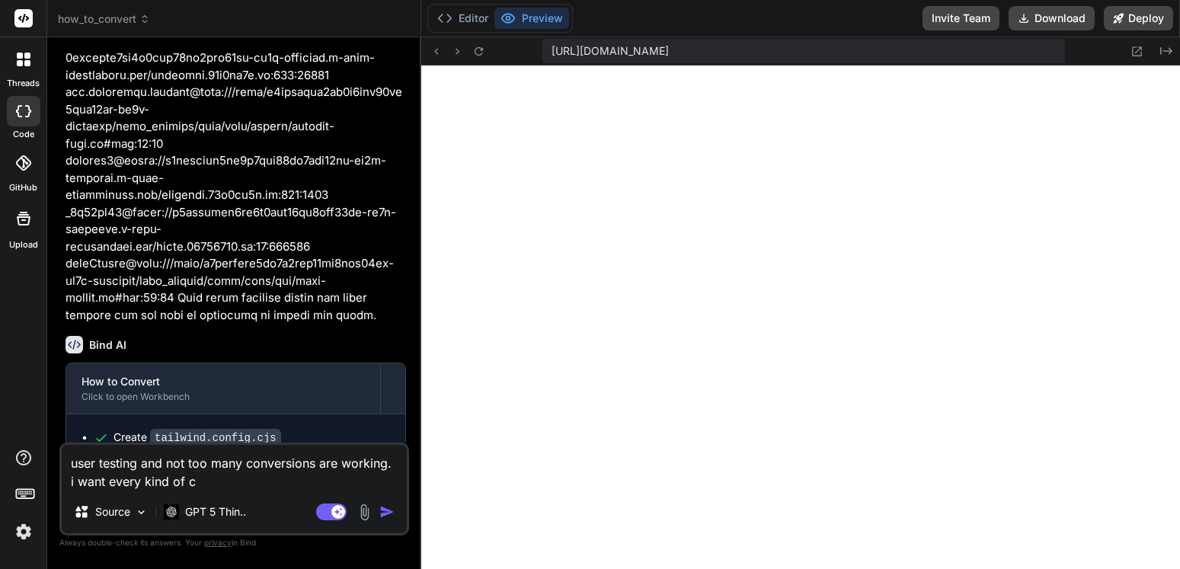
type textarea "x"
type textarea "user testing and not too many conversions are working. i want every kind of con"
type textarea "x"
type textarea "user testing and not too many conversions are working. i want every kind of conv"
type textarea "x"
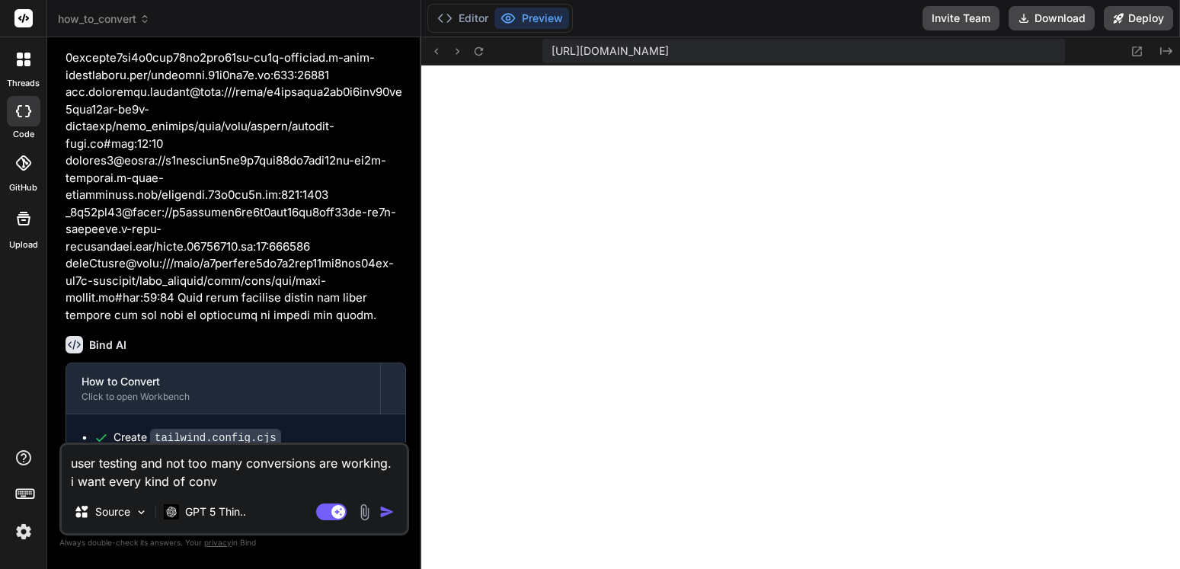
type textarea "user testing and not too many conversions are working. i want every kind of con…"
type textarea "x"
type textarea "user testing and not too many conversions are working. i want every kind of con…"
type textarea "x"
type textarea "user testing and not too many conversions are working. i want every kind of con…"
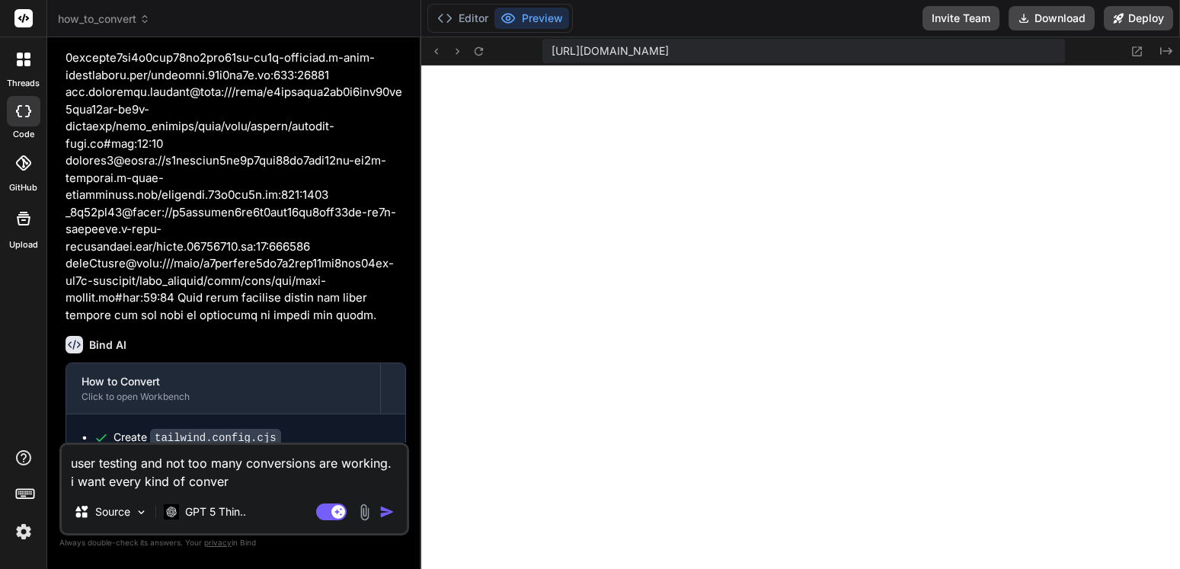
type textarea "x"
type textarea "user testing and not too many conversions are working. i want every kind of con…"
type textarea "x"
type textarea "user testing and not too many conversions are working. i want every kind of con…"
type textarea "x"
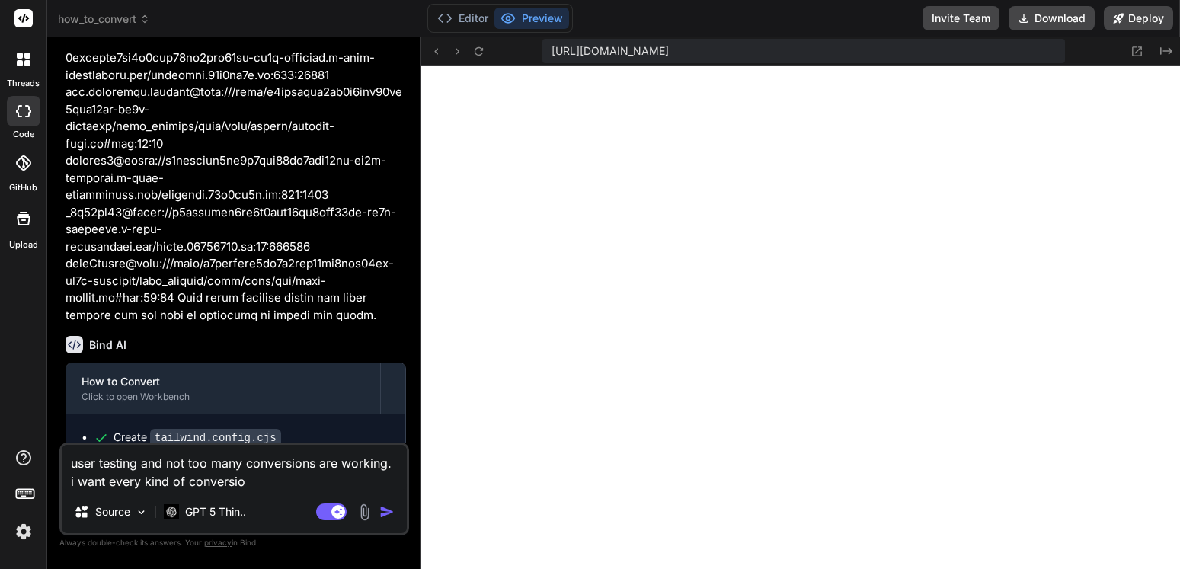
type textarea "user testing and not too many conversions are working. i want every kind of con…"
type textarea "x"
type textarea "user testing and not too many conversions are working. i want every kind of con…"
type textarea "x"
type textarea "user testing and not too many conversions are working. i want every kind of con…"
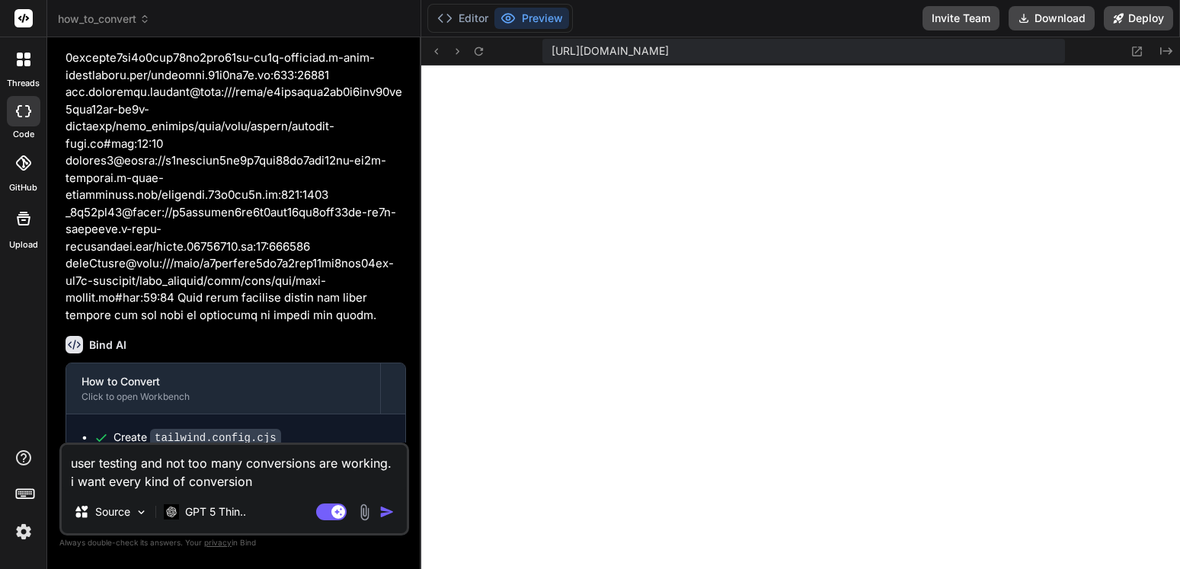
type textarea "x"
type textarea "user testing and not too many conversions are working. i want every kind of con…"
type textarea "x"
type textarea "user testing and not too many conversions are working. i want every kind of con…"
type textarea "x"
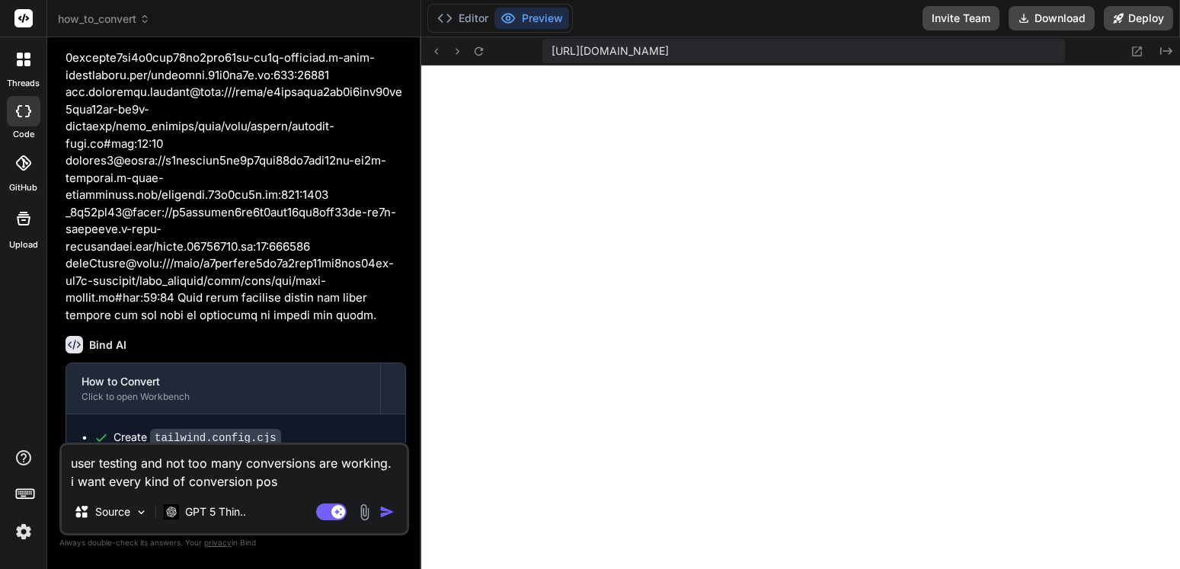
type textarea "user testing and not too many conversions are working. i want every kind of con…"
type textarea "x"
type textarea "user testing and not too many conversions are working. i want every kind of con…"
type textarea "x"
type textarea "user testing and not too many conversions are working. i want every kind of con…"
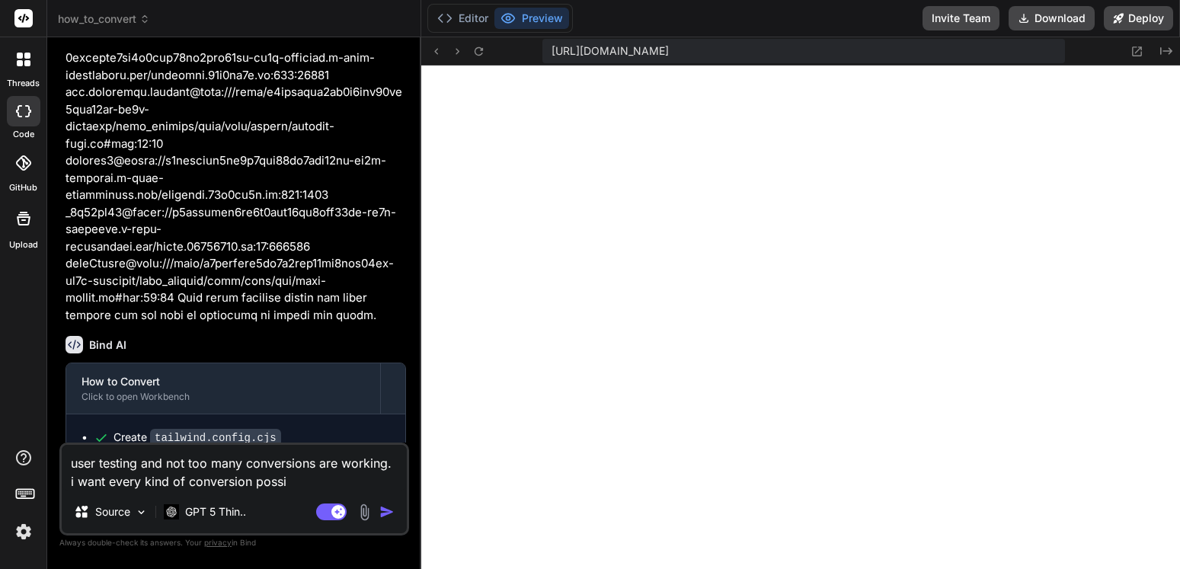
type textarea "x"
type textarea "user testing and not too many conversions are working. i want every kind of con…"
type textarea "x"
type textarea "user testing and not too many conversions are working. i want every kind of con…"
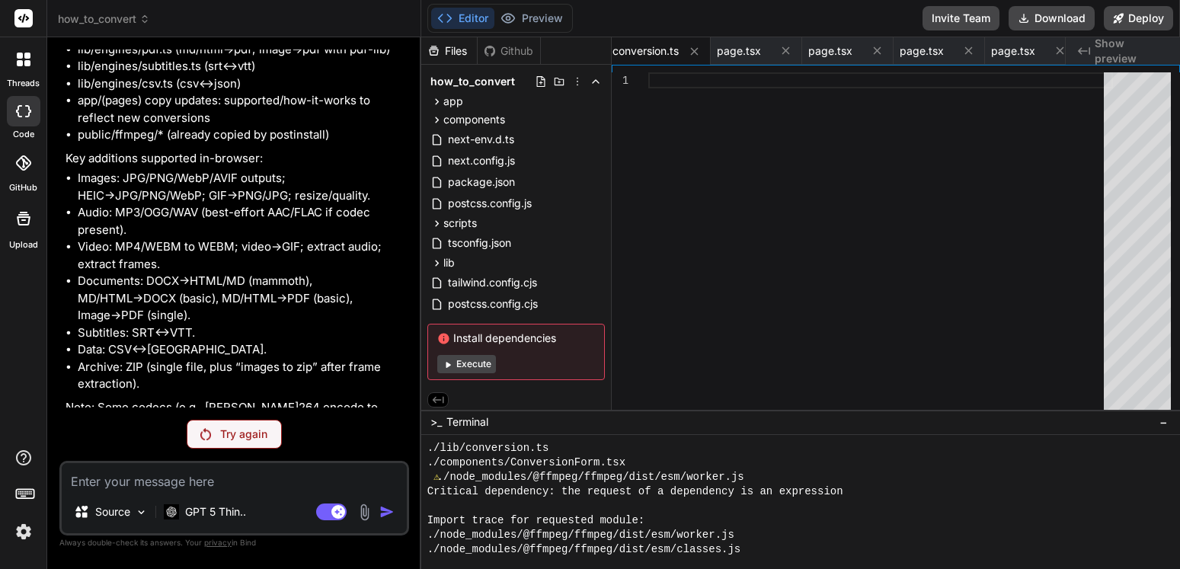
scroll to position [0, 1421]
click at [239, 433] on p "Try again" at bounding box center [243, 434] width 47 height 15
click at [239, 433] on p "Stop answering" at bounding box center [244, 434] width 80 height 15
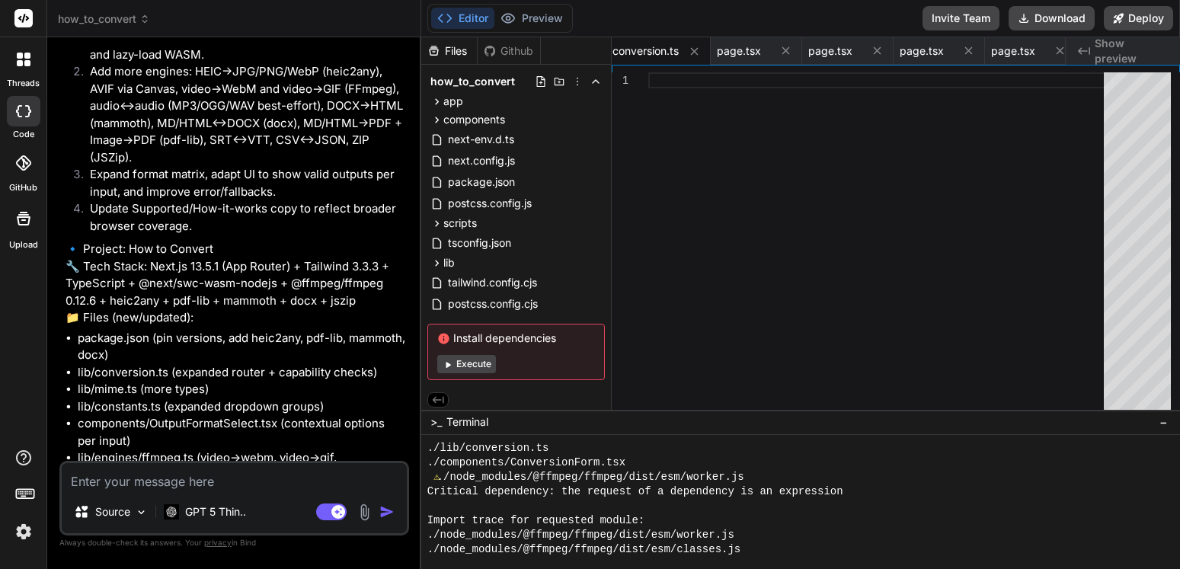
scroll to position [6297, 0]
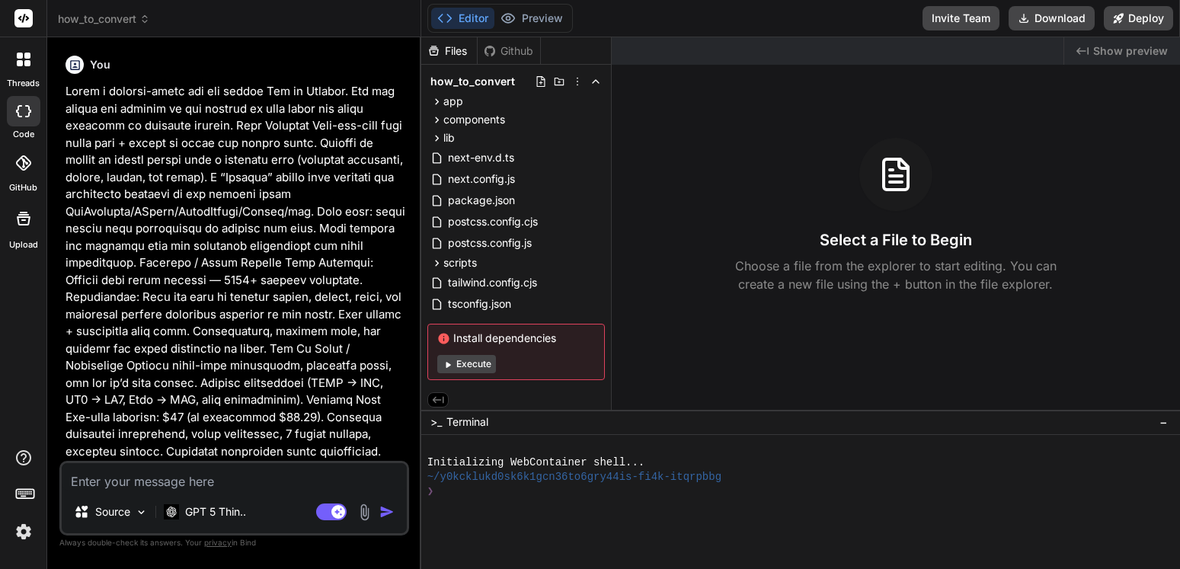
type textarea "x"
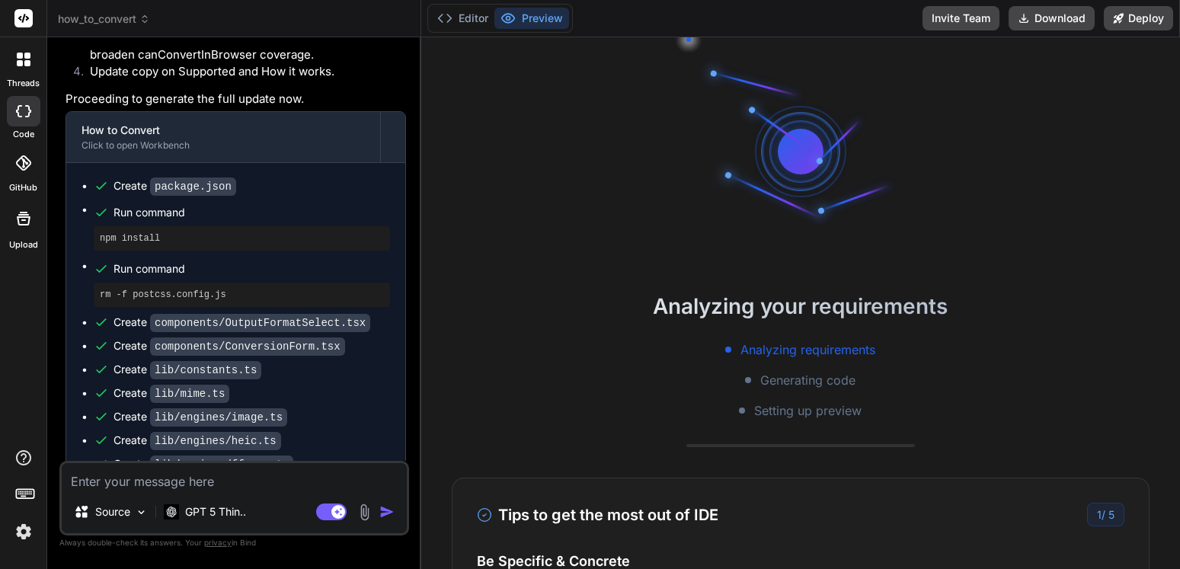
scroll to position [5318, 0]
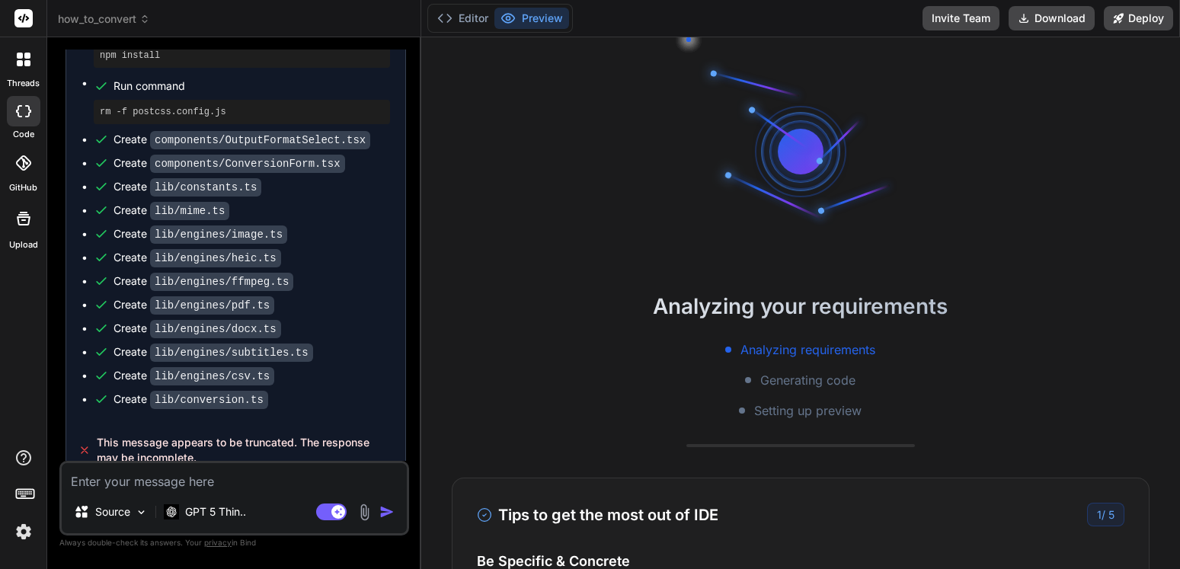
click at [185, 476] on textarea at bounding box center [234, 476] width 345 height 27
type textarea "p"
type textarea "x"
type textarea "pl"
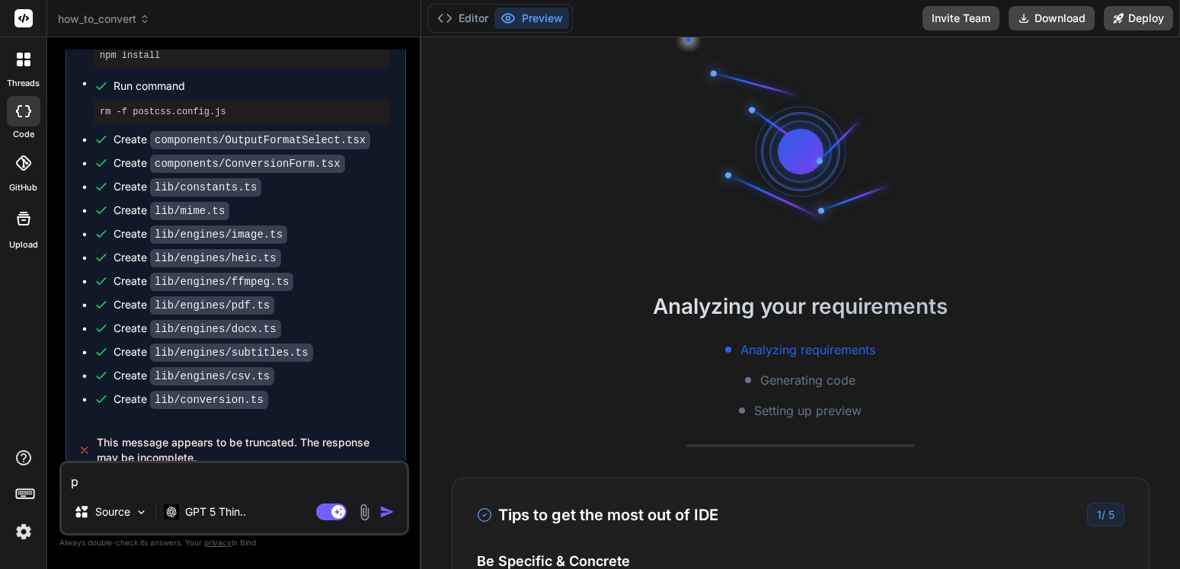
type textarea "x"
type textarea "ple"
type textarea "x"
type textarea "plea"
type textarea "x"
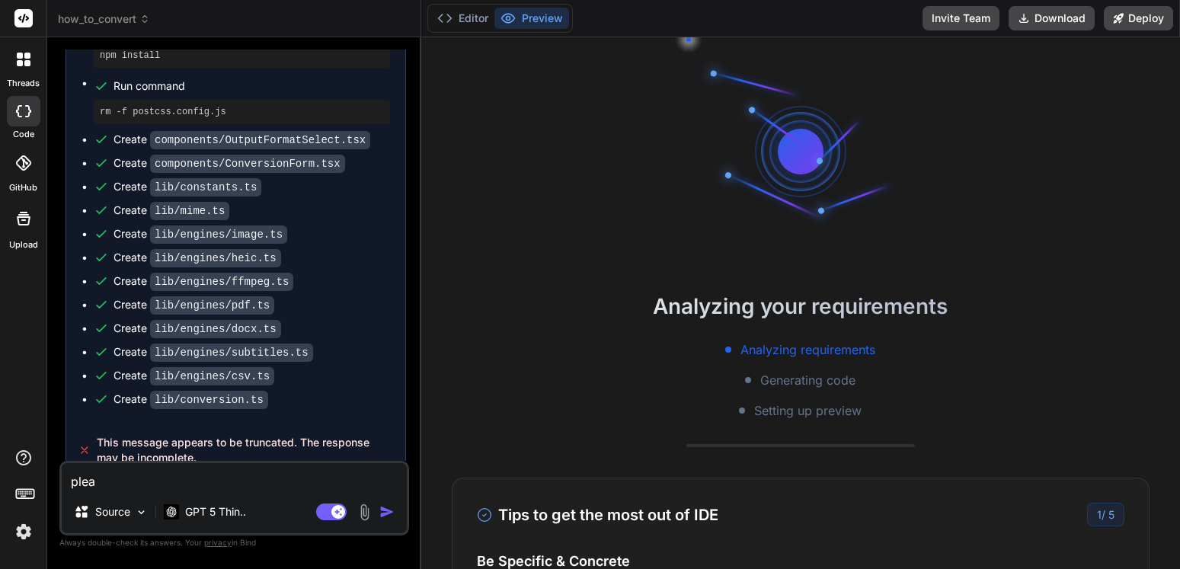
type textarea "pleas"
type textarea "x"
type textarea "please"
type textarea "x"
type textarea "please"
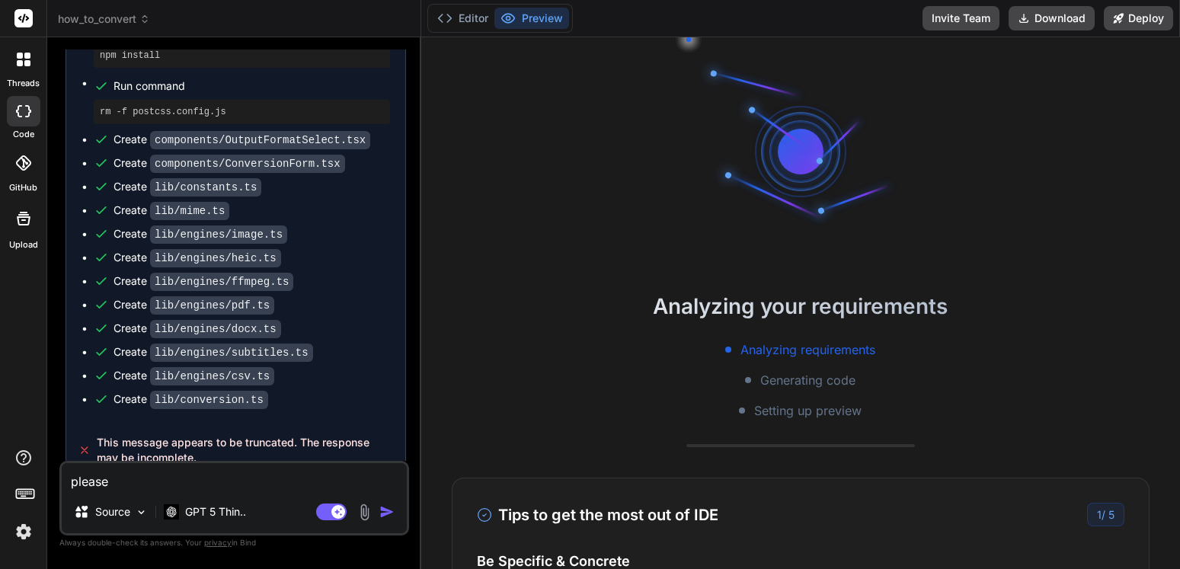
type textarea "x"
type textarea "please c"
type textarea "x"
type textarea "please co"
type textarea "x"
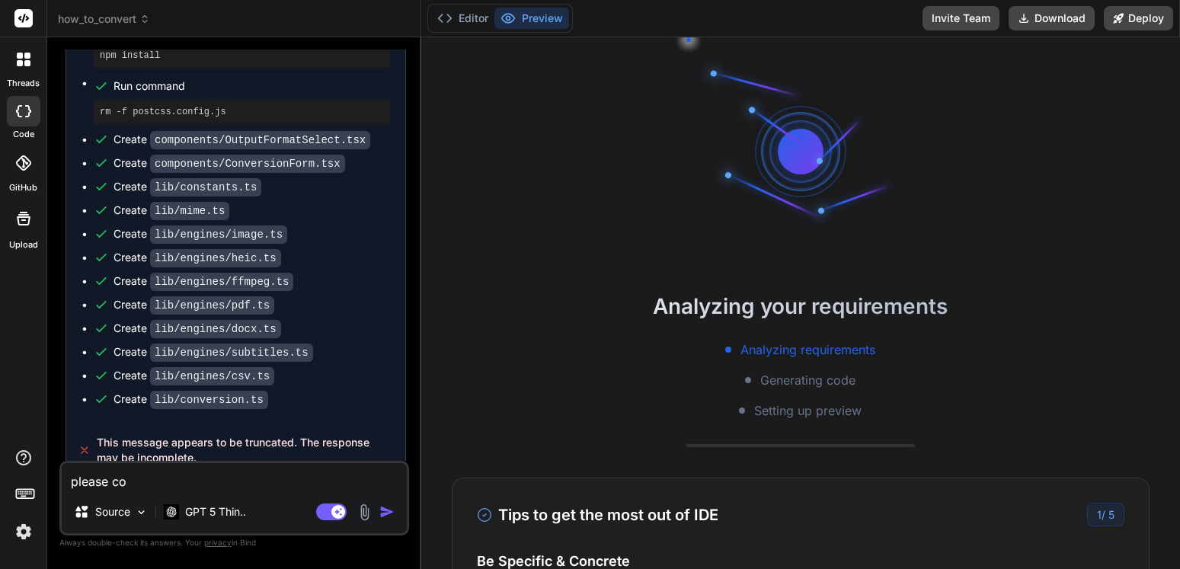
type textarea "please com"
type textarea "x"
type textarea "please comp"
type textarea "x"
type textarea "please compl"
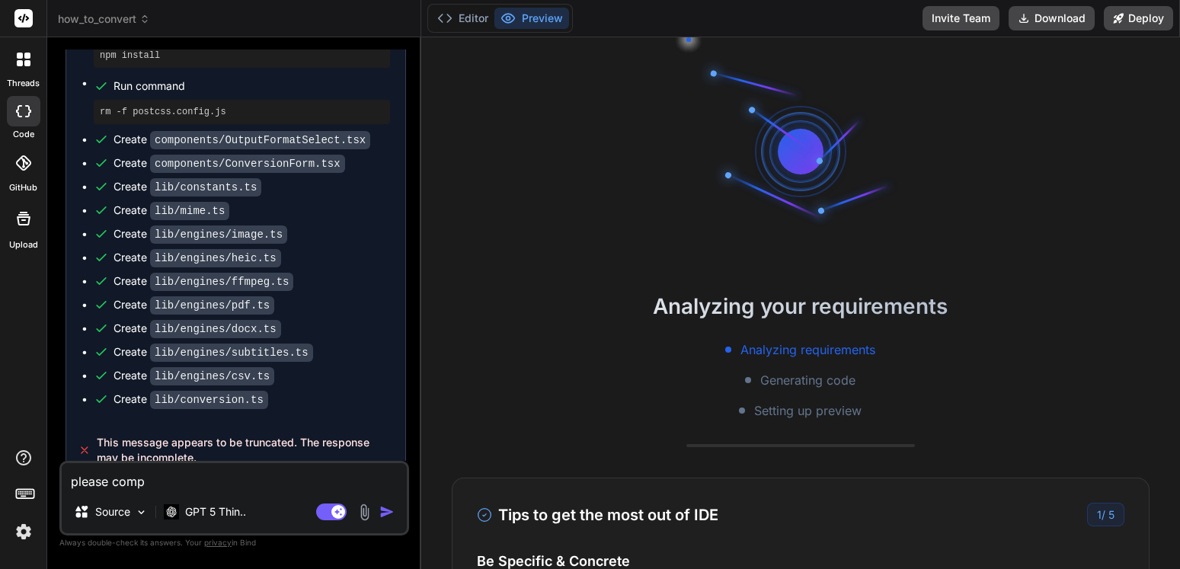
type textarea "x"
type textarea "please comple"
type textarea "x"
type textarea "please complet"
type textarea "x"
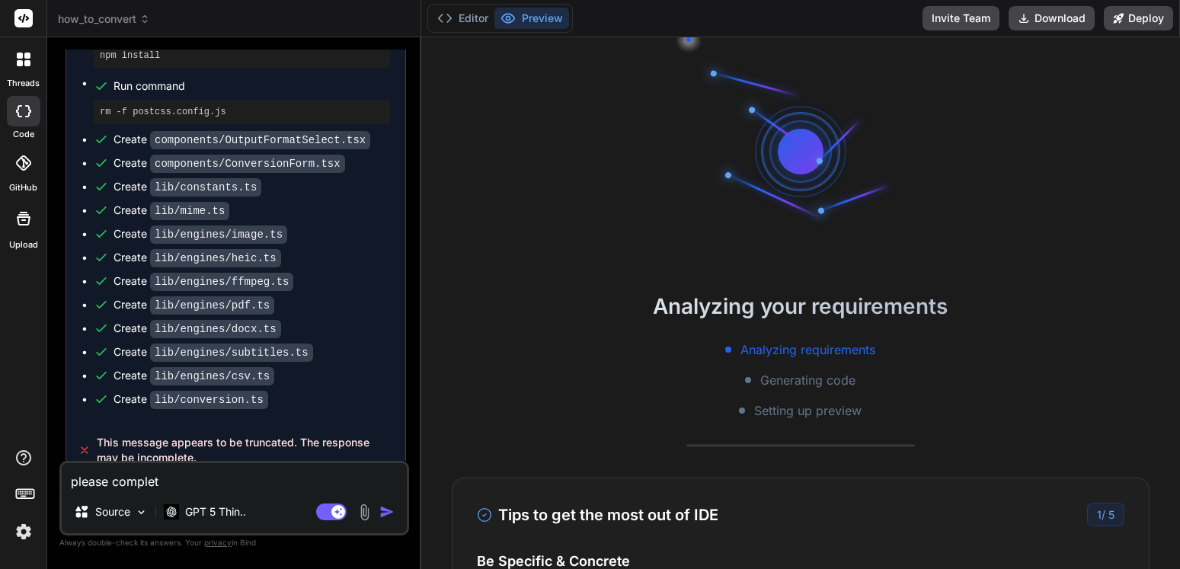
type textarea "please complete"
type textarea "x"
type textarea "please complete"
type textarea "x"
type textarea "please complete t"
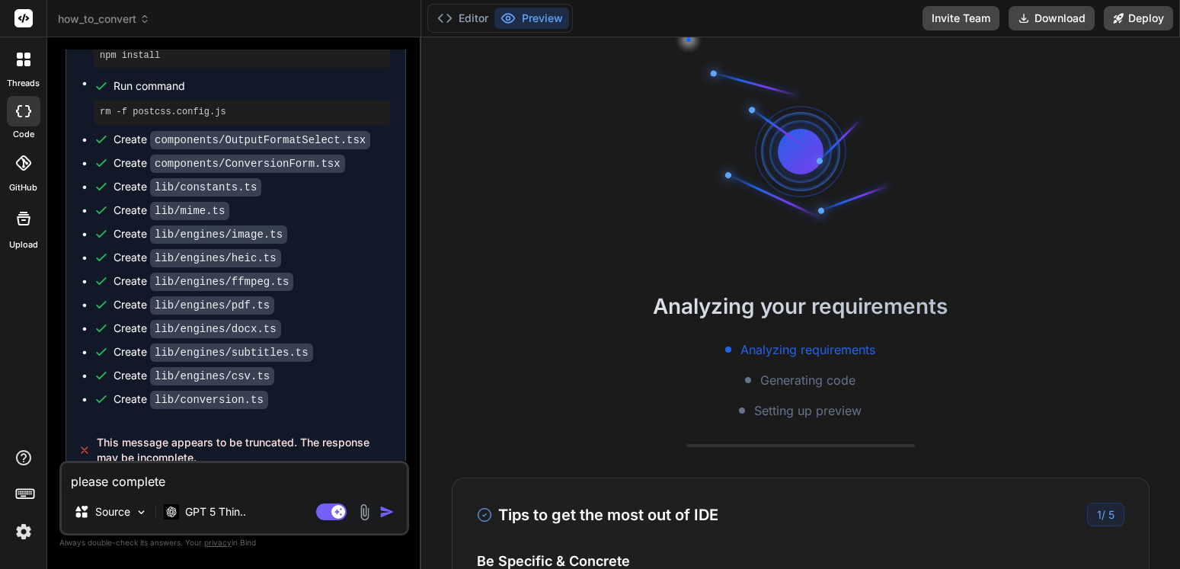
type textarea "x"
type textarea "please complete the"
type textarea "x"
type textarea "please complete the"
type textarea "x"
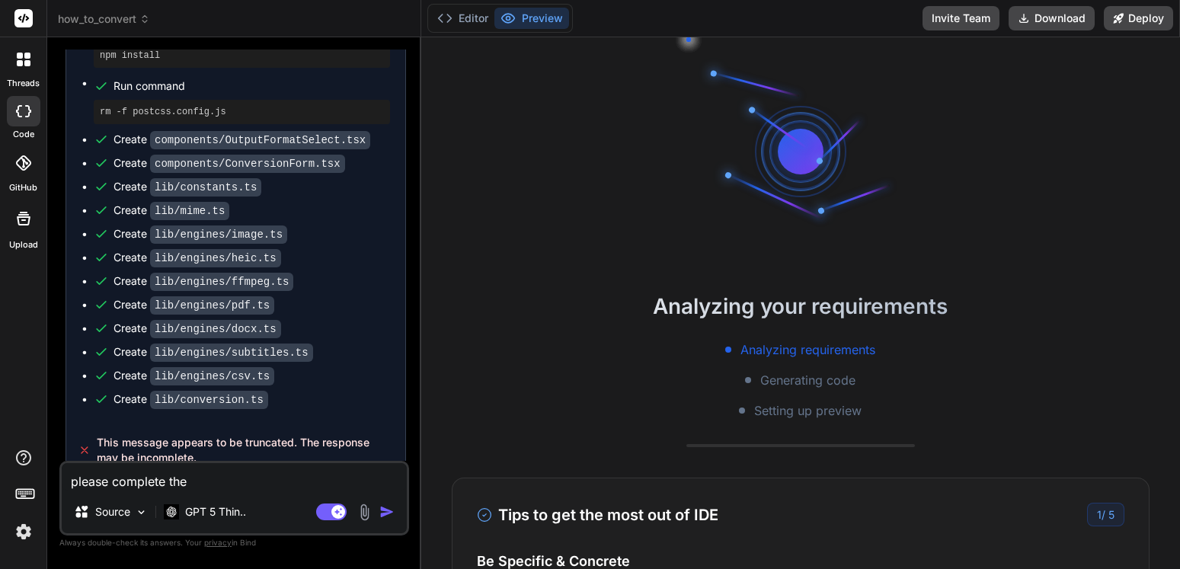
type textarea "please complete the r"
type textarea "x"
type textarea "please complete the re"
type textarea "x"
type textarea "please complete the res"
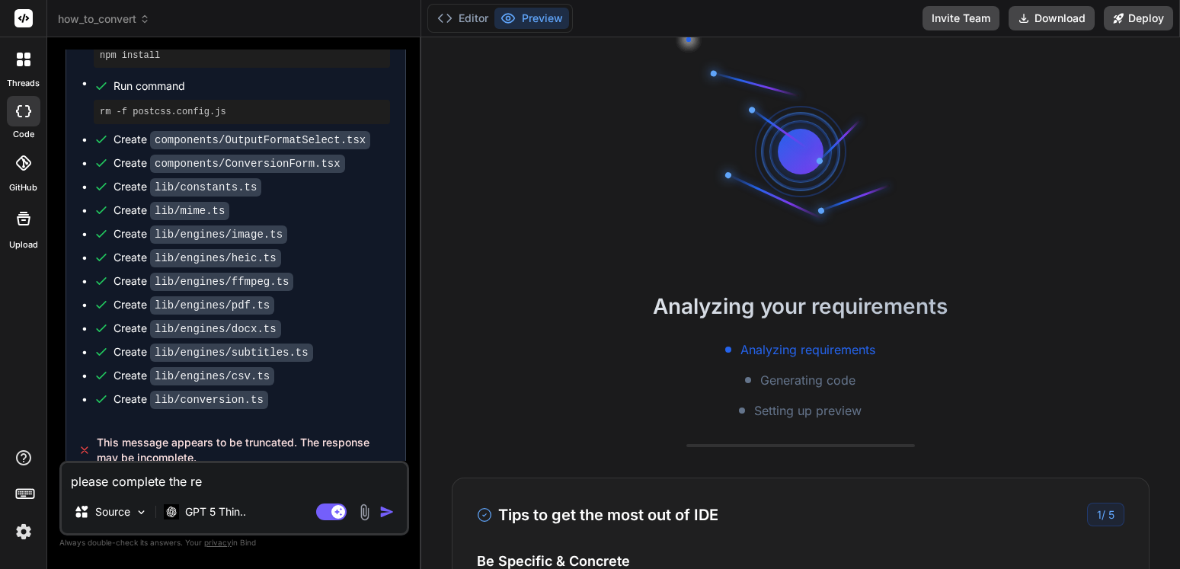
type textarea "x"
type textarea "please complete the rest"
type textarea "x"
type textarea "please complete the rest"
type textarea "x"
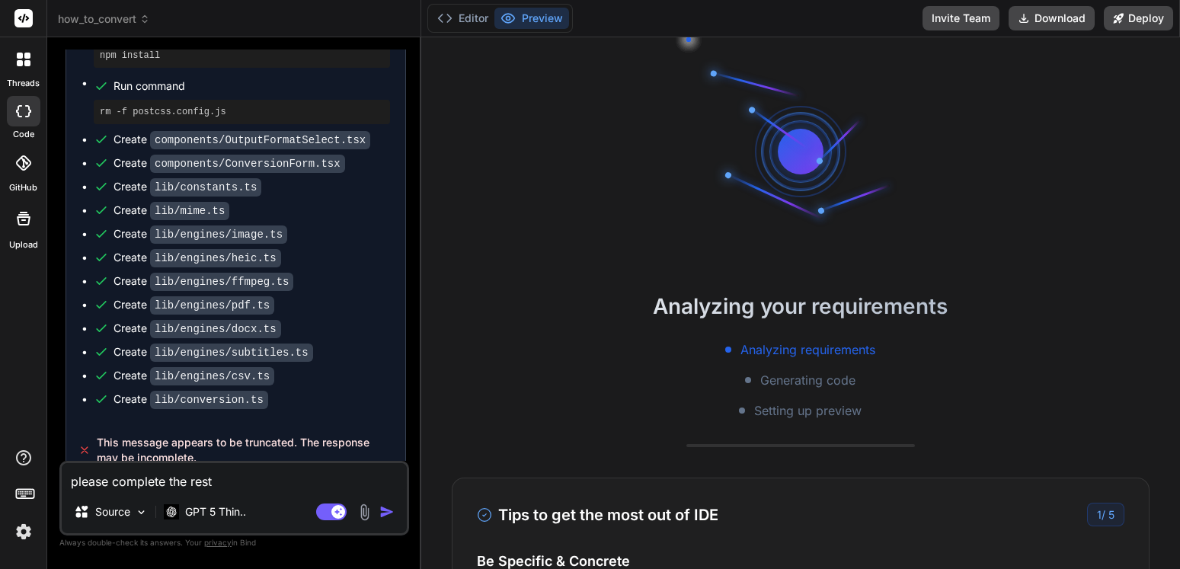
type textarea "please complete the rest o"
type textarea "x"
type textarea "please complete the rest of"
type textarea "x"
type textarea "please complete the rest of"
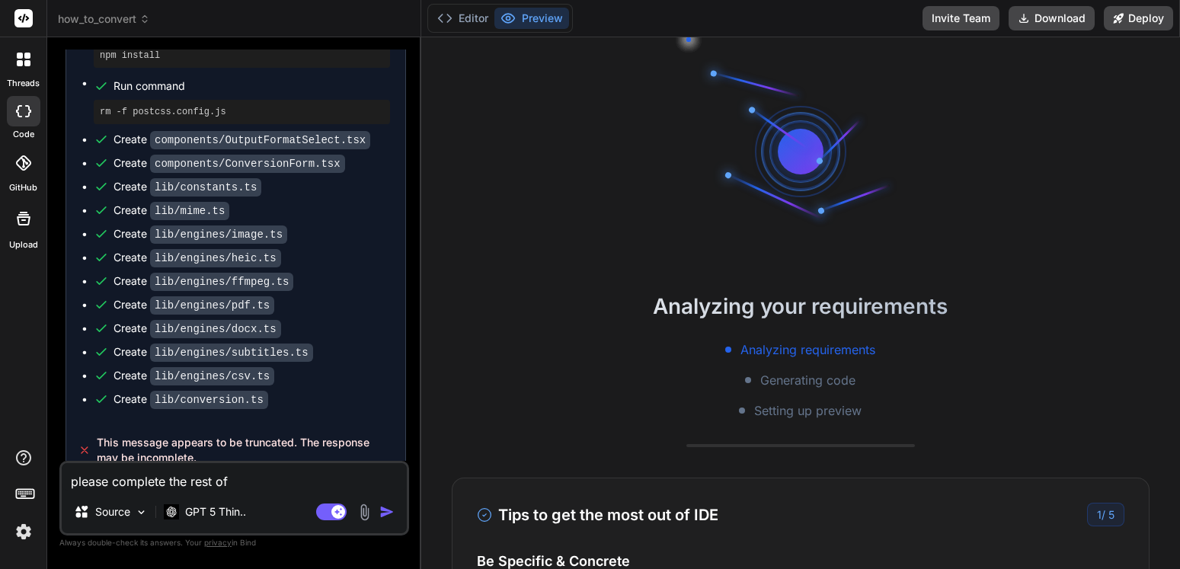
type textarea "x"
type textarea "please complete the rest of t"
type textarea "x"
type textarea "please complete the rest of th"
type textarea "x"
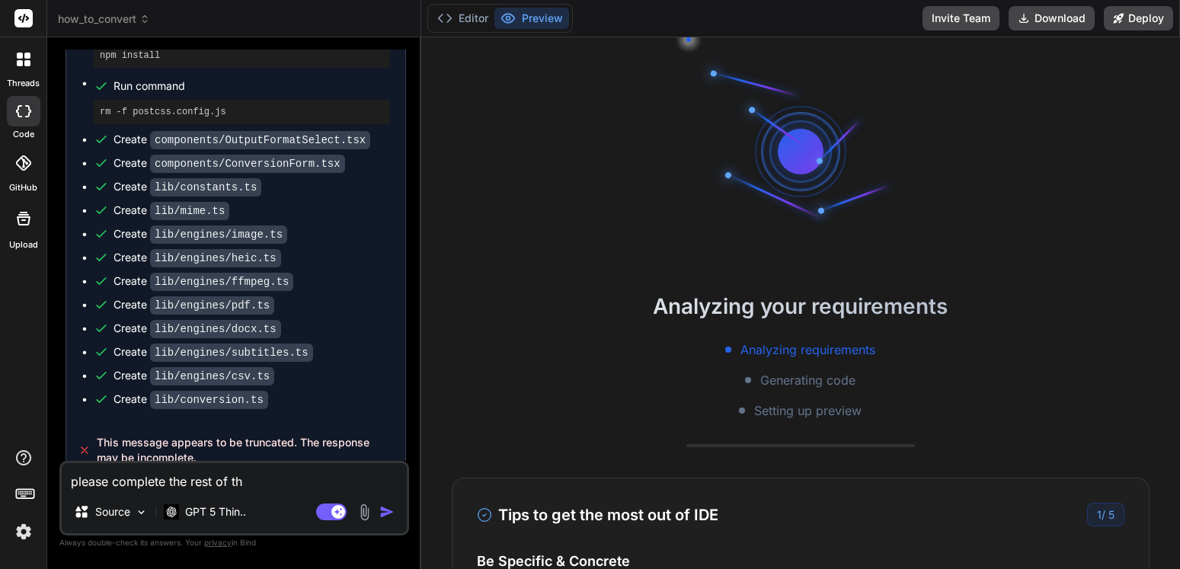
type textarea "please complete the rest of the"
type textarea "x"
type textarea "please complete the rest of the"
type textarea "x"
type textarea "please complete the rest of the c"
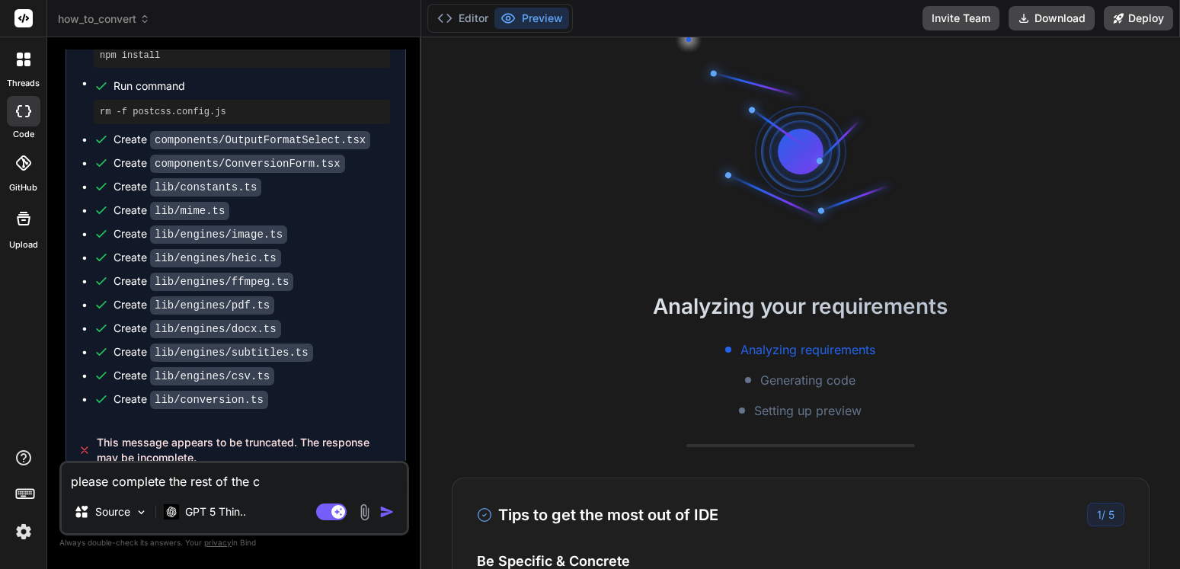
type textarea "x"
type textarea "please complete the rest of the co"
type textarea "x"
type textarea "please complete the rest of the cod"
type textarea "x"
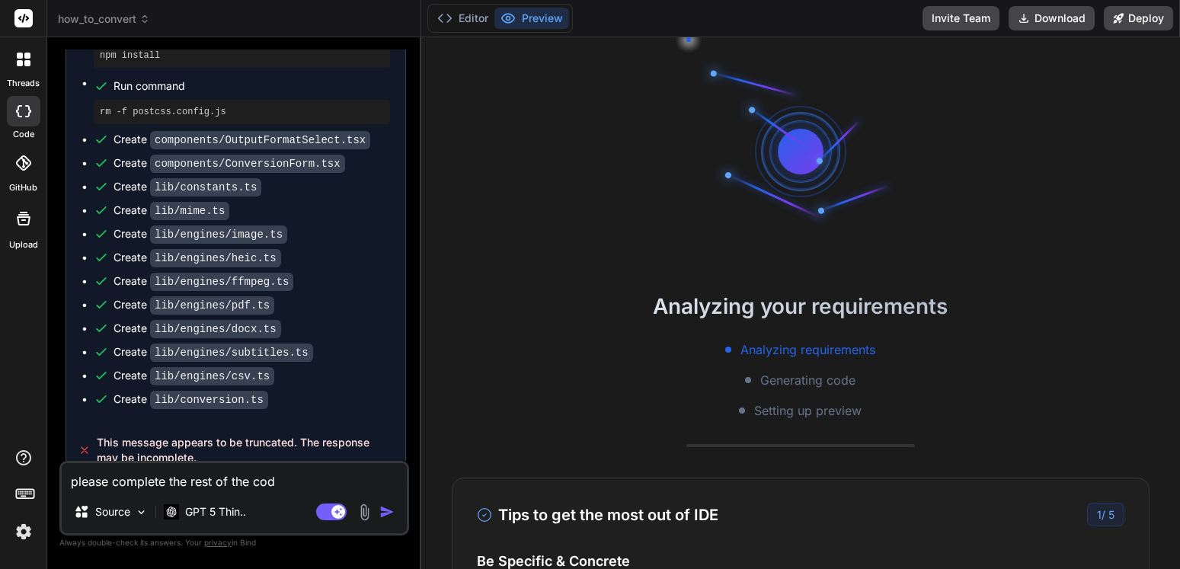
type textarea "please complete the rest of the code"
type textarea "x"
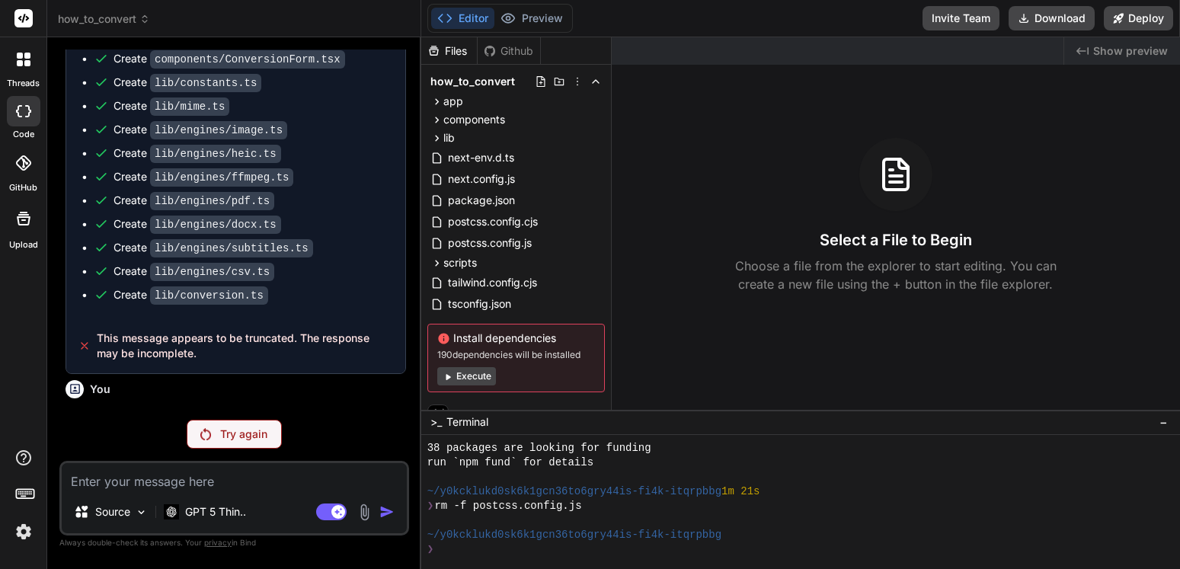
scroll to position [304, 0]
click at [234, 430] on p "Try again" at bounding box center [243, 434] width 47 height 15
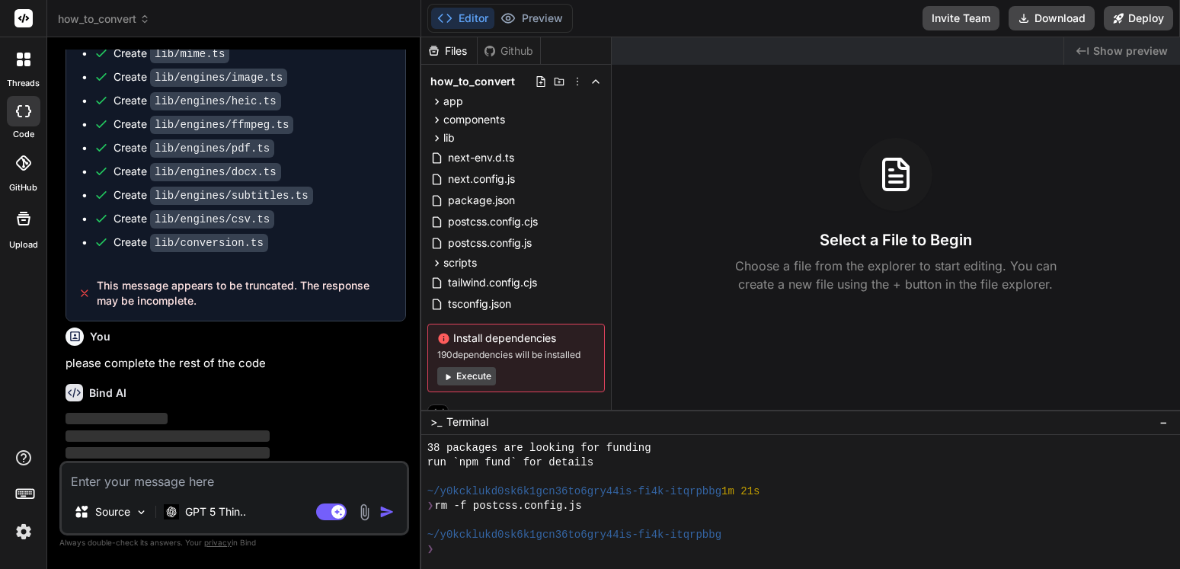
scroll to position [5476, 0]
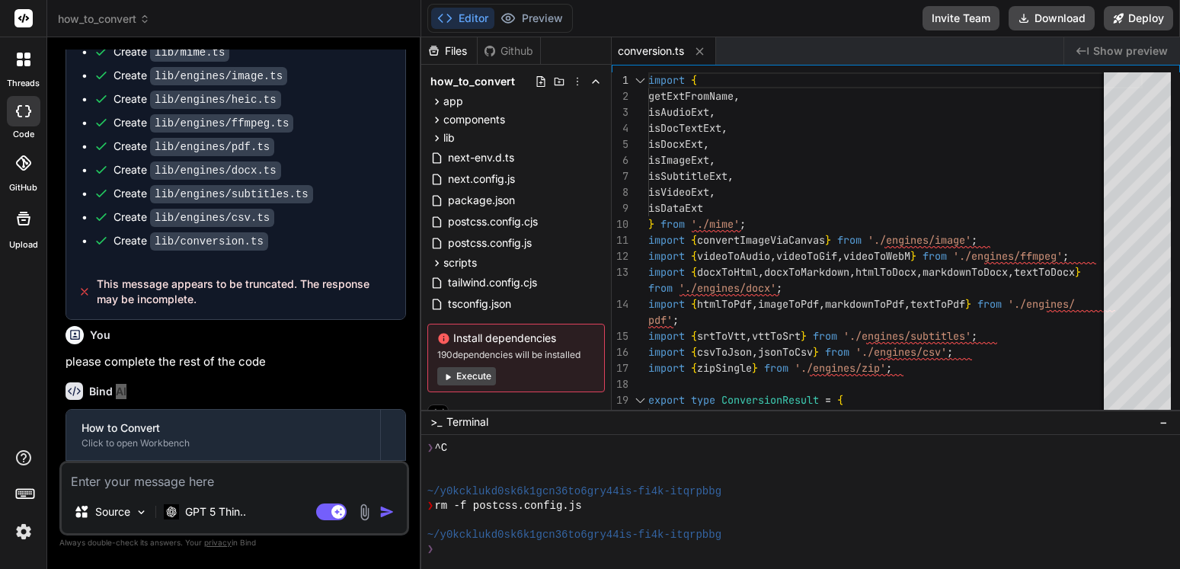
type textarea "x"
